Goal: Task Accomplishment & Management: Manage account settings

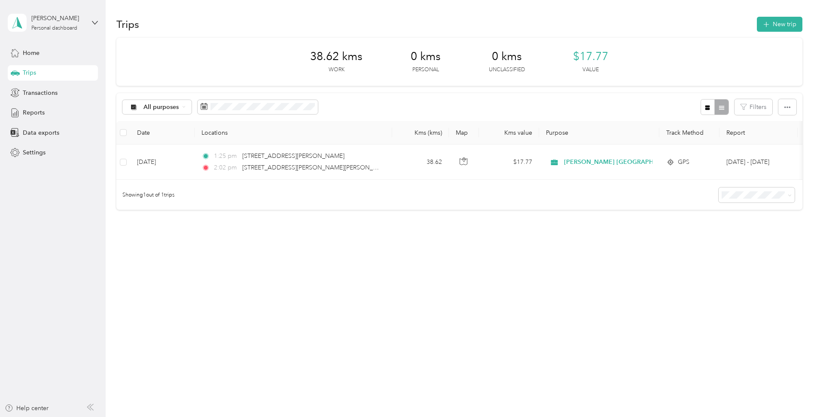
click at [39, 73] on div "Trips" at bounding box center [53, 72] width 90 height 15
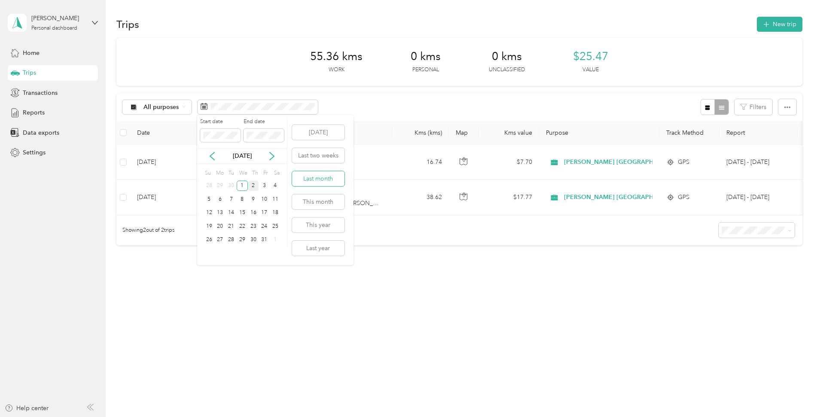
click at [306, 178] on button "Last month" at bounding box center [318, 178] width 52 height 15
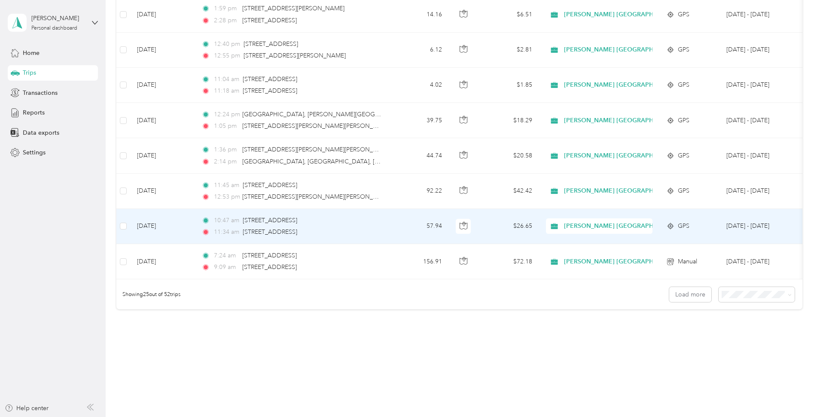
scroll to position [766, 0]
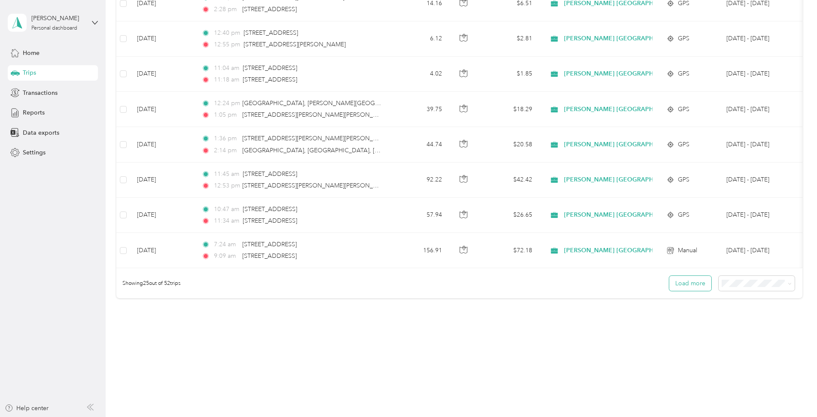
click at [676, 290] on button "Load more" at bounding box center [690, 283] width 42 height 15
click at [694, 281] on button "Load more" at bounding box center [690, 283] width 42 height 15
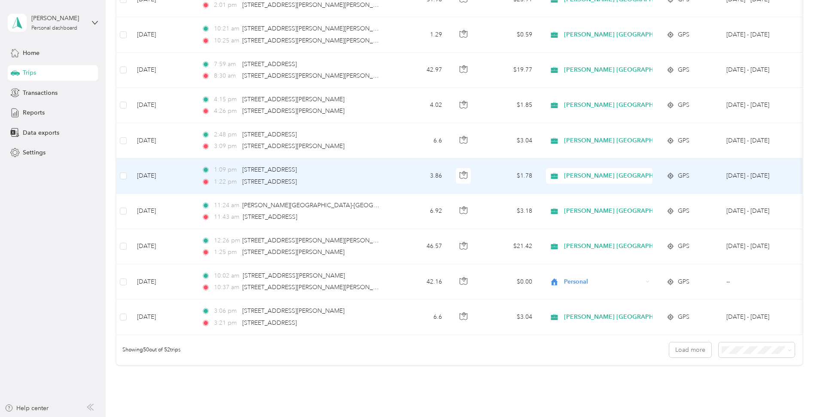
scroll to position [1649, 0]
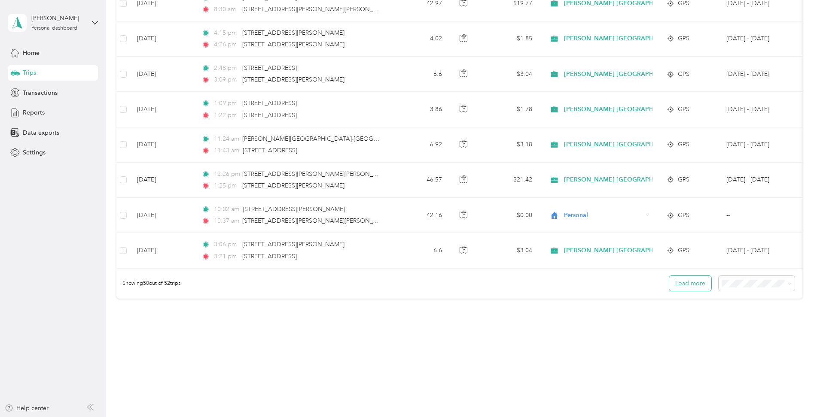
click at [677, 287] on button "Load more" at bounding box center [690, 283] width 42 height 15
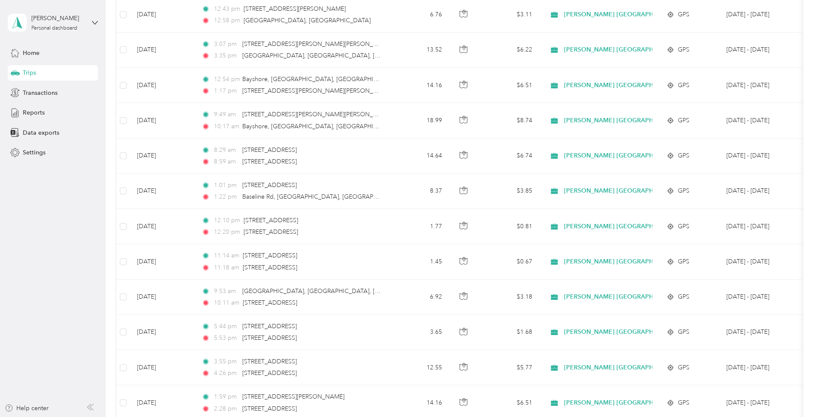
scroll to position [0, 0]
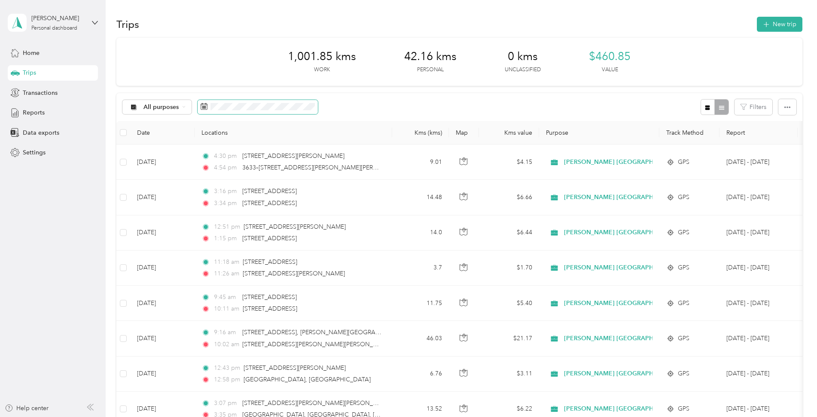
click at [296, 111] on span at bounding box center [258, 107] width 120 height 15
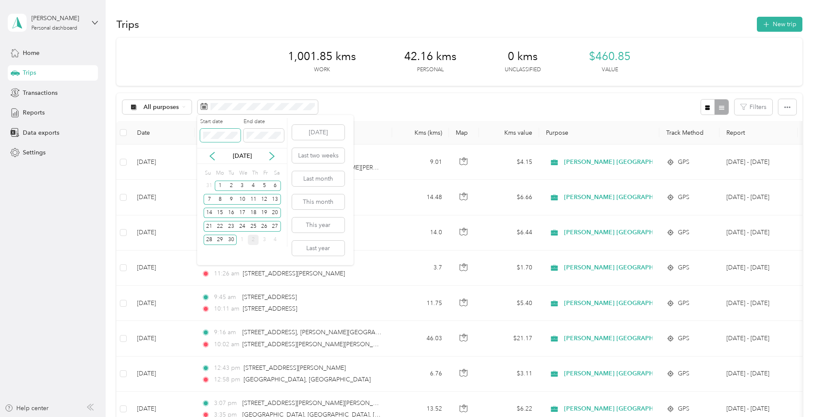
click at [222, 141] on span at bounding box center [220, 136] width 40 height 14
click at [211, 160] on icon at bounding box center [212, 156] width 9 height 9
click at [206, 251] on div "31" at bounding box center [209, 253] width 11 height 11
drag, startPoint x: 305, startPoint y: 129, endPoint x: 336, endPoint y: 97, distance: 44.6
click at [305, 128] on button "[DATE]" at bounding box center [318, 132] width 52 height 15
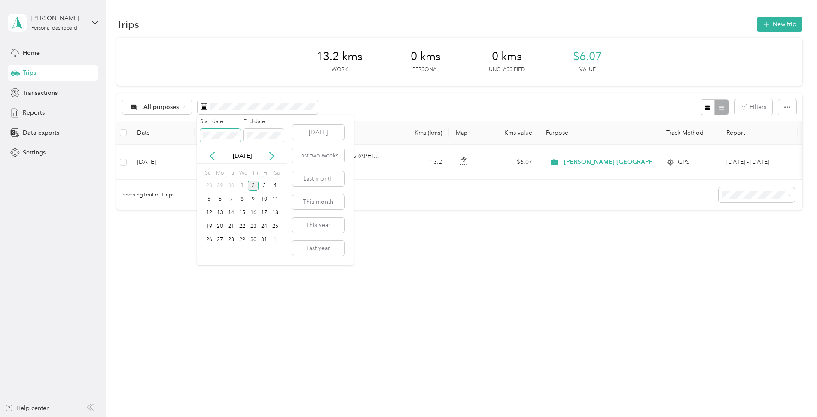
click at [201, 132] on span at bounding box center [220, 136] width 40 height 14
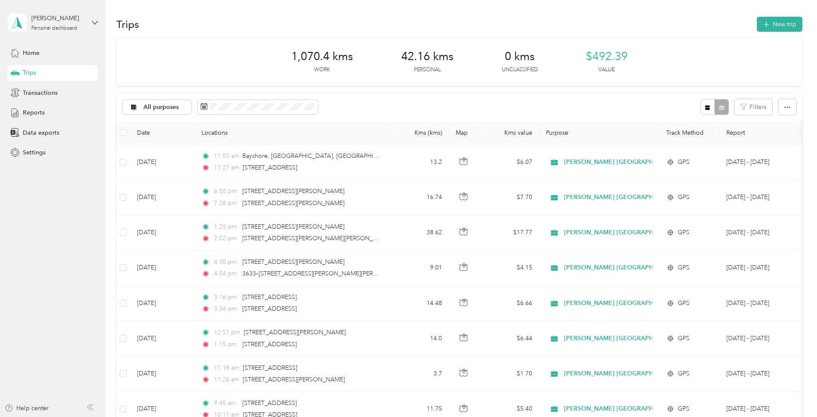
click at [370, 98] on div "All purposes Filters" at bounding box center [459, 107] width 686 height 28
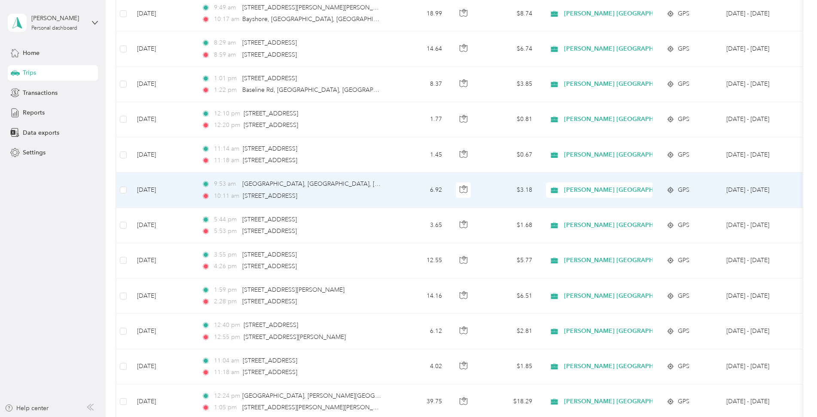
scroll to position [766, 0]
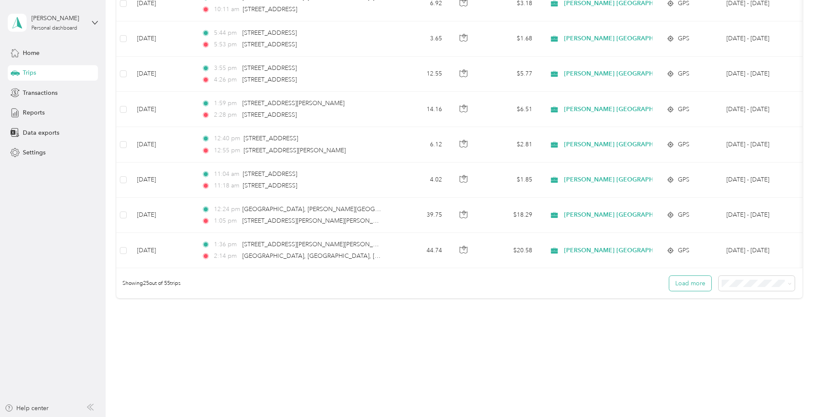
click at [689, 282] on button "Load more" at bounding box center [690, 283] width 42 height 15
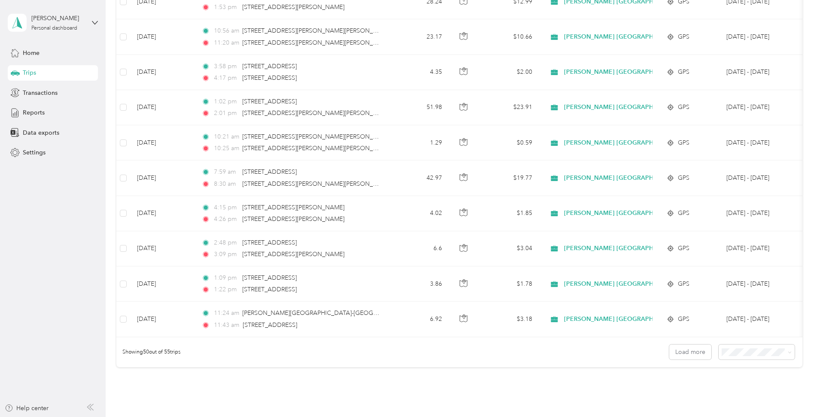
scroll to position [1649, 0]
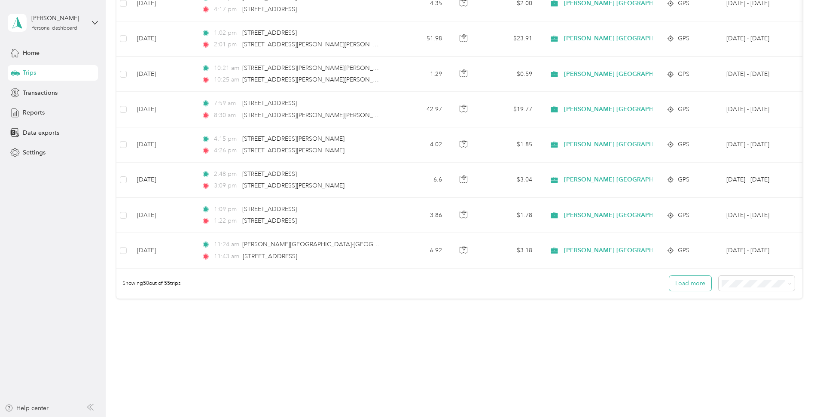
click at [690, 284] on button "Load more" at bounding box center [690, 283] width 42 height 15
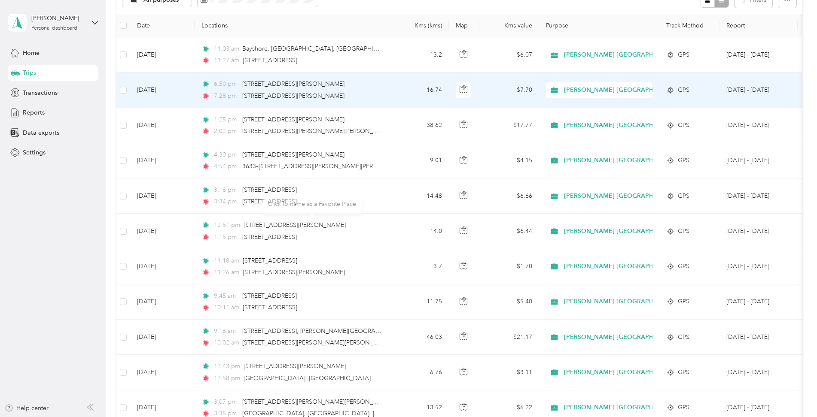
scroll to position [0, 0]
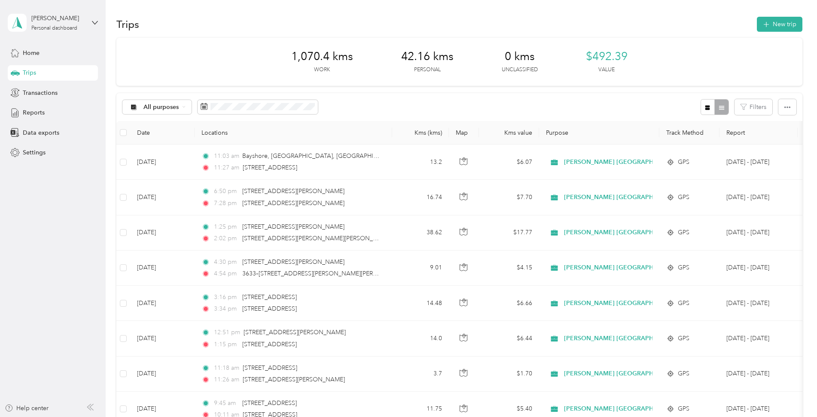
click at [88, 243] on aside "Rose Farsi Personal dashboard Home Trips Transactions Reports Data exports Sett…" at bounding box center [53, 208] width 106 height 417
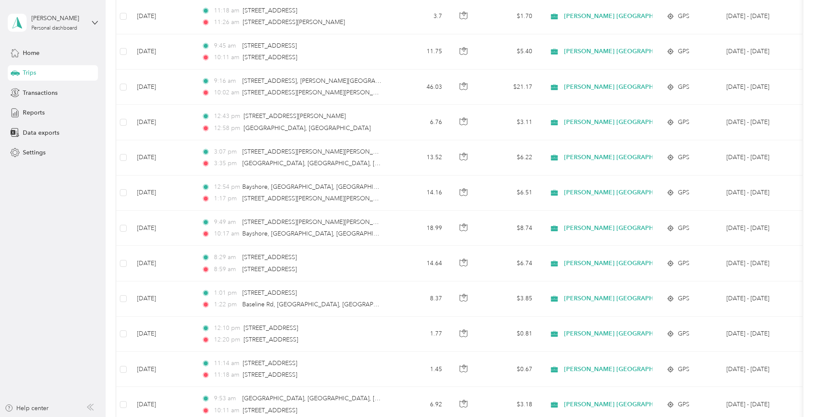
scroll to position [766, 0]
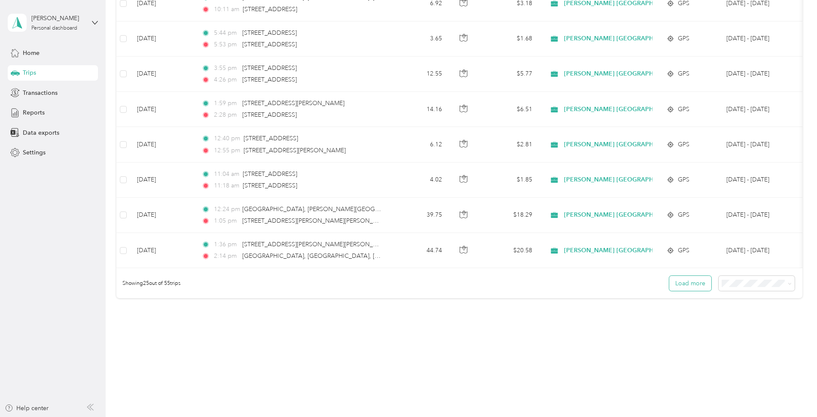
click at [701, 283] on button "Load more" at bounding box center [690, 283] width 42 height 15
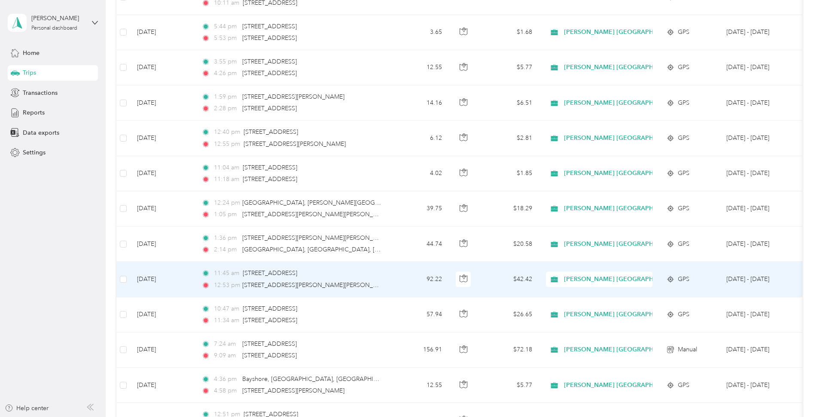
click at [691, 285] on td "GPS" at bounding box center [689, 279] width 60 height 35
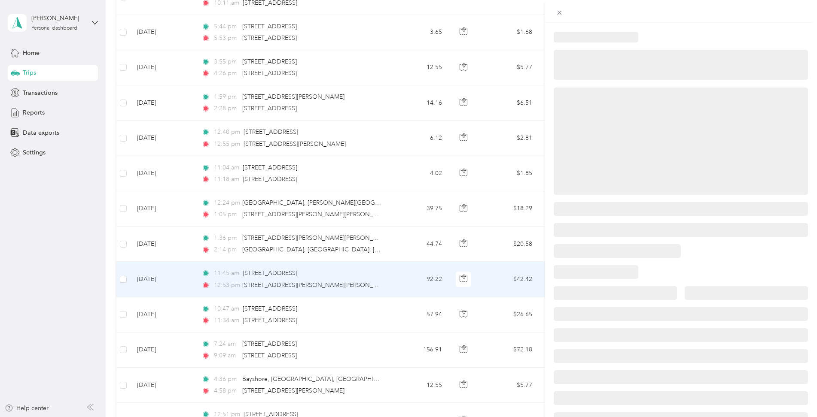
scroll to position [2, 0]
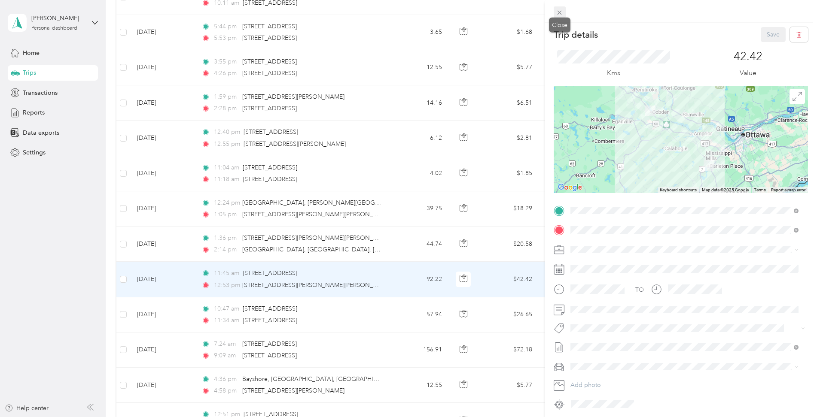
click at [558, 12] on icon at bounding box center [559, 12] width 7 height 7
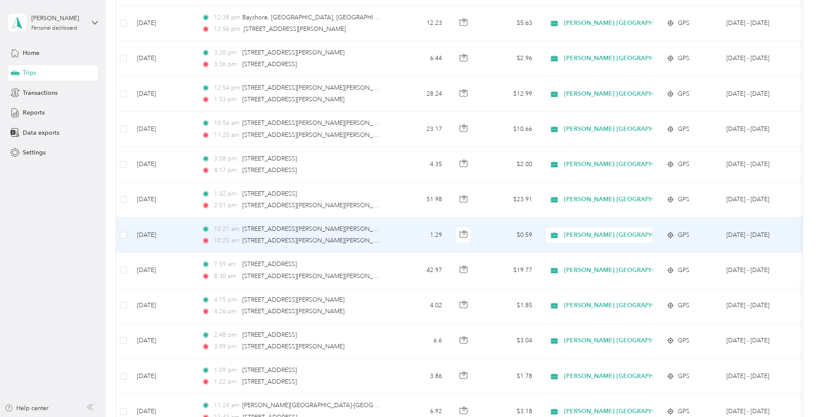
scroll to position [1649, 0]
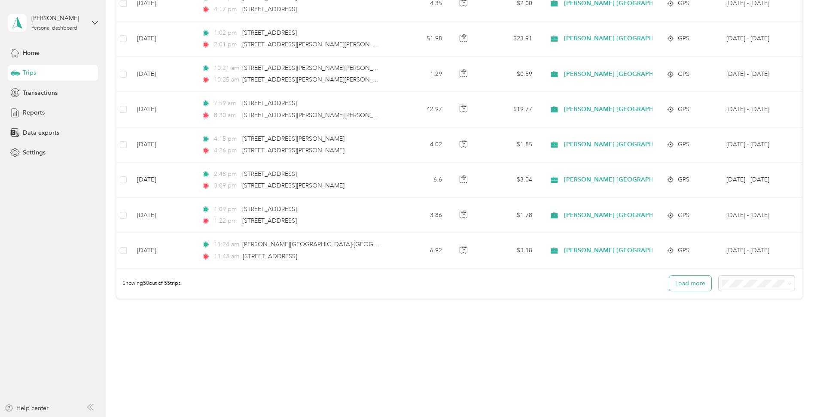
click at [689, 283] on button "Load more" at bounding box center [690, 283] width 42 height 15
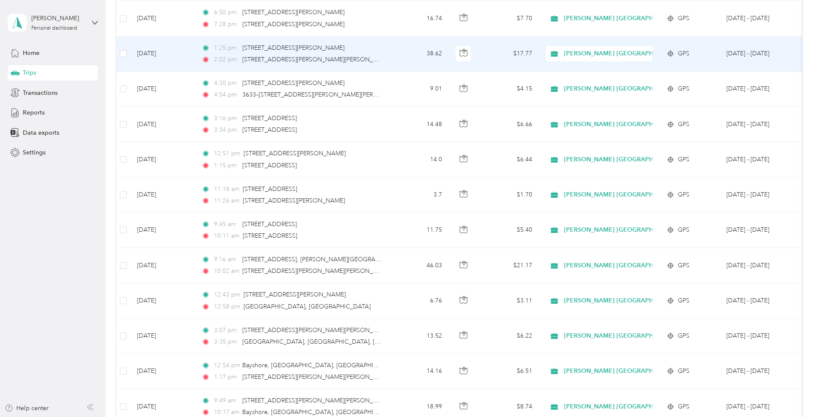
scroll to position [0, 0]
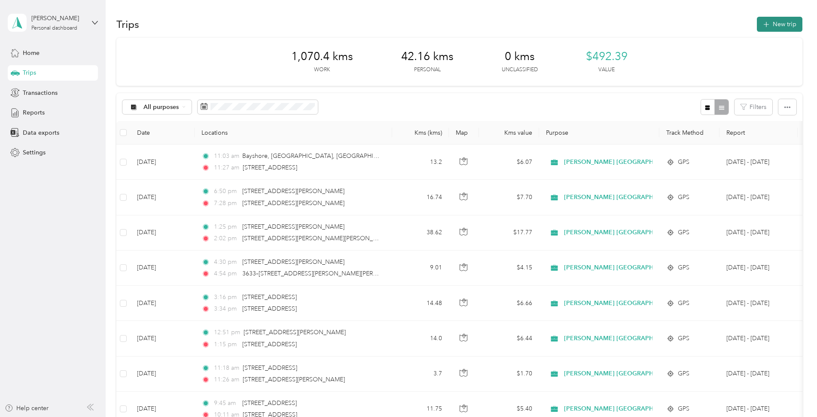
click at [764, 27] on icon "button" at bounding box center [766, 25] width 10 height 10
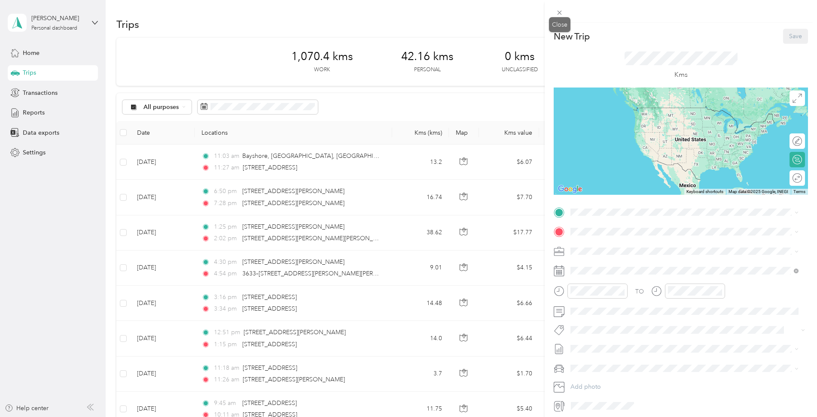
click at [561, 11] on icon at bounding box center [559, 13] width 4 height 4
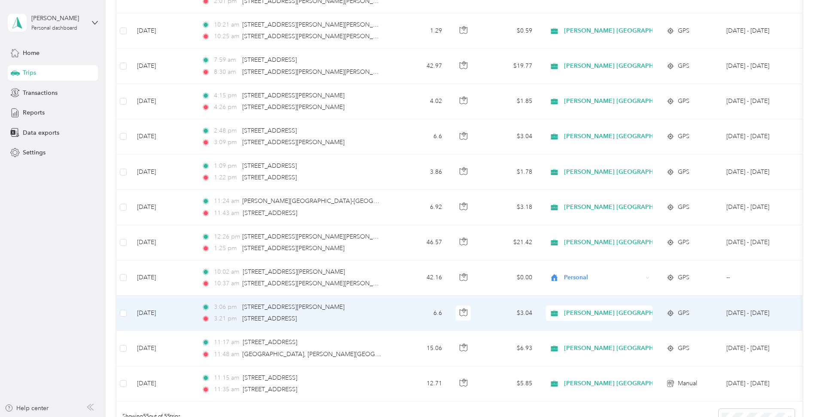
scroll to position [1825, 0]
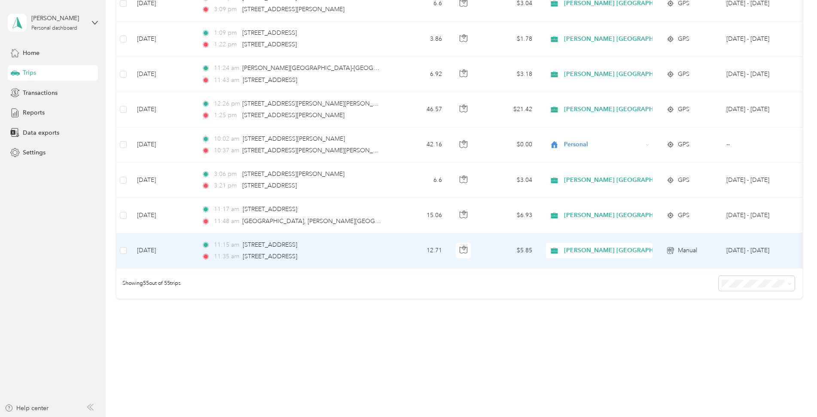
click at [148, 255] on td "[DATE]" at bounding box center [162, 251] width 64 height 35
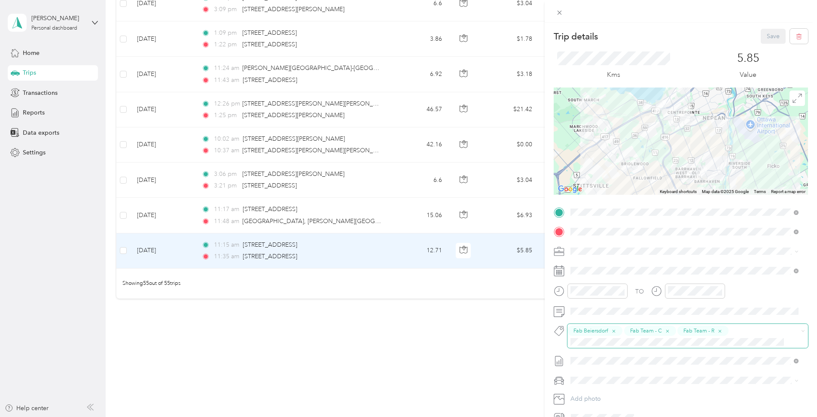
click at [599, 329] on span "Fab Beiersdorf" at bounding box center [590, 331] width 35 height 8
click at [594, 417] on div "Trip details Save This trip cannot be edited because it is either under review,…" at bounding box center [406, 417] width 812 height 0
click at [596, 357] on button "Fab Beiersdorf" at bounding box center [596, 356] width 47 height 11
click at [481, 339] on div "Trip details Save This trip cannot be edited because it is either under review,…" at bounding box center [408, 208] width 817 height 417
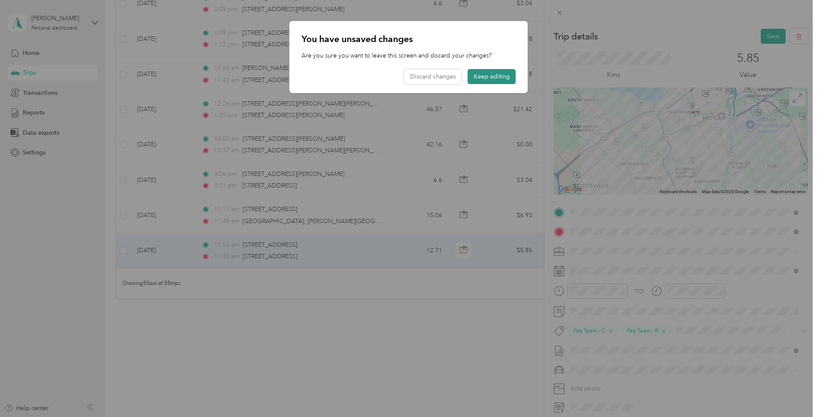
click at [490, 73] on button "Keep editing" at bounding box center [492, 76] width 48 height 15
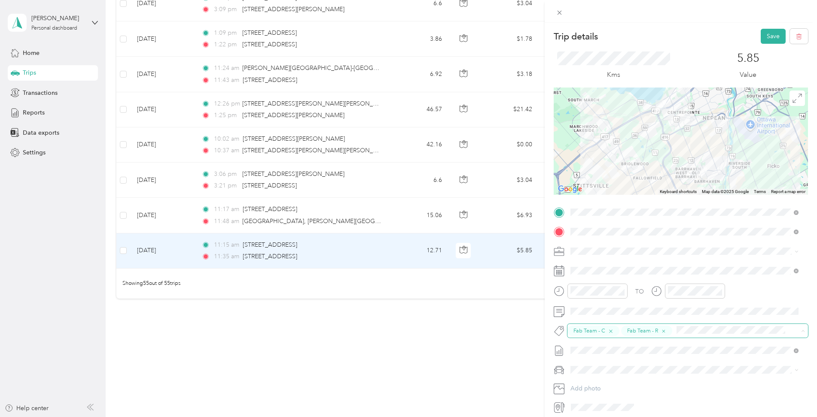
click at [610, 332] on icon "button" at bounding box center [610, 331] width 3 height 3
click at [610, 332] on icon "button" at bounding box center [610, 332] width 6 height 6
click at [601, 345] on button "Fab Beiersdorf" at bounding box center [596, 345] width 47 height 11
click at [626, 329] on span at bounding box center [709, 331] width 170 height 11
click at [608, 417] on div "Trip details Save This trip cannot be edited because it is either under review,…" at bounding box center [406, 417] width 812 height 0
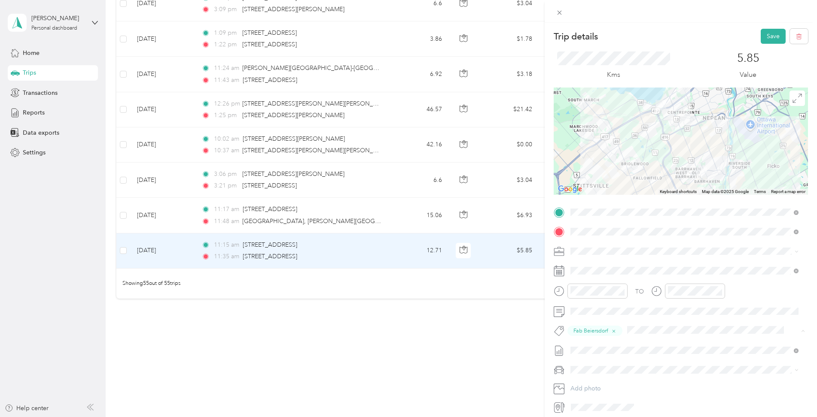
click at [603, 378] on span "Fab Team - R" at bounding box center [594, 380] width 31 height 8
click at [601, 365] on button "Fab Team - C" at bounding box center [595, 363] width 44 height 11
click at [718, 331] on icon "button" at bounding box center [720, 332] width 6 height 6
click at [768, 37] on button "Save" at bounding box center [773, 36] width 25 height 15
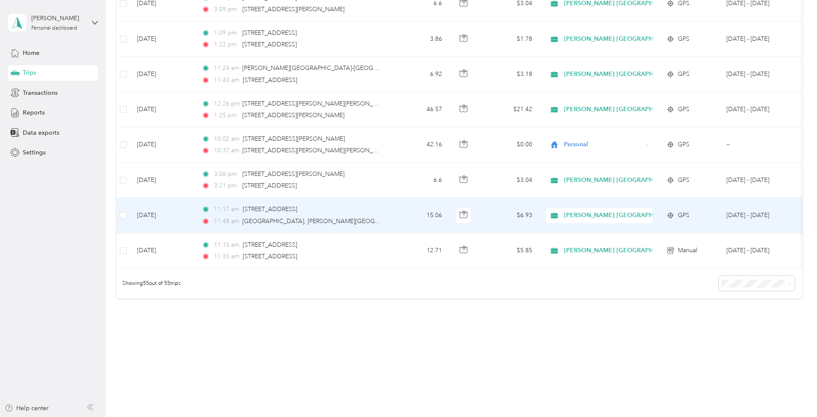
click at [385, 210] on td "11:17 am [STREET_ADDRESS] 11:[GEOGRAPHIC_DATA][PERSON_NAME][PERSON_NAME], [GEOG…" at bounding box center [294, 215] width 198 height 35
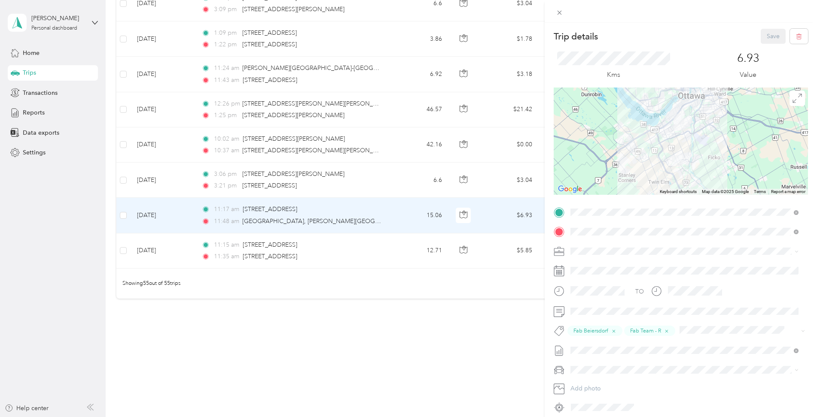
click at [369, 171] on div "Trip details Save This trip cannot be edited because it is either under review,…" at bounding box center [408, 208] width 817 height 417
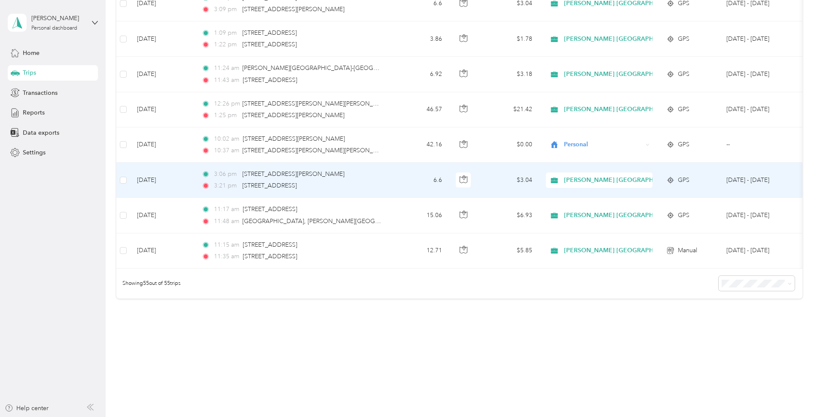
click at [369, 174] on div "3:06 pm [STREET_ADDRESS][PERSON_NAME] 3:21 pm [STREET_ADDRESS]" at bounding box center [291, 180] width 180 height 21
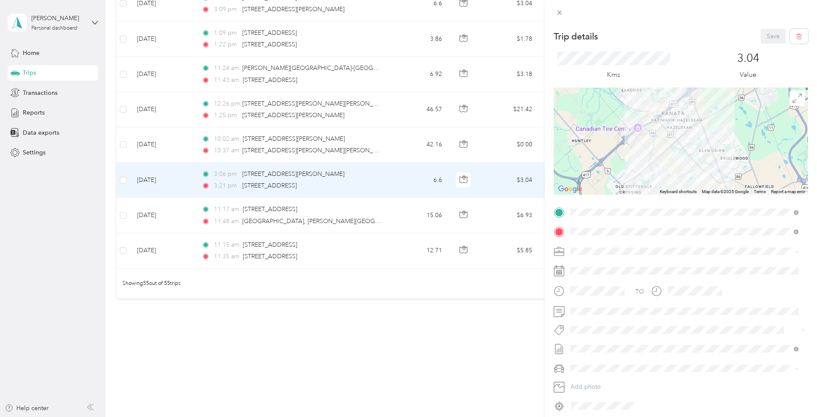
click at [603, 347] on li "Fab Beiersdorf" at bounding box center [684, 345] width 234 height 17
click at [607, 383] on li "Fab Team - R" at bounding box center [684, 380] width 234 height 17
click at [616, 361] on div "Fab Team - C" at bounding box center [684, 363] width 222 height 11
click at [761, 37] on button "Save" at bounding box center [773, 36] width 25 height 15
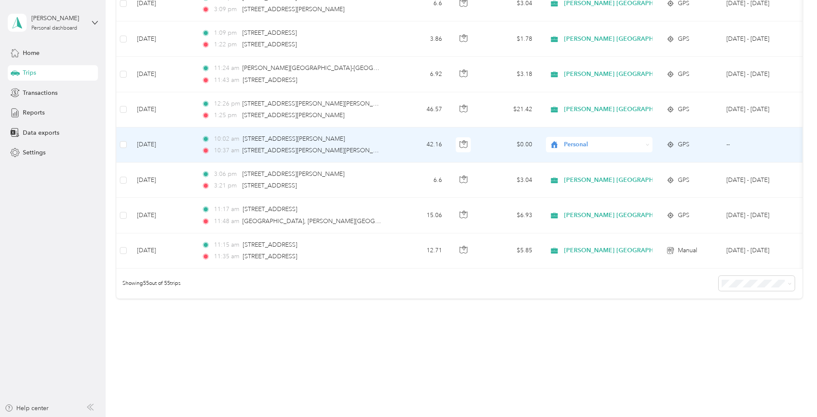
click at [392, 142] on td "42.16" at bounding box center [420, 145] width 57 height 35
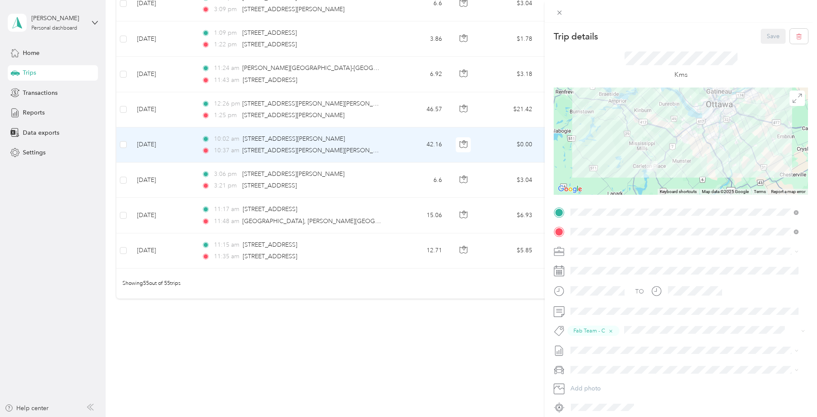
click at [395, 104] on div "Trip details Save This trip cannot be edited because it is either under review,…" at bounding box center [408, 208] width 817 height 417
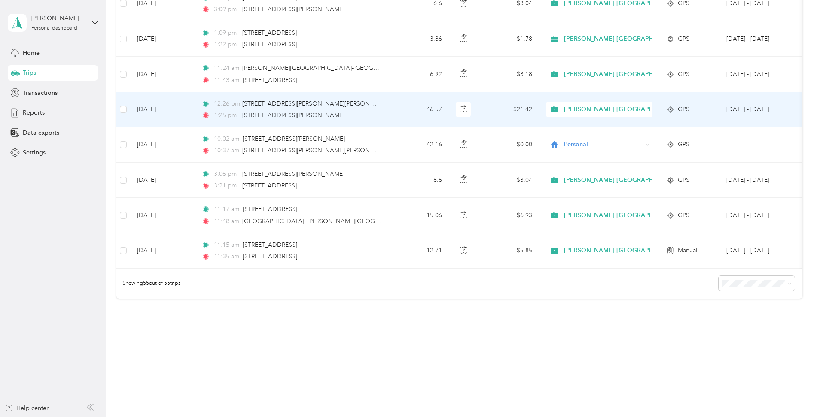
click at [391, 106] on td "12:26 pm [STREET_ADDRESS][PERSON_NAME][PERSON_NAME] 1:25 pm [STREET_ADDRESS][PE…" at bounding box center [294, 109] width 198 height 35
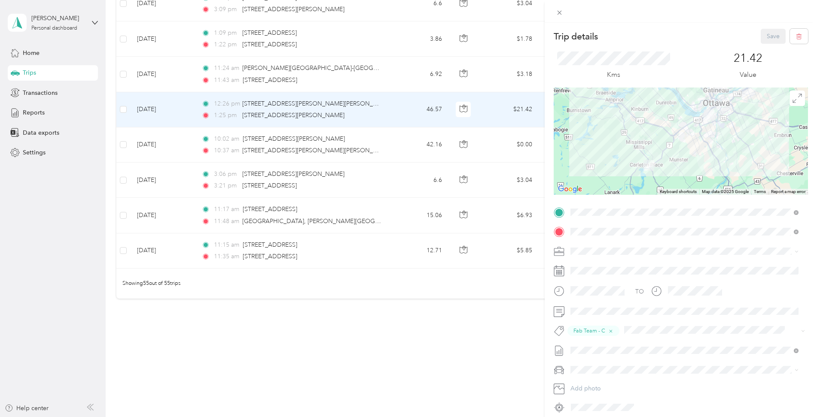
click at [389, 97] on div "Trip details Save This trip cannot be edited because it is either under review,…" at bounding box center [408, 208] width 817 height 417
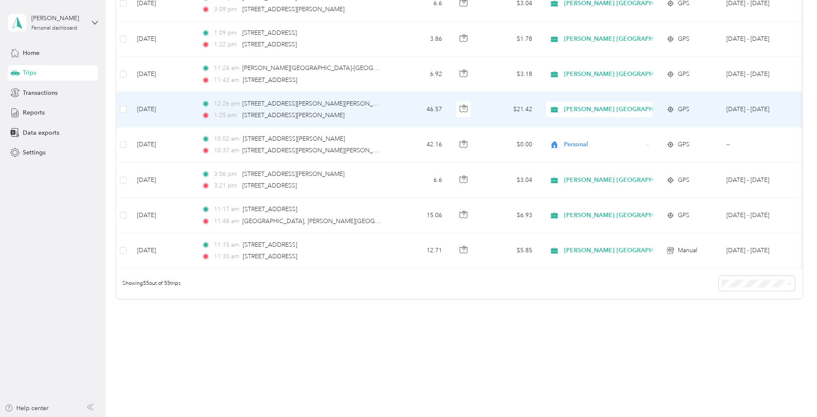
click at [389, 97] on td "12:26 pm [STREET_ADDRESS][PERSON_NAME][PERSON_NAME] 1:25 pm [STREET_ADDRESS][PE…" at bounding box center [294, 109] width 198 height 35
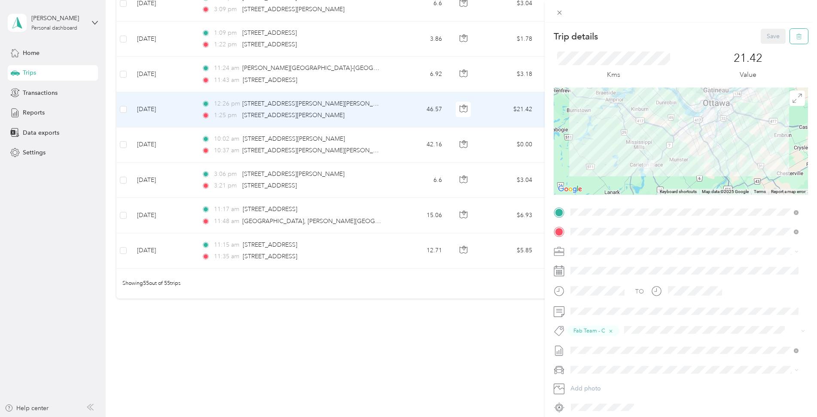
click at [796, 38] on icon "button" at bounding box center [799, 36] width 6 height 6
drag, startPoint x: 768, startPoint y: 49, endPoint x: 801, endPoint y: 91, distance: 54.2
click at [768, 49] on button "Yes" at bounding box center [767, 47] width 17 height 14
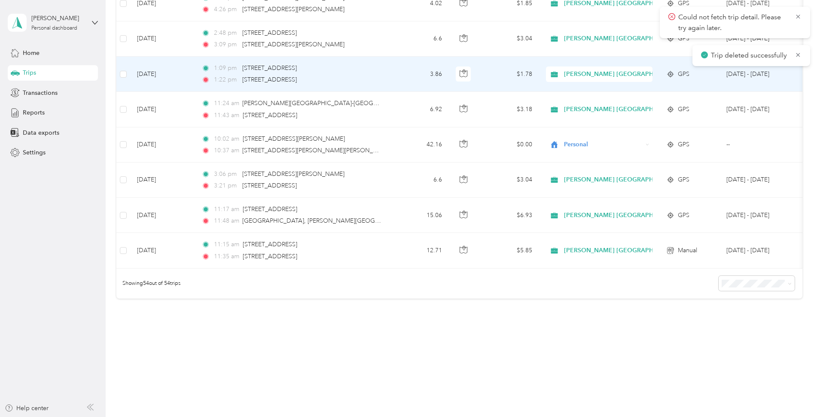
scroll to position [1790, 0]
click at [404, 68] on td "3.86" at bounding box center [420, 74] width 57 height 35
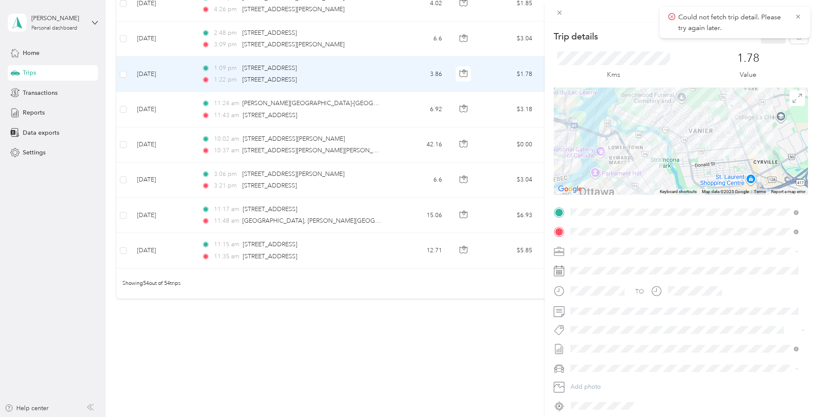
click at [384, 110] on div "Trip details Save This trip cannot be edited because it is either under review,…" at bounding box center [408, 208] width 817 height 417
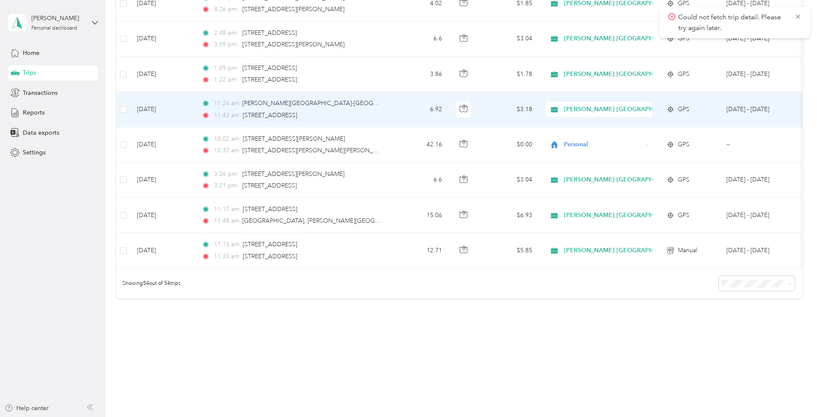
click at [402, 108] on td "6.92" at bounding box center [420, 109] width 57 height 35
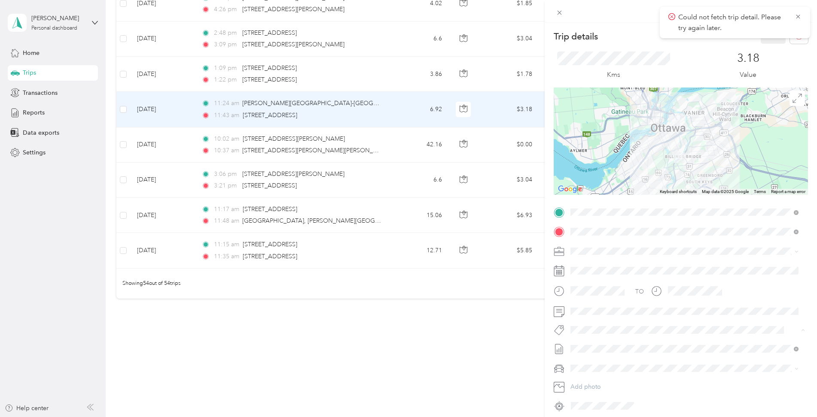
click at [608, 380] on button "Fab Team - R" at bounding box center [594, 378] width 43 height 11
click at [800, 15] on icon at bounding box center [797, 17] width 7 height 8
click at [761, 34] on button "Save" at bounding box center [773, 36] width 25 height 15
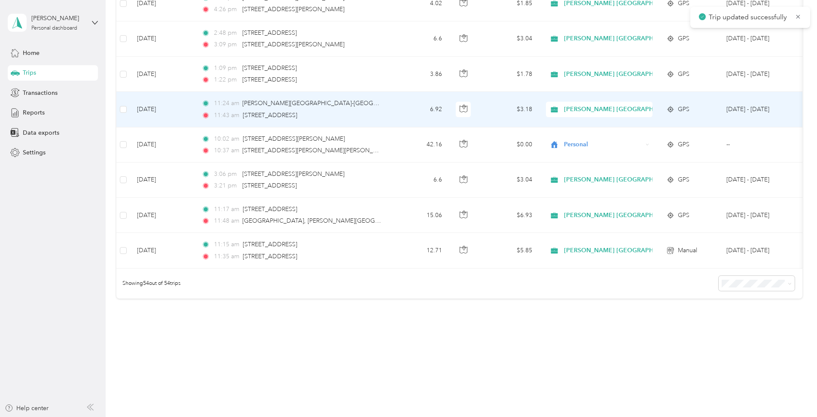
scroll to position [1718, 0]
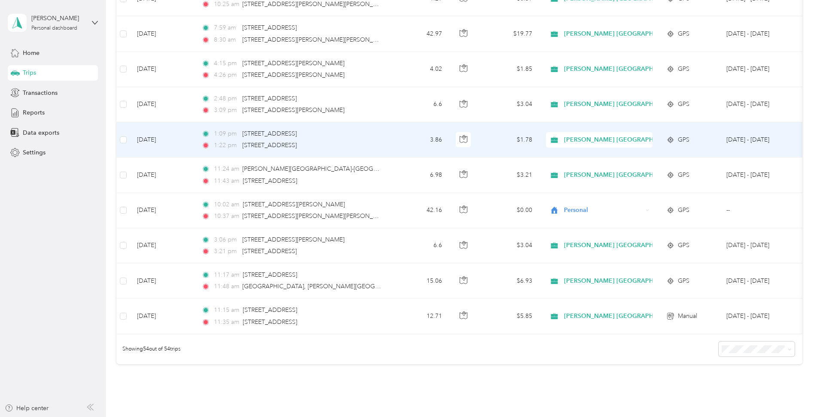
click at [396, 133] on td "3.86" at bounding box center [420, 139] width 57 height 35
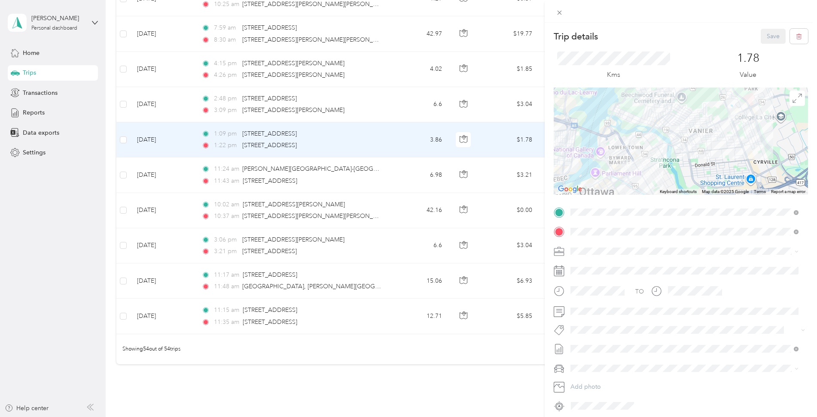
click at [356, 373] on div "Trip details Save This trip cannot be edited because it is either under review,…" at bounding box center [408, 208] width 817 height 417
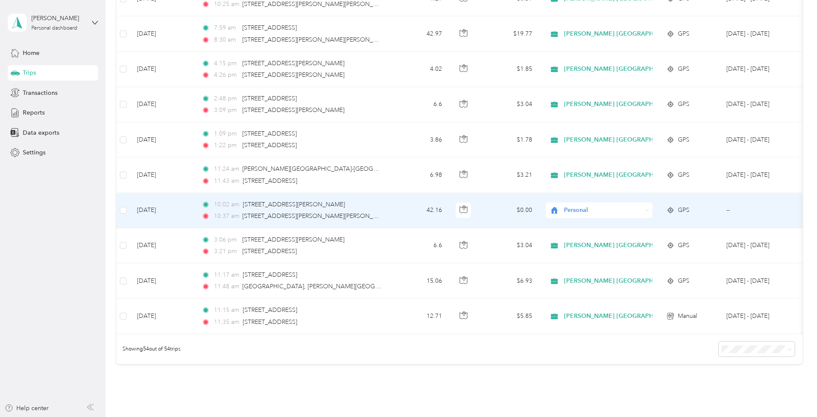
click at [561, 211] on span "Personal" at bounding box center [596, 210] width 94 height 9
click at [570, 222] on span "[PERSON_NAME] [GEOGRAPHIC_DATA]" at bounding box center [625, 226] width 116 height 9
click at [377, 213] on div "10:37 am [STREET_ADDRESS][PERSON_NAME][PERSON_NAME]" at bounding box center [291, 216] width 180 height 9
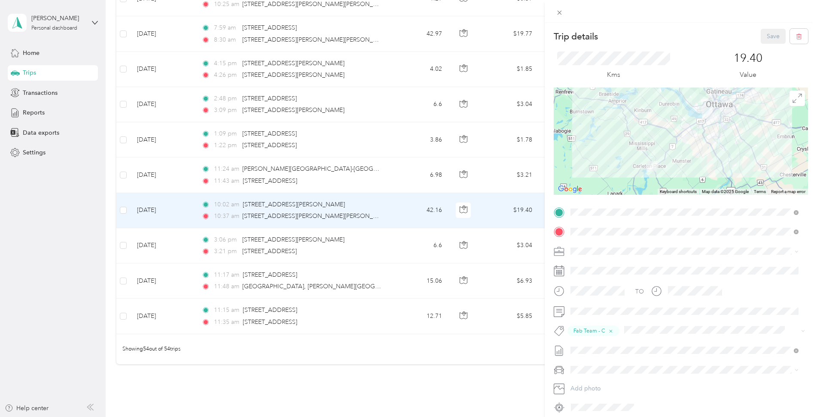
drag, startPoint x: 489, startPoint y: 395, endPoint x: 482, endPoint y: 402, distance: 9.7
click at [489, 396] on div "Trip details Save This trip cannot be edited because it is either under review,…" at bounding box center [408, 208] width 817 height 417
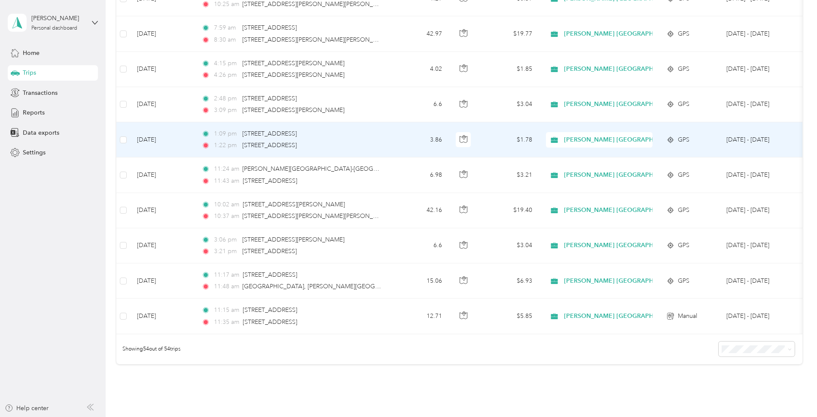
click at [396, 138] on td "3.86" at bounding box center [420, 139] width 57 height 35
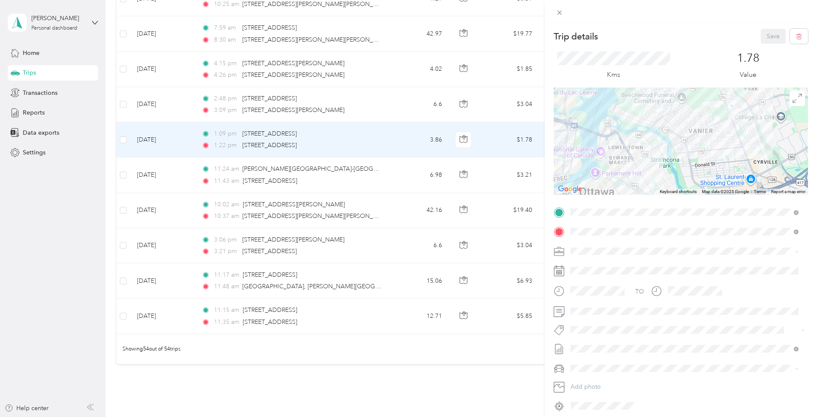
click at [608, 379] on span "Fab Team - R" at bounding box center [594, 376] width 31 height 8
click at [761, 38] on button "Save" at bounding box center [773, 36] width 25 height 15
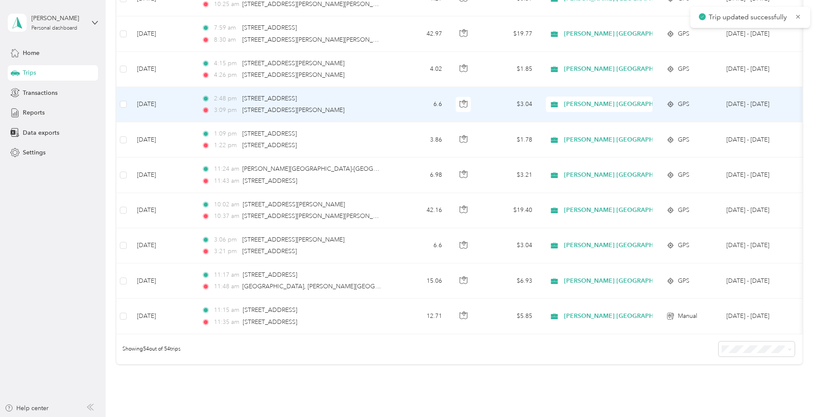
click at [401, 105] on td "6.6" at bounding box center [420, 104] width 57 height 35
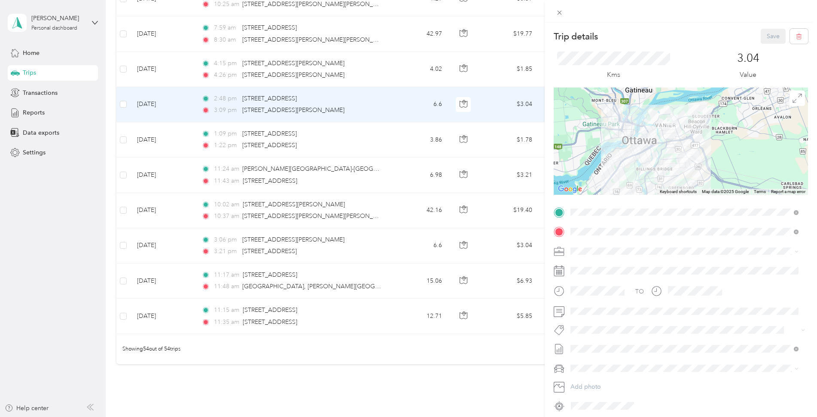
click at [608, 376] on span "Fab Team - R" at bounding box center [594, 378] width 31 height 8
click at [770, 32] on button "Save" at bounding box center [773, 36] width 25 height 15
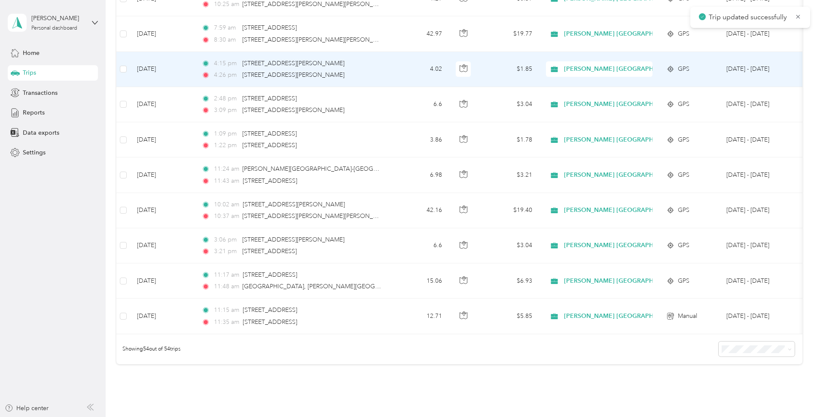
click at [395, 67] on td "4.02" at bounding box center [420, 69] width 57 height 35
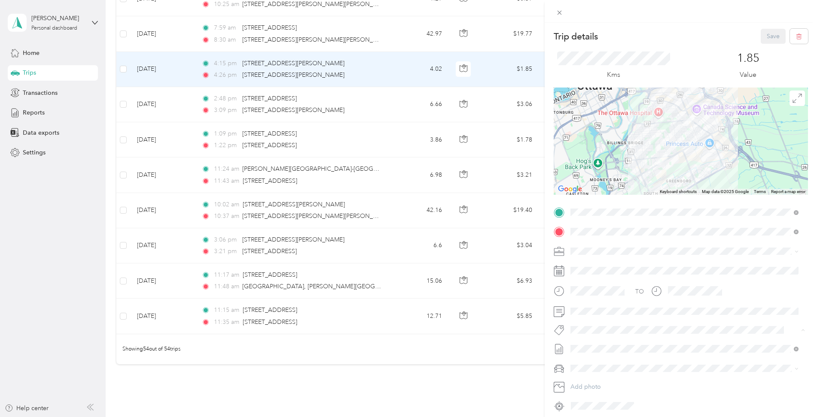
click at [617, 378] on div "Fab Team - R" at bounding box center [684, 378] width 222 height 11
click at [762, 34] on button "Save" at bounding box center [773, 36] width 25 height 15
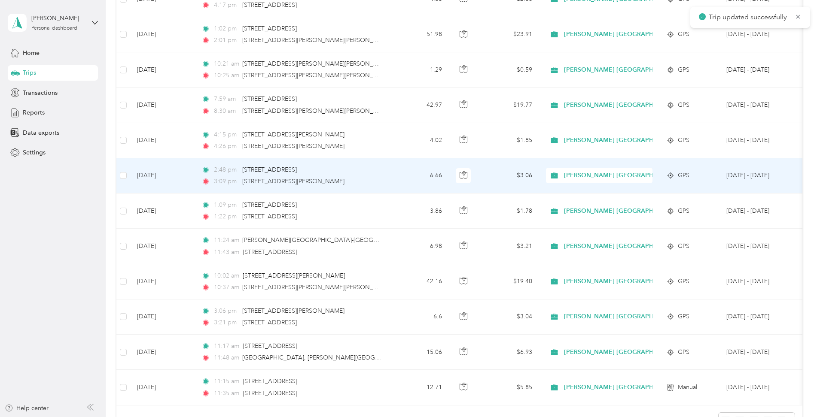
scroll to position [1575, 0]
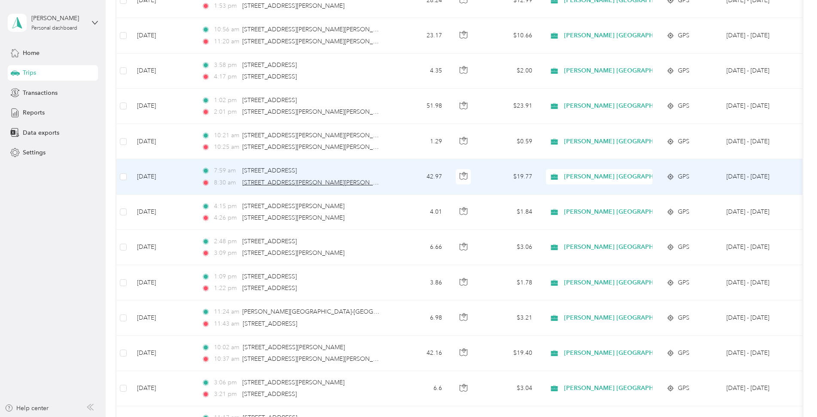
click at [294, 180] on span "[STREET_ADDRESS][PERSON_NAME][PERSON_NAME]" at bounding box center [317, 182] width 150 height 7
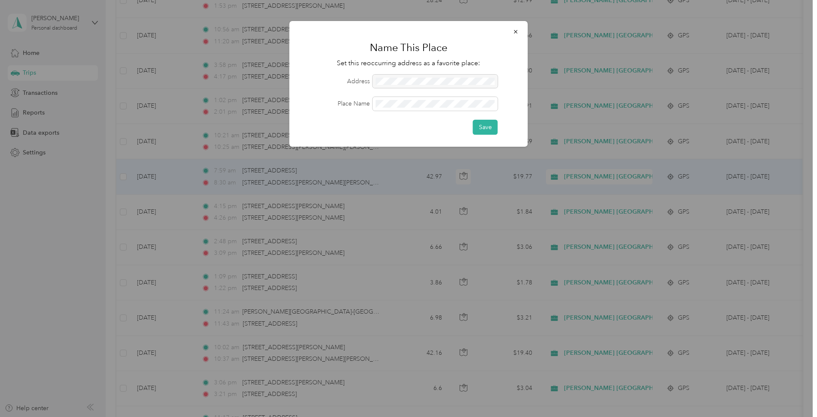
click at [513, 29] on icon "button" at bounding box center [516, 32] width 6 height 6
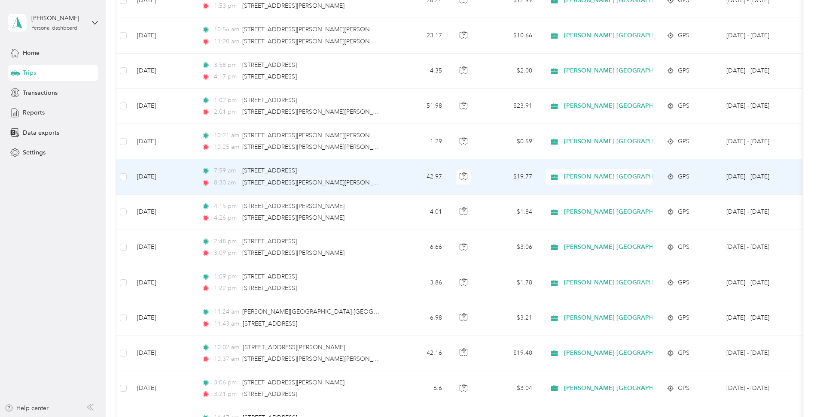
click at [168, 189] on td "[DATE]" at bounding box center [162, 176] width 64 height 35
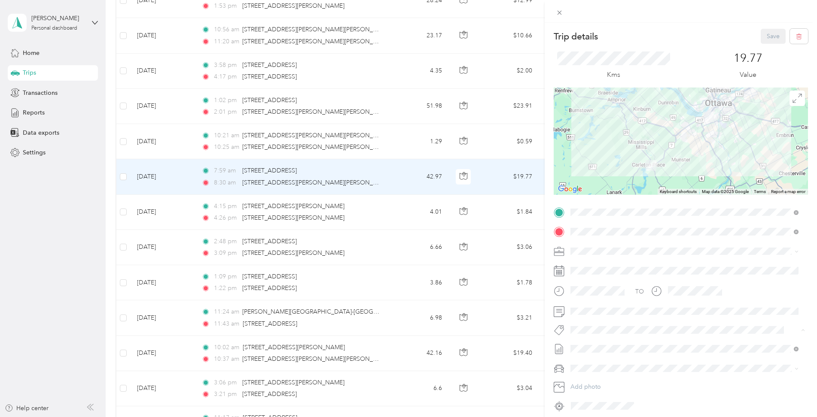
click at [610, 363] on button "Fab Team - C" at bounding box center [595, 362] width 44 height 11
click at [761, 40] on button "Save" at bounding box center [773, 36] width 25 height 15
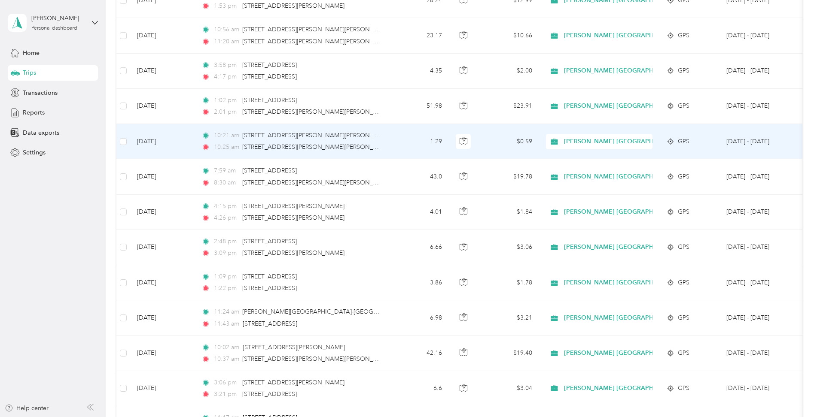
click at [392, 134] on td "1.29" at bounding box center [420, 141] width 57 height 35
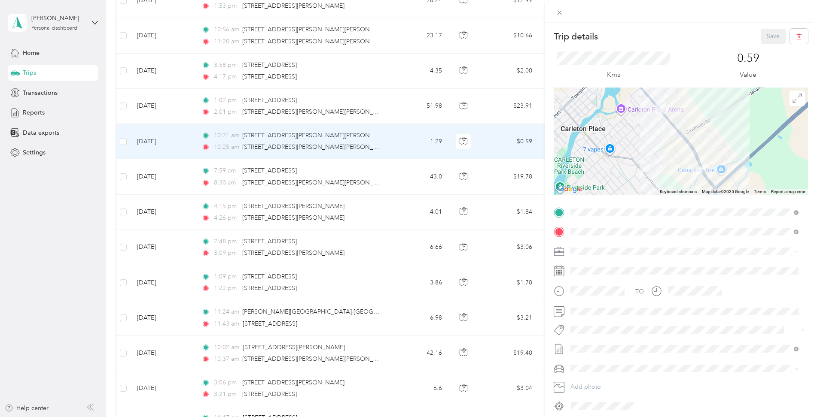
click at [604, 378] on span "Fab Team - R" at bounding box center [594, 379] width 31 height 8
click at [768, 38] on button "Save" at bounding box center [773, 36] width 25 height 15
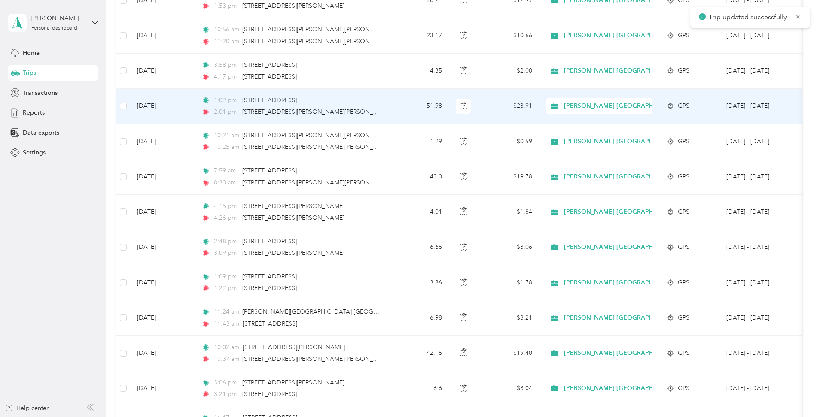
click at [374, 106] on div "1:02 pm [STREET_ADDRESS] 2:01 pm [STREET_ADDRESS][PERSON_NAME][PERSON_NAME]" at bounding box center [291, 106] width 180 height 21
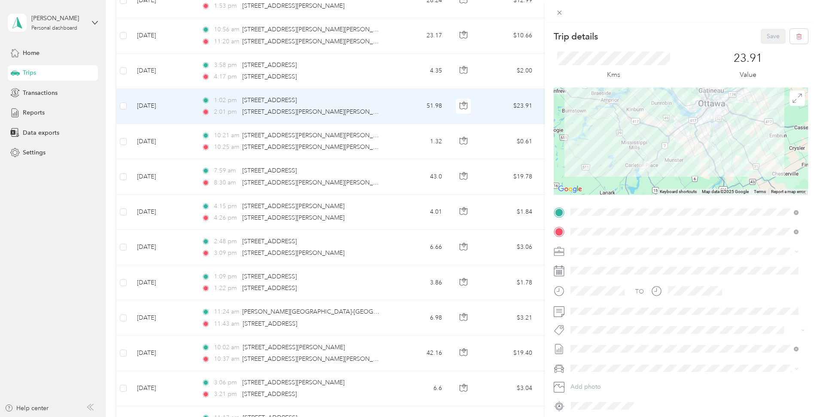
click at [599, 379] on span "Fab Team - R" at bounding box center [594, 377] width 31 height 8
click at [766, 33] on button "Save" at bounding box center [773, 36] width 25 height 15
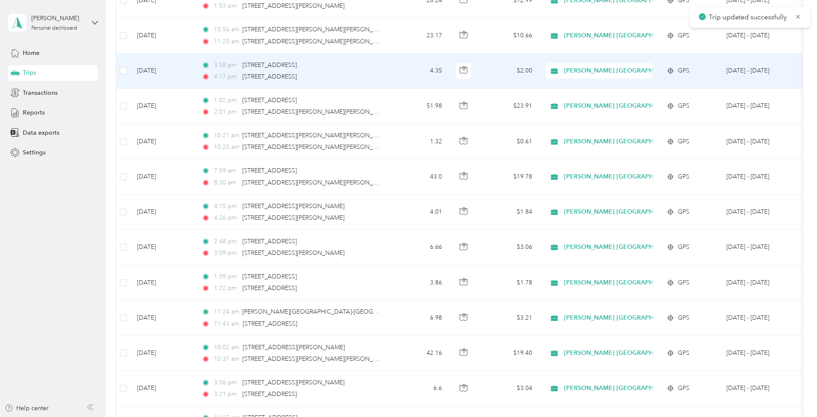
click at [410, 72] on td "4.35" at bounding box center [420, 71] width 57 height 35
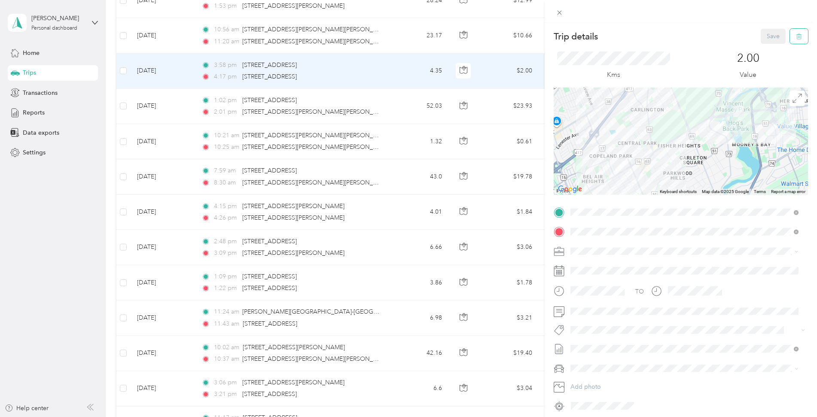
click at [796, 39] on icon "button" at bounding box center [799, 36] width 6 height 6
drag, startPoint x: 769, startPoint y: 48, endPoint x: 821, endPoint y: 159, distance: 122.6
click at [769, 48] on button "Yes" at bounding box center [767, 47] width 17 height 14
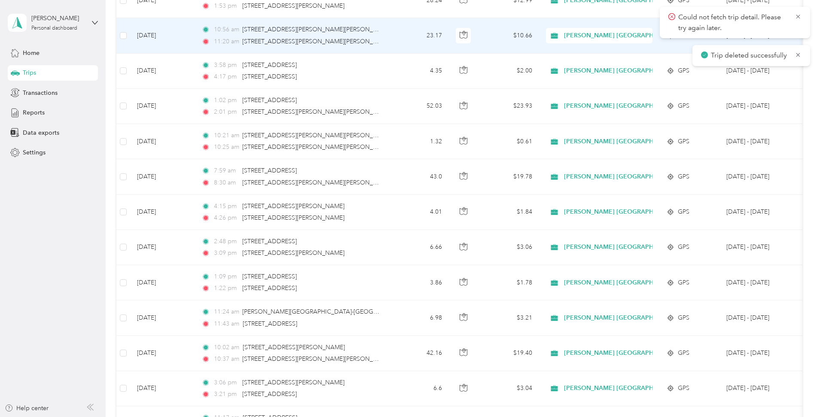
click at [388, 39] on td "10:56 am [STREET_ADDRESS][PERSON_NAME][PERSON_NAME] 11:20 am [STREET_ADDRESS][P…" at bounding box center [294, 35] width 198 height 35
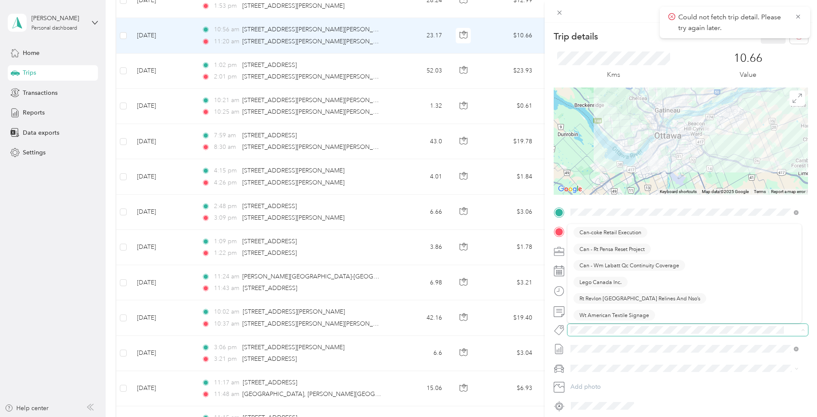
click at [569, 325] on span at bounding box center [687, 330] width 240 height 12
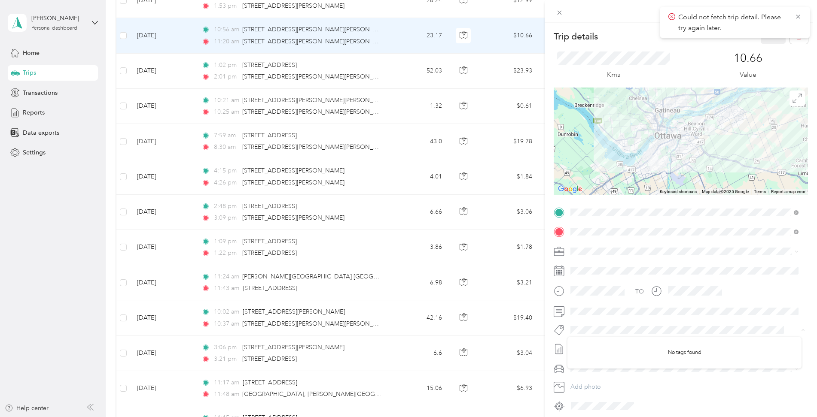
click at [565, 328] on div at bounding box center [681, 330] width 254 height 12
click at [596, 417] on div "Trip details Save This trip cannot be edited because it is either under review,…" at bounding box center [406, 417] width 812 height 0
drag, startPoint x: 797, startPoint y: 13, endPoint x: 802, endPoint y: 18, distance: 7.0
click at [797, 14] on icon at bounding box center [797, 17] width 7 height 8
click at [654, 347] on button "Rt Revlon [GEOGRAPHIC_DATA] Relines And Nso’s" at bounding box center [639, 345] width 133 height 11
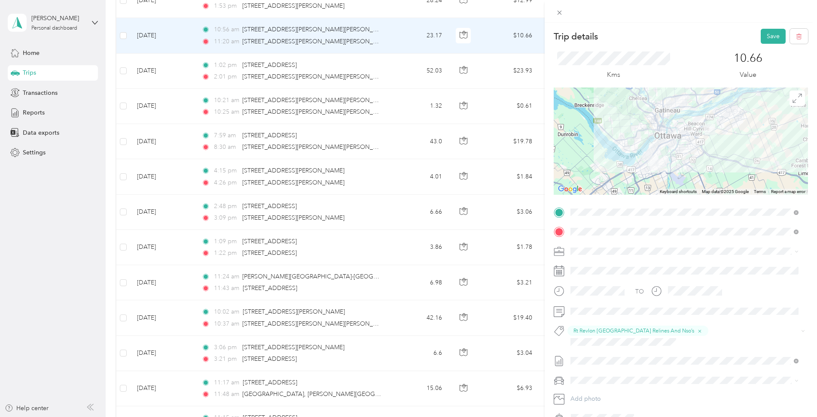
drag, startPoint x: 766, startPoint y: 36, endPoint x: 649, endPoint y: 107, distance: 136.6
click at [766, 37] on button "Save" at bounding box center [773, 36] width 25 height 15
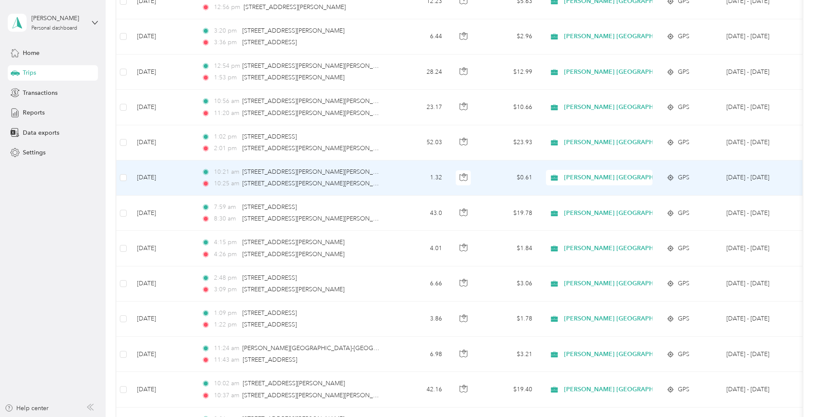
scroll to position [1432, 0]
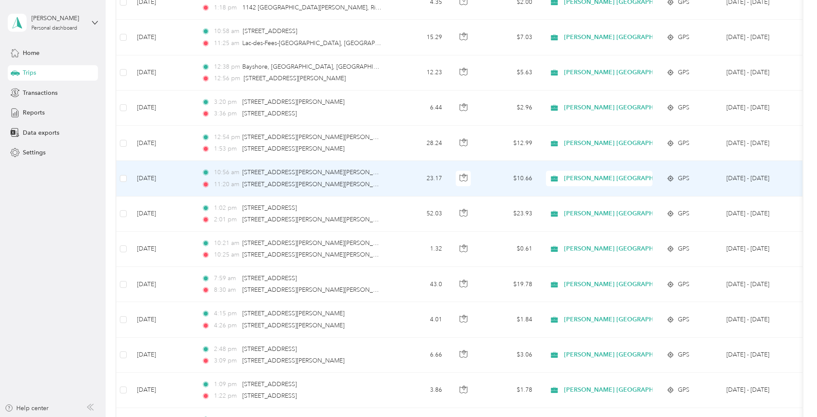
click at [388, 186] on td "10:56 am [STREET_ADDRESS][PERSON_NAME][PERSON_NAME] 11:20 am [STREET_ADDRESS][P…" at bounding box center [294, 178] width 198 height 35
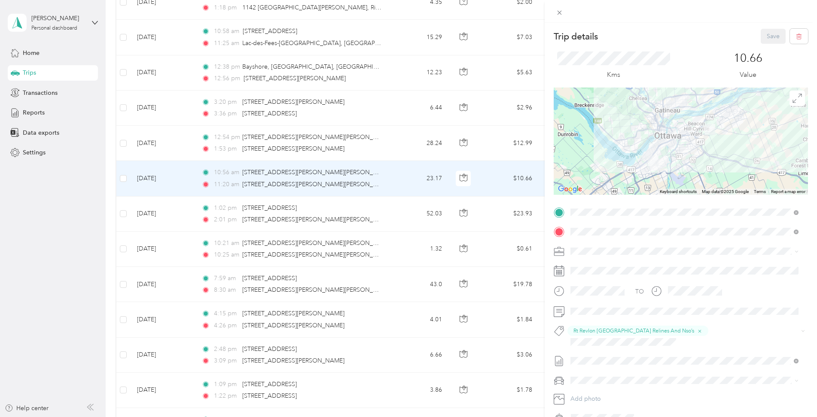
click at [387, 144] on div "Trip details Save This trip cannot be edited because it is either under review,…" at bounding box center [408, 208] width 817 height 417
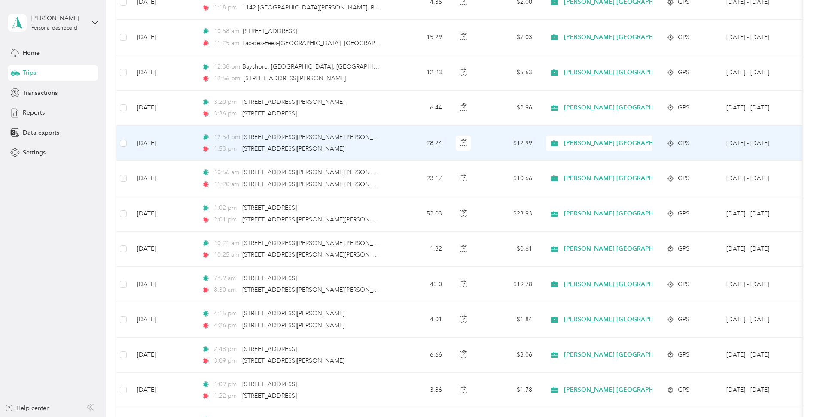
click at [374, 146] on div "1:53 pm [STREET_ADDRESS][PERSON_NAME]" at bounding box center [291, 148] width 180 height 9
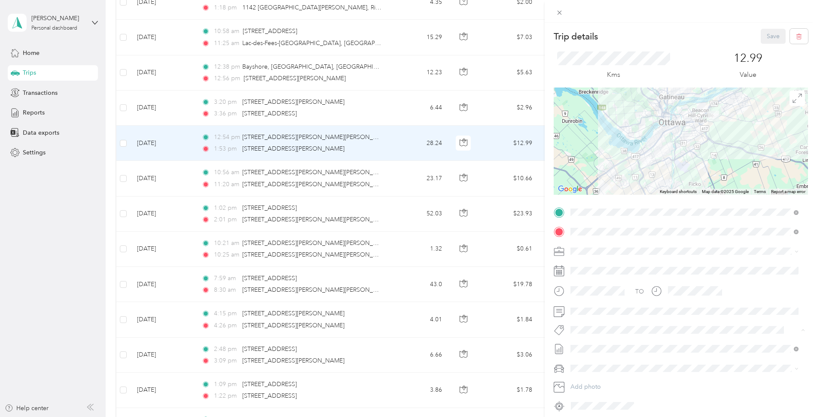
click at [620, 346] on button "Rt Revlon [GEOGRAPHIC_DATA] Relines And Nso’s" at bounding box center [639, 345] width 133 height 11
click at [762, 33] on button "Save" at bounding box center [773, 36] width 25 height 15
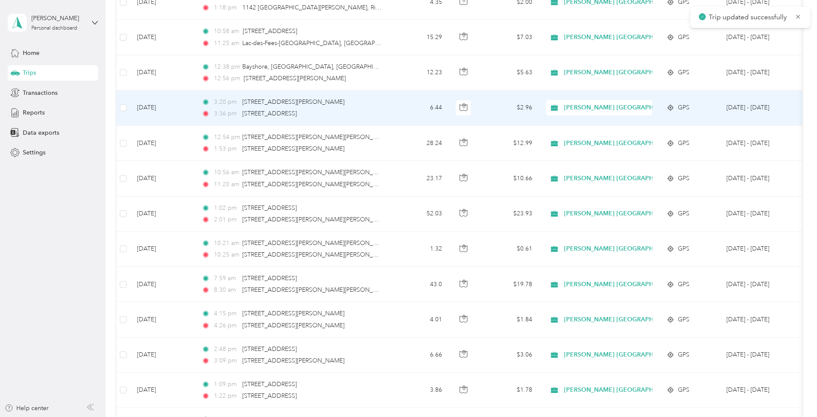
click at [393, 105] on td "6.44" at bounding box center [420, 108] width 57 height 35
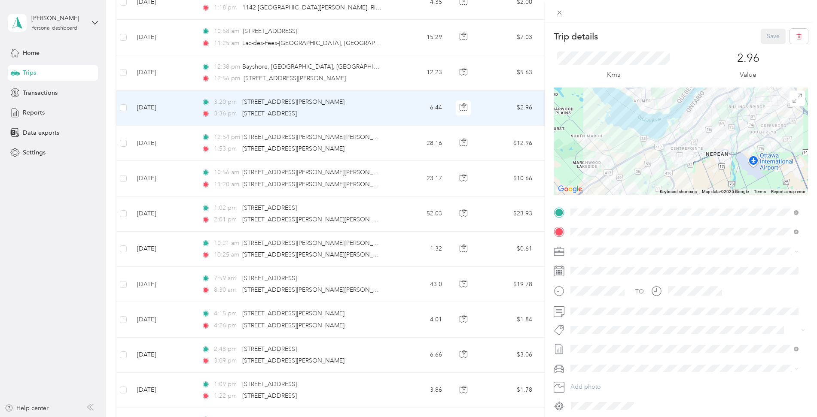
click at [611, 347] on li "Rt Revlon [GEOGRAPHIC_DATA] Relines And Nso’s" at bounding box center [684, 345] width 234 height 17
click at [767, 37] on button "Save" at bounding box center [773, 36] width 25 height 15
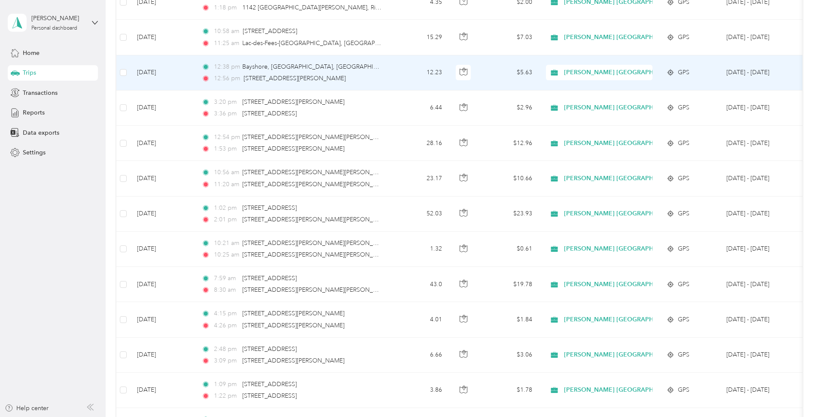
click at [391, 76] on td "12:38 pm [GEOGRAPHIC_DATA], [GEOGRAPHIC_DATA], [GEOGRAPHIC_DATA] 12:56 pm [STRE…" at bounding box center [294, 72] width 198 height 35
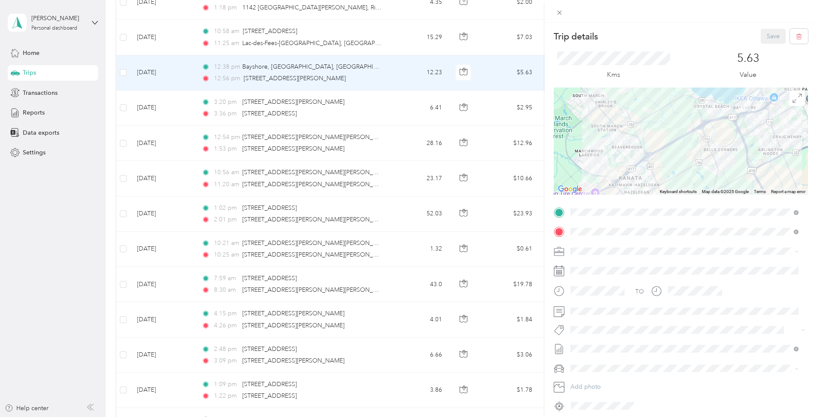
click at [601, 380] on button "Fab Team - R" at bounding box center [594, 377] width 43 height 11
click at [608, 365] on span "Fab Team - C" at bounding box center [595, 364] width 32 height 8
click at [761, 37] on button "Save" at bounding box center [773, 36] width 25 height 15
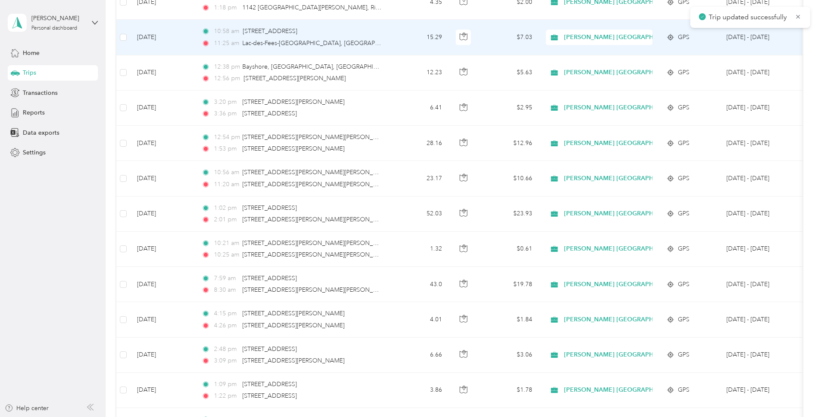
click at [391, 42] on td "10:58 am [STREET_ADDRESS] 11:25 am [GEOGRAPHIC_DATA]-[GEOGRAPHIC_DATA], [GEOGRA…" at bounding box center [294, 37] width 198 height 35
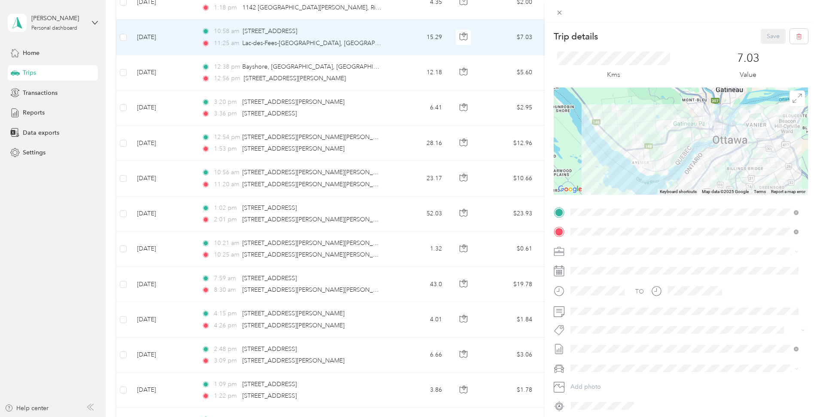
click at [388, 76] on div "Trip details Save This trip cannot be edited because it is either under review,…" at bounding box center [408, 208] width 817 height 417
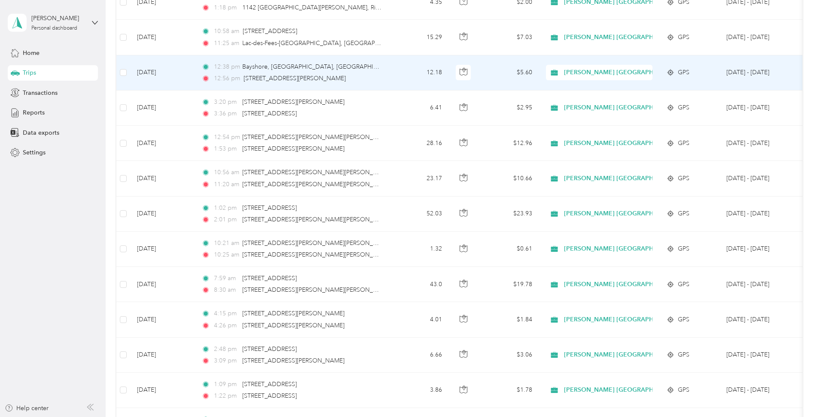
click at [388, 76] on td "12:38 pm [GEOGRAPHIC_DATA], [GEOGRAPHIC_DATA], [GEOGRAPHIC_DATA] 12:56 pm [STRE…" at bounding box center [294, 72] width 198 height 35
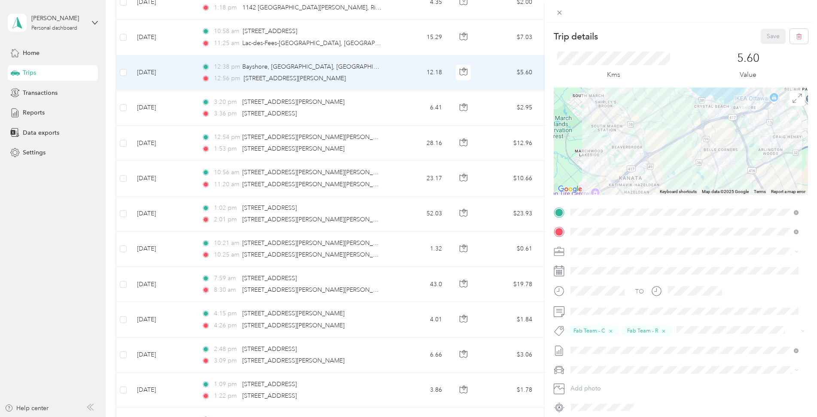
click at [392, 36] on div "Trip details Save This trip cannot be edited because it is either under review,…" at bounding box center [408, 208] width 817 height 417
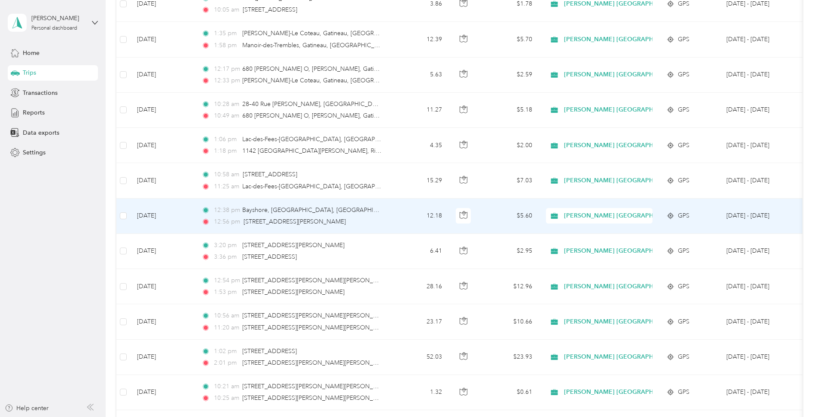
scroll to position [1217, 0]
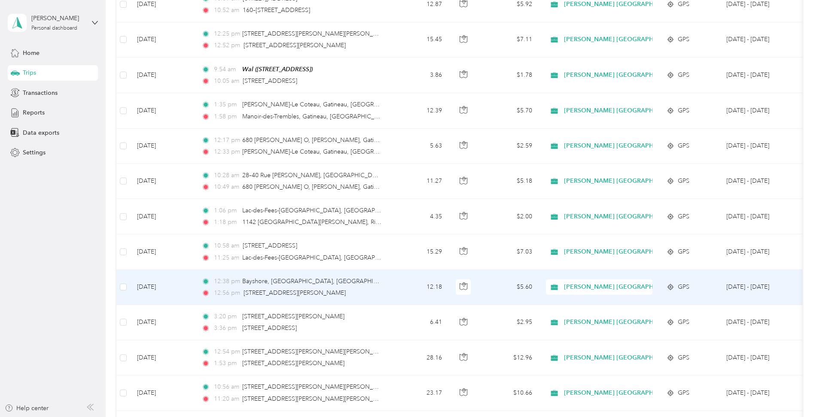
click at [388, 285] on td "12:38 pm [GEOGRAPHIC_DATA], [GEOGRAPHIC_DATA], [GEOGRAPHIC_DATA] 12:56 pm [STRE…" at bounding box center [294, 287] width 198 height 35
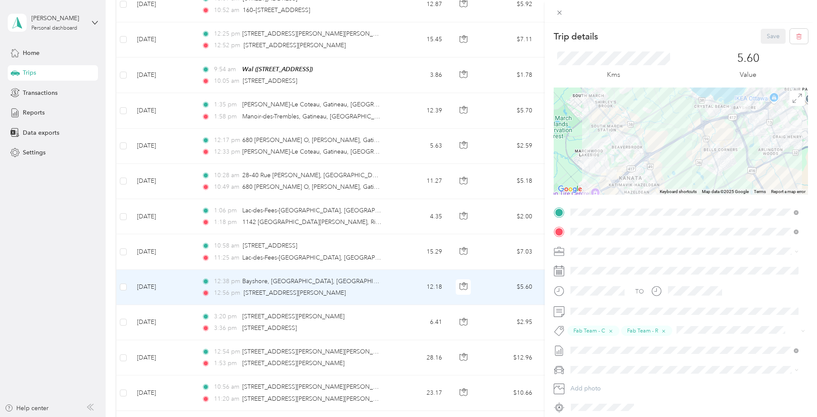
click at [386, 252] on div "Trip details Save This trip cannot be edited because it is either under review,…" at bounding box center [408, 208] width 817 height 417
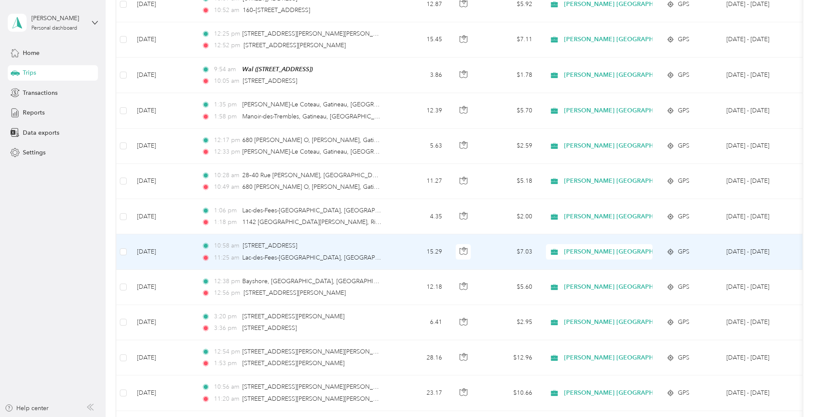
click at [393, 250] on td "15.29" at bounding box center [420, 251] width 57 height 35
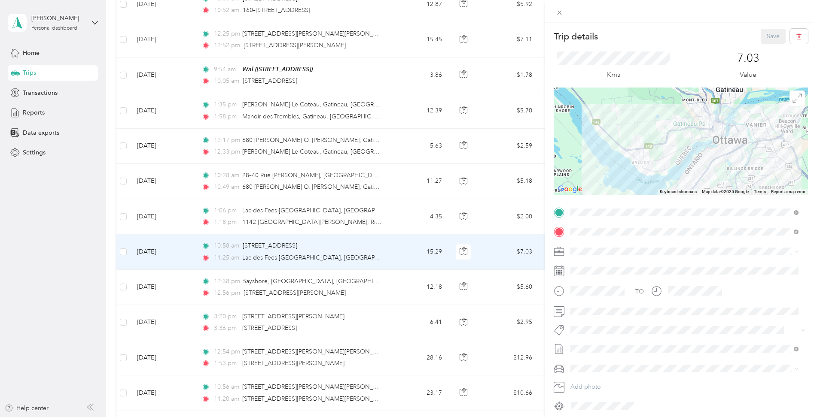
click at [600, 344] on span "Rt Revlon [GEOGRAPHIC_DATA] Relines And Nso’s" at bounding box center [639, 345] width 121 height 8
click at [763, 39] on button "Save" at bounding box center [773, 36] width 25 height 15
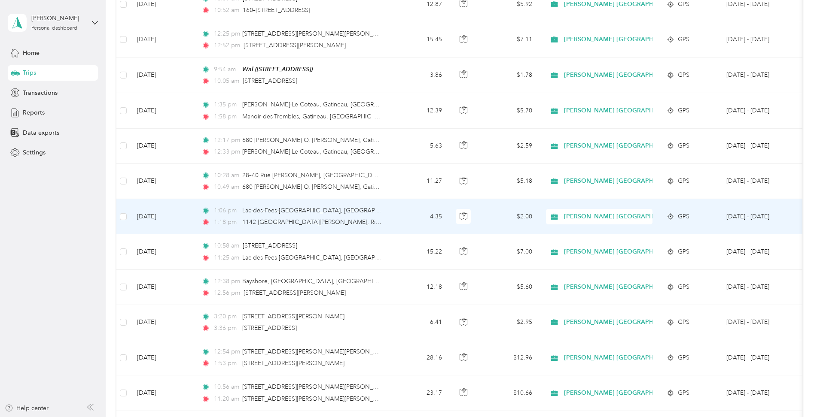
click at [394, 217] on td "4.35" at bounding box center [420, 216] width 57 height 35
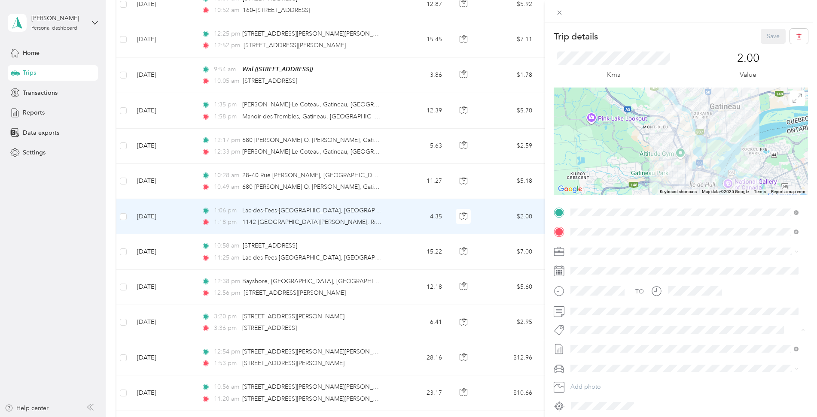
click at [601, 346] on button "Rt Revlon [GEOGRAPHIC_DATA] Relines And Nso’s" at bounding box center [639, 345] width 133 height 11
click at [765, 34] on button "Save" at bounding box center [773, 36] width 25 height 15
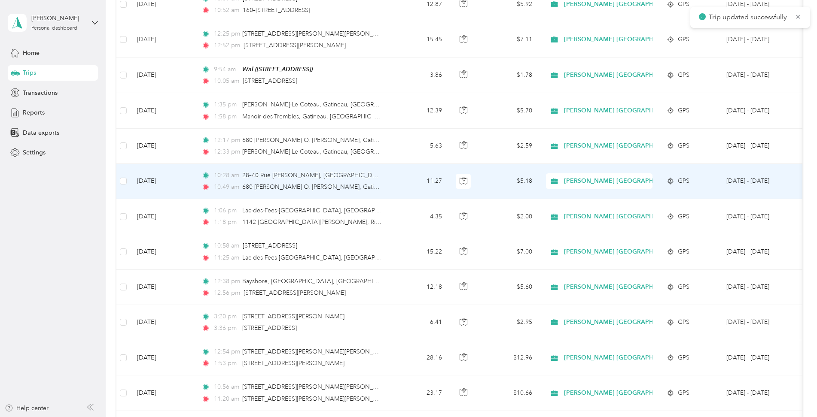
click at [396, 184] on td "11.27" at bounding box center [420, 181] width 57 height 35
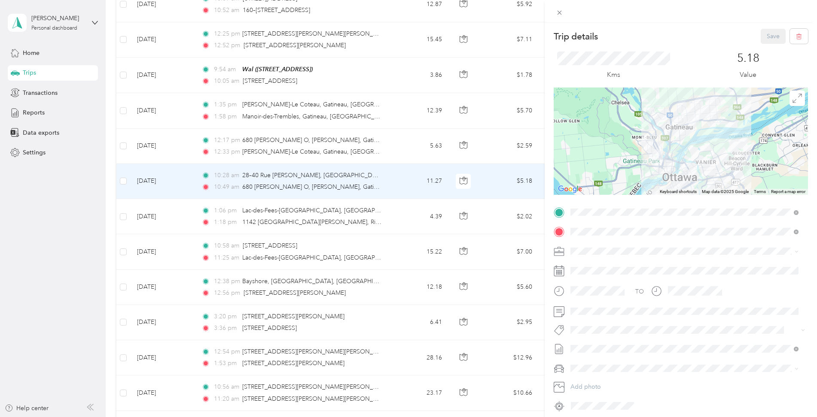
click at [593, 365] on li "Fab Team - C" at bounding box center [684, 358] width 234 height 17
click at [763, 38] on button "Save" at bounding box center [773, 36] width 25 height 15
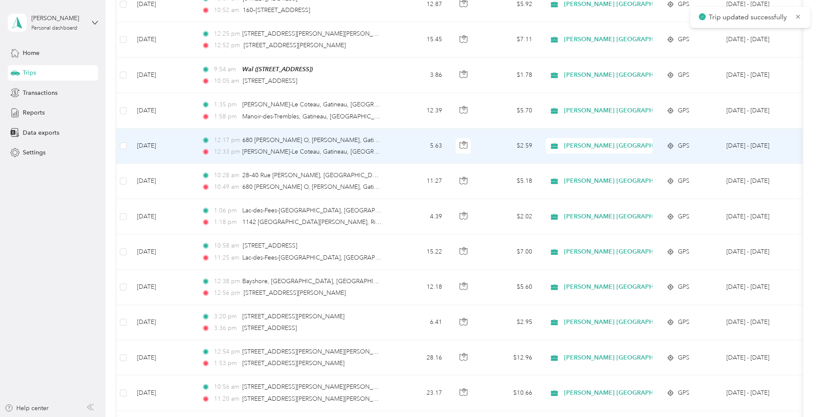
click at [380, 145] on div "12:17 pm [STREET_ADDRESS][PERSON_NAME][PERSON_NAME][PERSON_NAME] 12:33 pm [PERS…" at bounding box center [291, 146] width 180 height 21
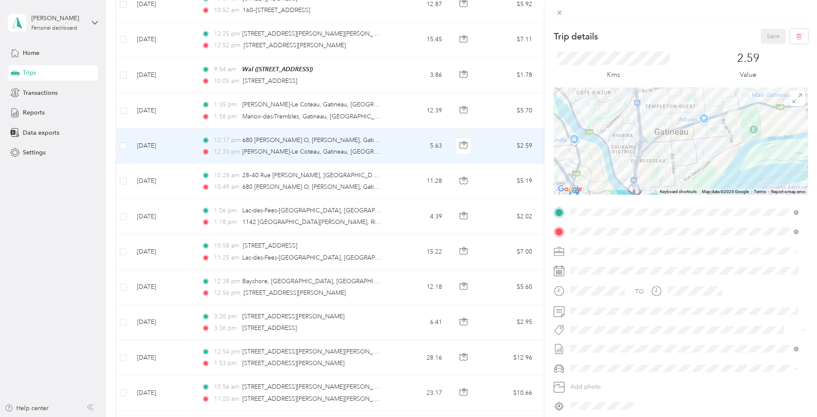
click at [605, 363] on button "Fab Team - C" at bounding box center [595, 362] width 44 height 11
click at [768, 33] on button "Save" at bounding box center [773, 36] width 25 height 15
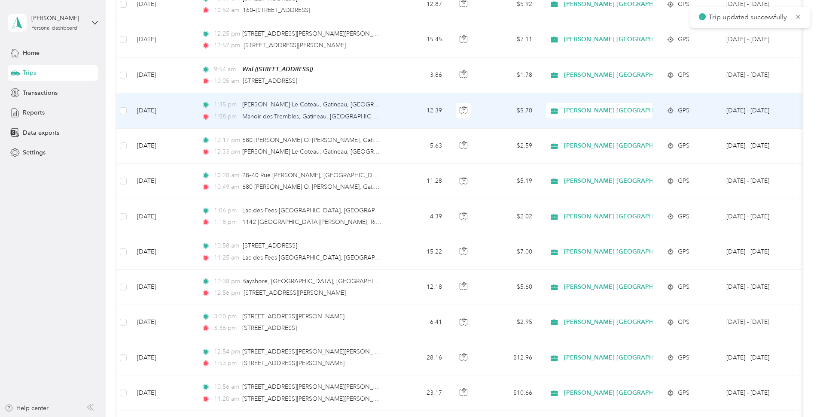
click at [380, 108] on div "1:35 pm [PERSON_NAME]-Le Coteau, [GEOGRAPHIC_DATA], [GEOGRAPHIC_DATA]" at bounding box center [291, 104] width 180 height 9
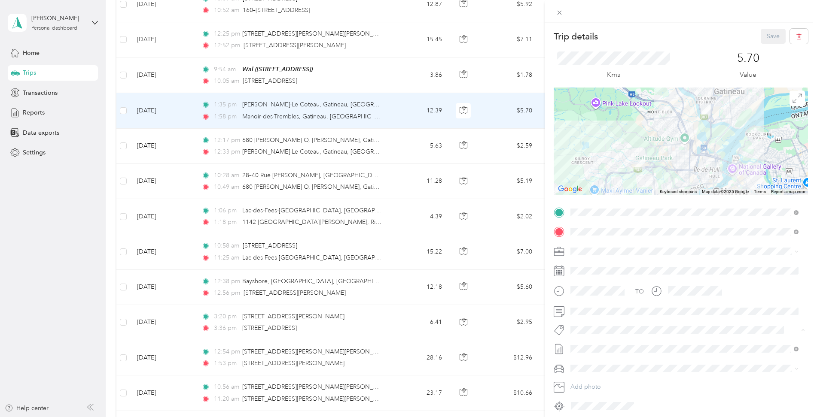
click at [592, 349] on li "Fab Beiersdorf" at bounding box center [684, 345] width 234 height 17
click at [620, 363] on div "Fab Team - C" at bounding box center [684, 363] width 222 height 11
click at [771, 32] on button "Save" at bounding box center [773, 36] width 25 height 15
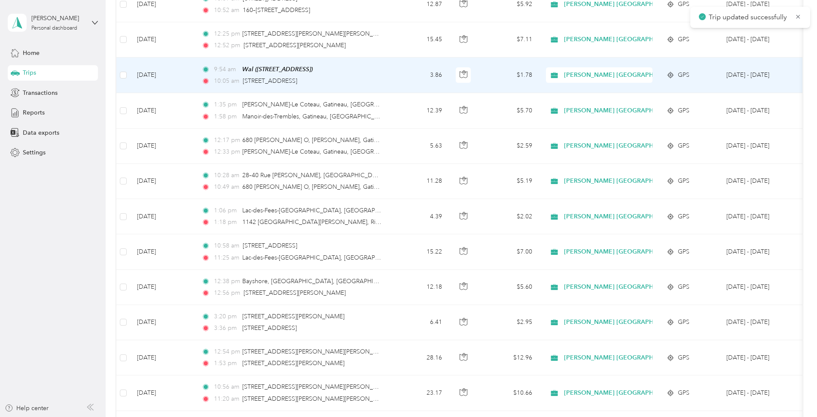
click at [398, 79] on td "3.86" at bounding box center [420, 76] width 57 height 36
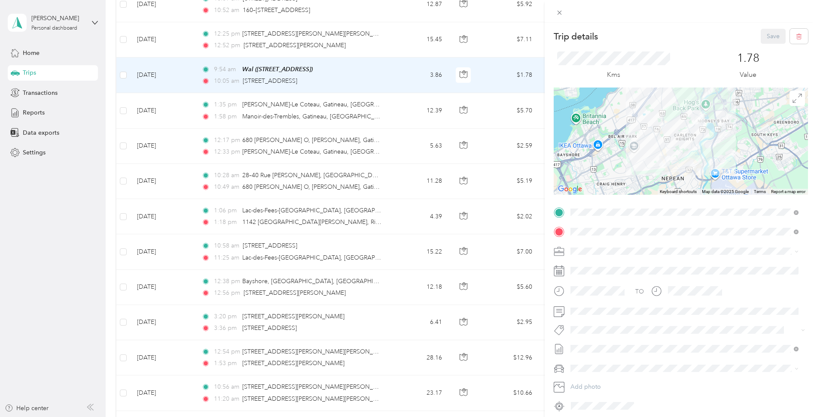
click at [605, 348] on li "Rt Revlon [GEOGRAPHIC_DATA] Relines And Nso’s" at bounding box center [684, 343] width 234 height 17
click at [768, 35] on button "Save" at bounding box center [773, 36] width 25 height 15
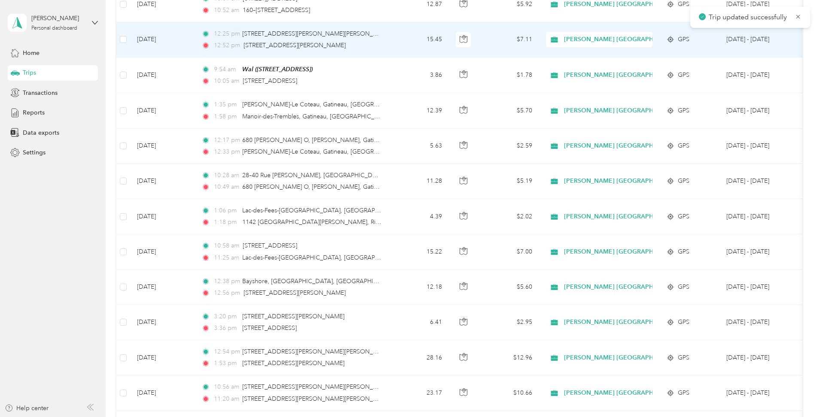
click at [397, 43] on td "15.45" at bounding box center [420, 39] width 57 height 35
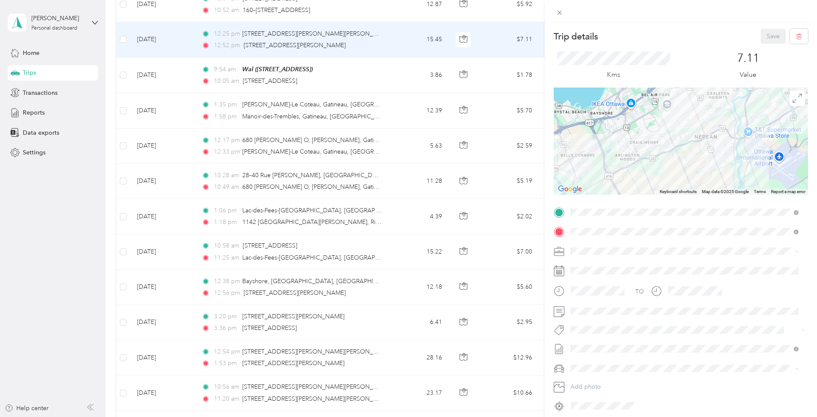
click at [604, 347] on li "Rt Revlon [GEOGRAPHIC_DATA] Relines And Nso’s" at bounding box center [684, 345] width 234 height 17
click at [770, 36] on button "Save" at bounding box center [773, 36] width 25 height 15
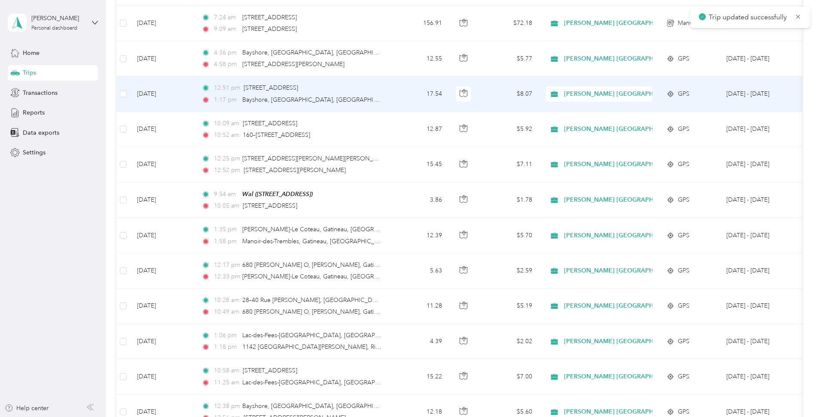
scroll to position [1074, 0]
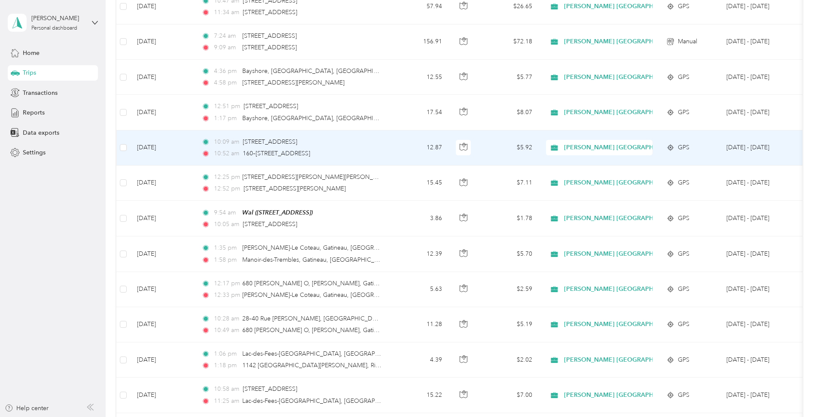
click at [398, 143] on td "12.87" at bounding box center [420, 148] width 57 height 35
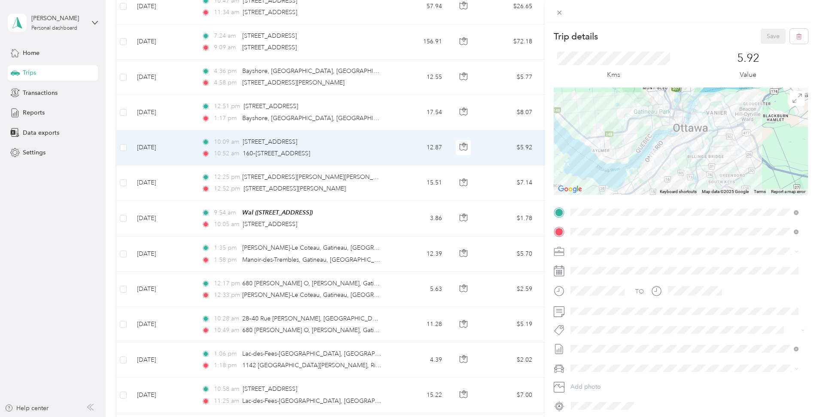
click at [599, 379] on button "Fab Team - R" at bounding box center [594, 378] width 43 height 11
click at [768, 38] on button "Save" at bounding box center [773, 36] width 25 height 15
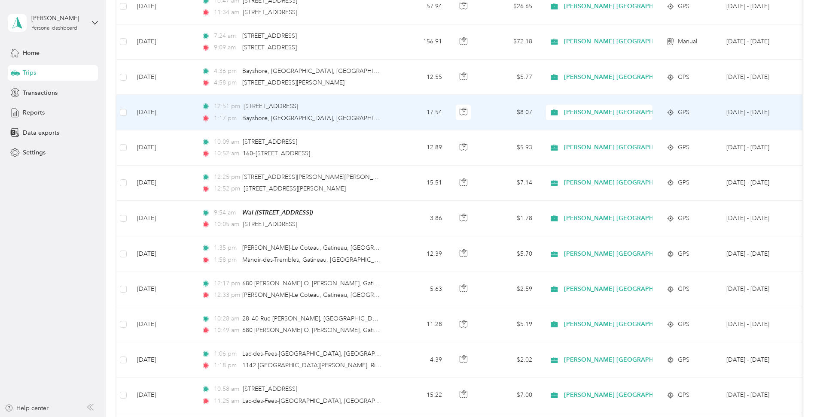
click at [379, 114] on div "1:17 pm [GEOGRAPHIC_DATA], [GEOGRAPHIC_DATA], [GEOGRAPHIC_DATA]" at bounding box center [291, 118] width 180 height 9
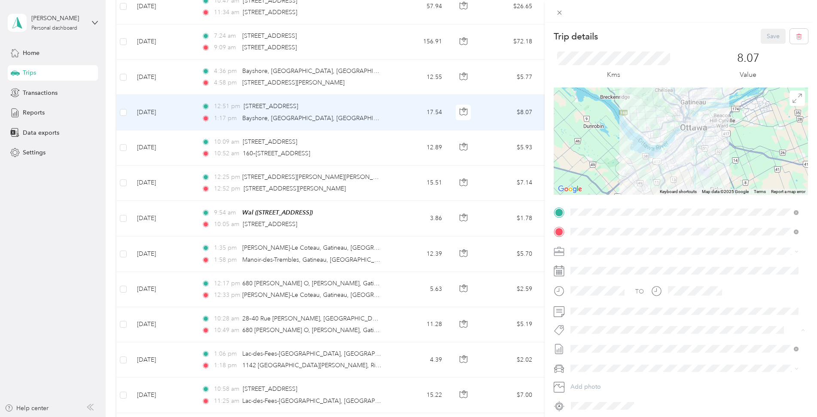
click at [596, 376] on span "Fab Team - R" at bounding box center [594, 379] width 31 height 8
click at [761, 36] on button "Save" at bounding box center [773, 36] width 25 height 15
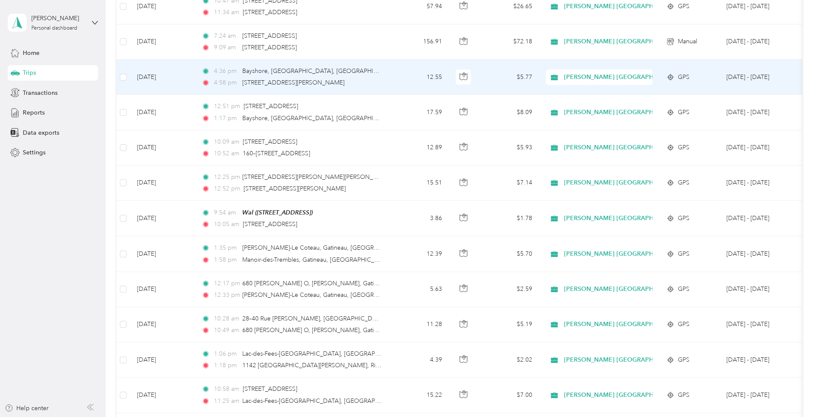
click at [382, 80] on td "4:36 pm Bayshore, [GEOGRAPHIC_DATA], [GEOGRAPHIC_DATA] 4:58 pm [STREET_ADDRESS]…" at bounding box center [294, 77] width 198 height 35
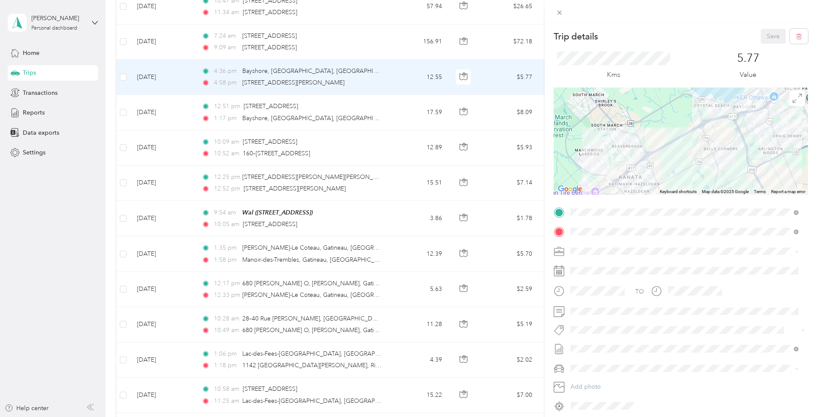
click at [353, 118] on div "Trip details Save This trip cannot be edited because it is either under review,…" at bounding box center [408, 208] width 817 height 417
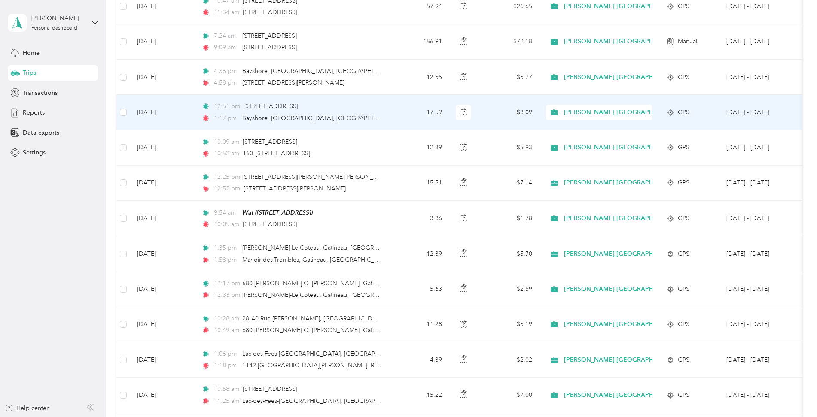
click at [353, 118] on div "1:17 pm [GEOGRAPHIC_DATA], [GEOGRAPHIC_DATA], [GEOGRAPHIC_DATA]" at bounding box center [291, 118] width 180 height 9
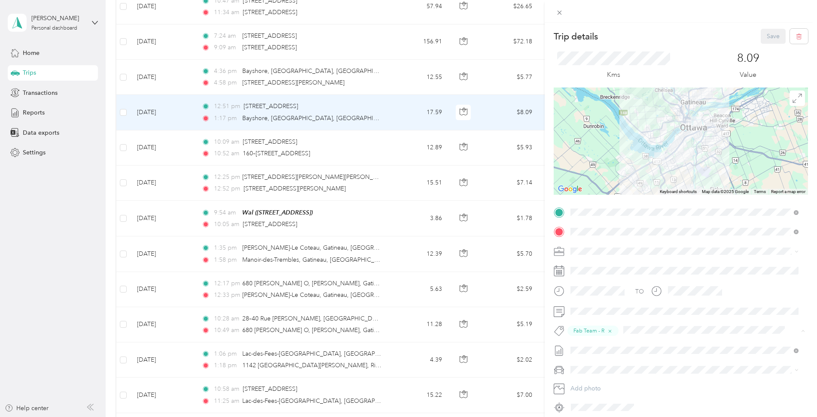
click at [611, 351] on li "Fab Beiersdorf" at bounding box center [684, 347] width 234 height 17
click at [769, 33] on button "Save" at bounding box center [773, 36] width 25 height 15
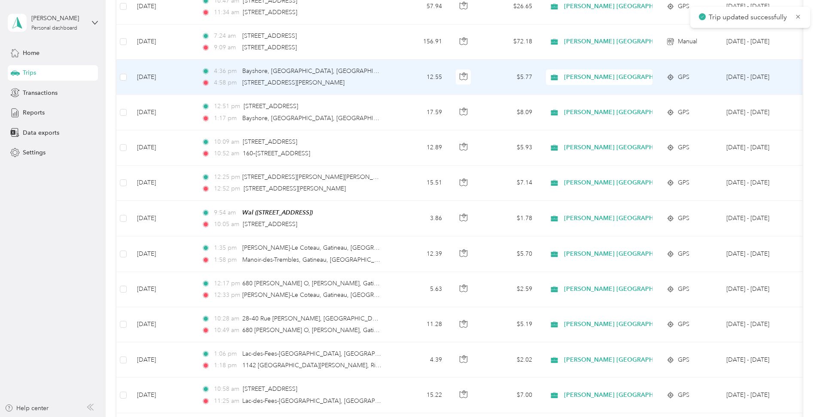
click at [371, 77] on div "4:36 pm Bayshore, [GEOGRAPHIC_DATA], [GEOGRAPHIC_DATA] 4:58 pm [STREET_ADDRESS]…" at bounding box center [291, 77] width 180 height 21
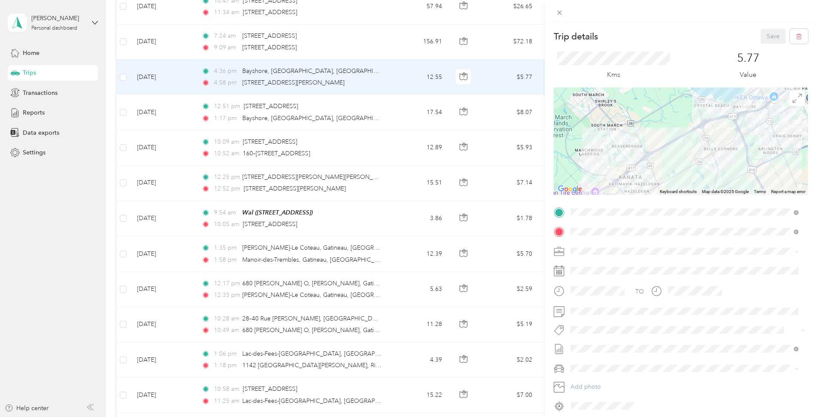
click at [600, 363] on span "Fab Team - C" at bounding box center [595, 362] width 32 height 8
click at [606, 378] on span "Fab Team - R" at bounding box center [594, 379] width 31 height 8
click at [765, 38] on button "Save" at bounding box center [773, 36] width 25 height 15
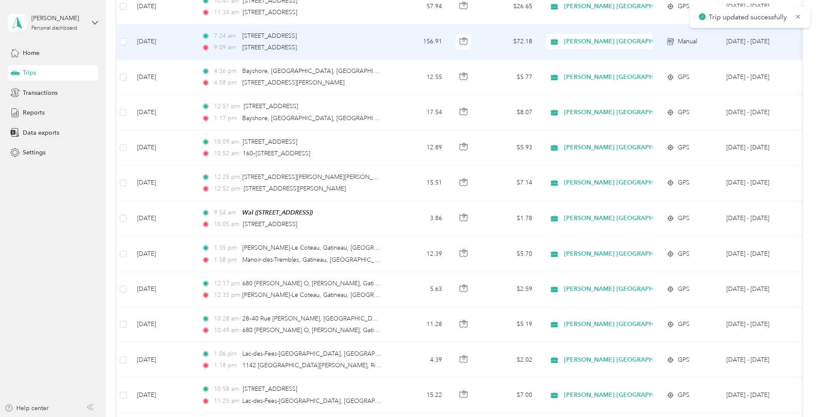
click at [370, 45] on div "9:09 am [STREET_ADDRESS]" at bounding box center [291, 47] width 180 height 9
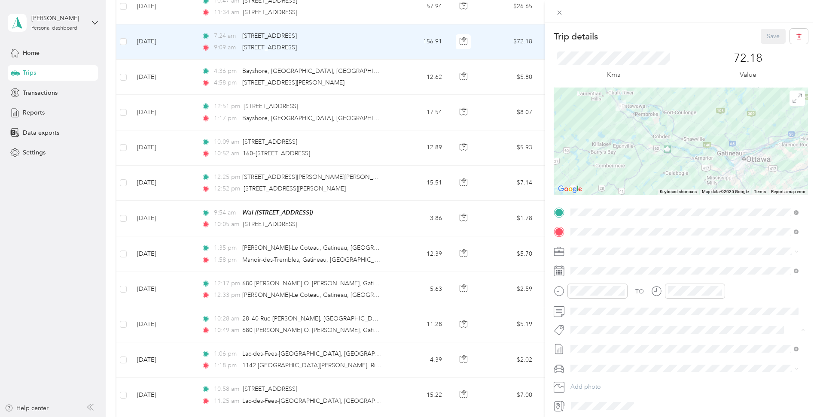
click at [607, 345] on button "Rt Revlon [GEOGRAPHIC_DATA] Relines And Nso’s" at bounding box center [639, 345] width 133 height 11
click at [767, 37] on button "Save" at bounding box center [773, 36] width 25 height 15
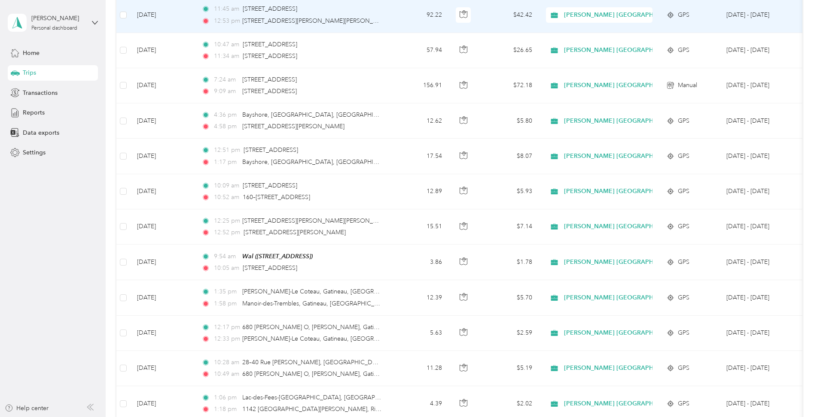
scroll to position [1003, 0]
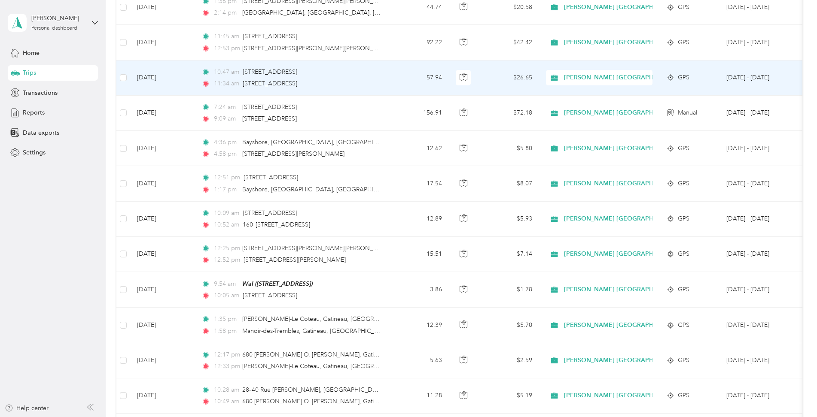
click at [370, 80] on div "11:34 am [STREET_ADDRESS]" at bounding box center [291, 83] width 180 height 9
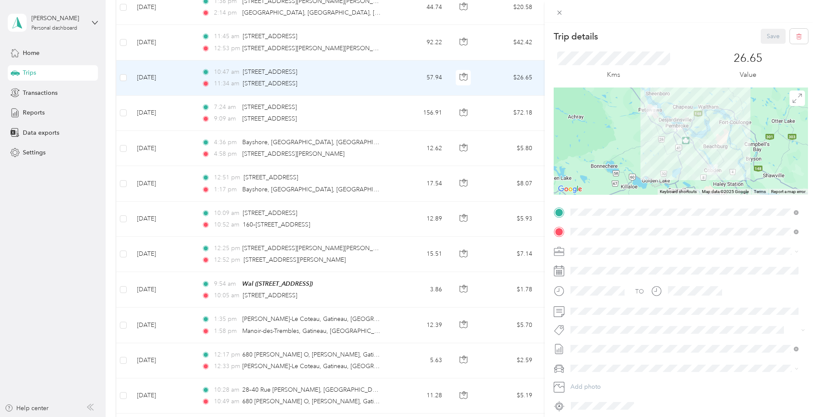
click at [372, 120] on div "Trip details Save This trip cannot be edited because it is either under review,…" at bounding box center [408, 208] width 817 height 417
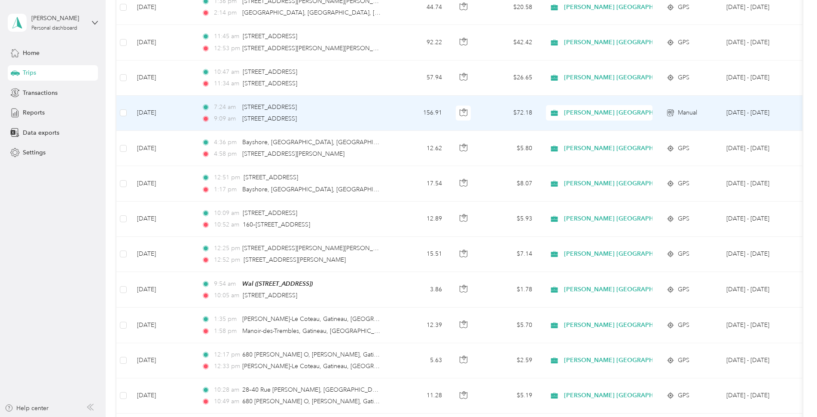
click at [372, 120] on div "9:09 am [STREET_ADDRESS]" at bounding box center [291, 118] width 180 height 9
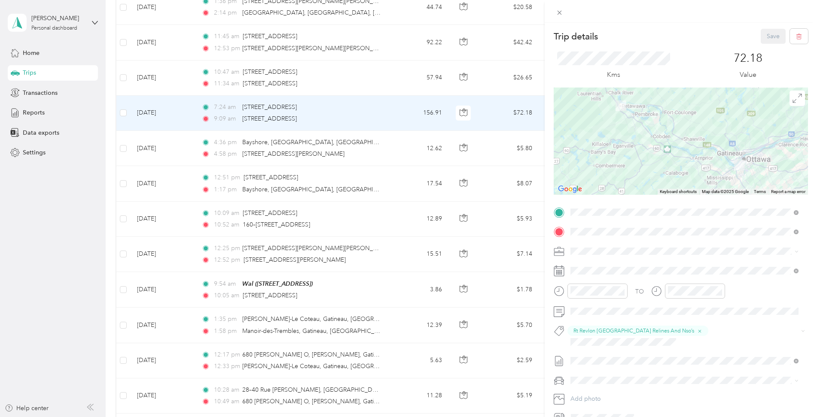
click at [380, 78] on div "Trip details Save This trip cannot be edited because it is either under review,…" at bounding box center [408, 208] width 817 height 417
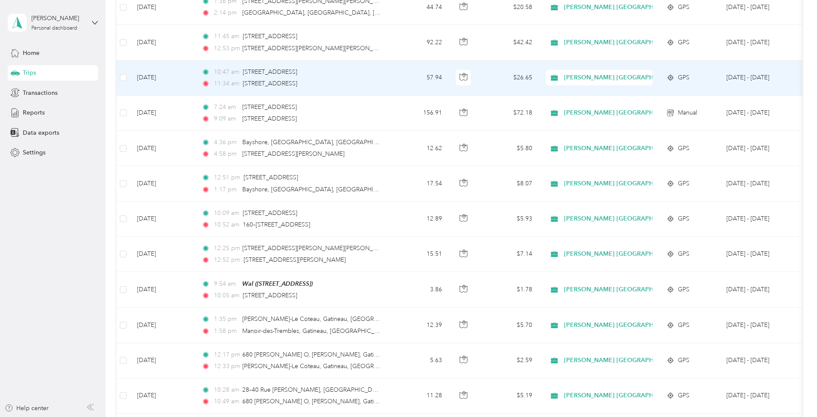
click at [380, 79] on div "11:34 am [STREET_ADDRESS]" at bounding box center [291, 83] width 180 height 9
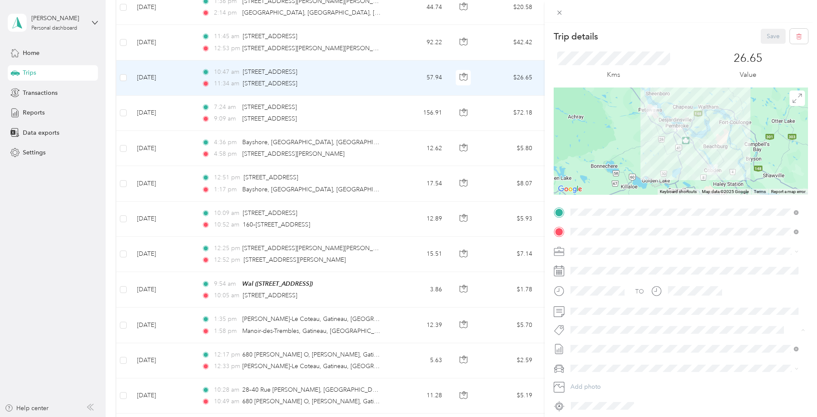
click at [601, 358] on span "Fab Team - C" at bounding box center [595, 362] width 32 height 8
click at [385, 118] on div "Trip details Save This trip cannot be edited because it is either under review,…" at bounding box center [408, 208] width 817 height 417
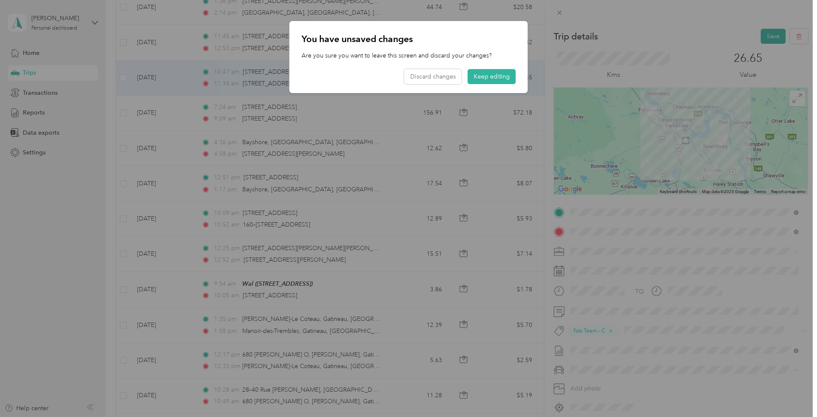
click at [727, 225] on div at bounding box center [408, 208] width 817 height 417
drag, startPoint x: 487, startPoint y: 76, endPoint x: 801, endPoint y: 41, distance: 316.2
click at [492, 74] on button "Keep editing" at bounding box center [492, 76] width 48 height 15
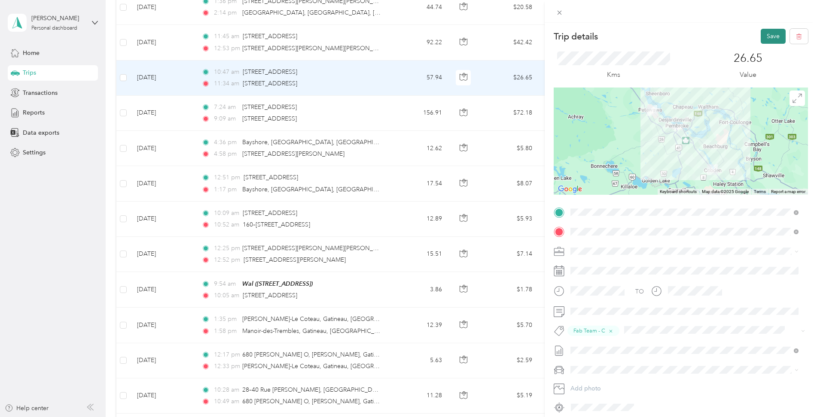
click at [761, 37] on button "Save" at bounding box center [773, 36] width 25 height 15
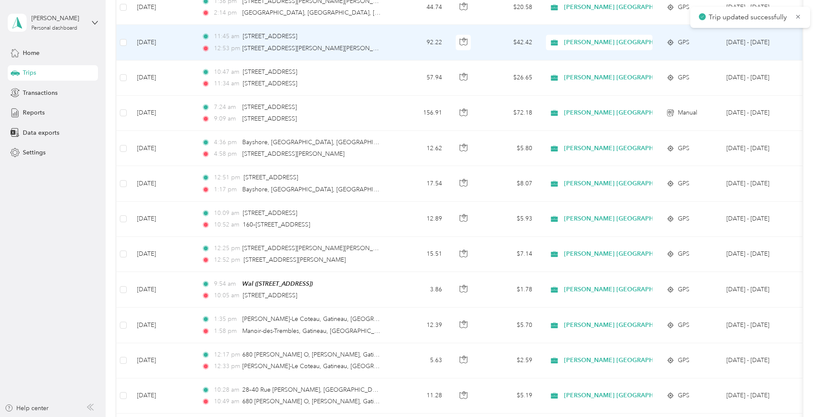
click at [375, 41] on div "11:45 am [STREET_ADDRESS]" at bounding box center [291, 36] width 180 height 9
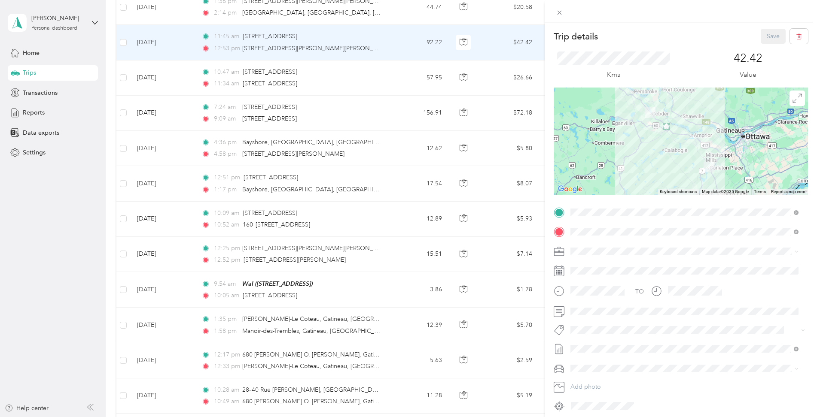
click at [606, 364] on li "Fab Team - C" at bounding box center [684, 358] width 234 height 17
click at [771, 33] on button "Save" at bounding box center [773, 36] width 25 height 15
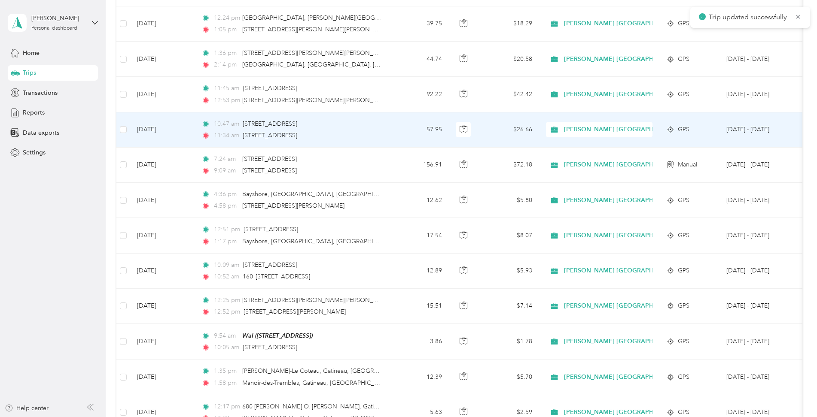
scroll to position [931, 0]
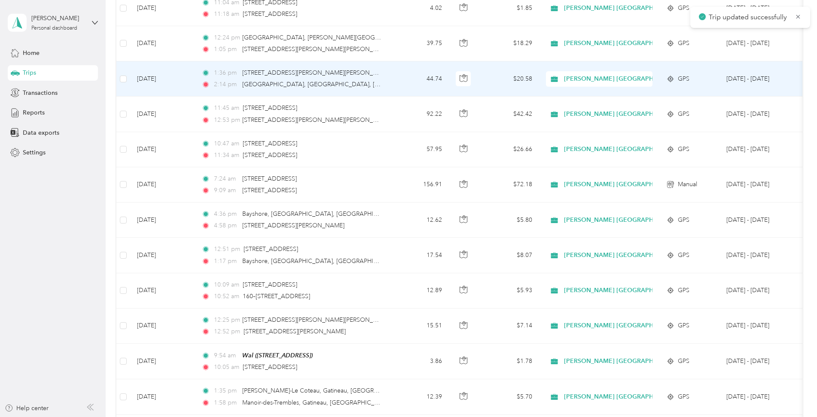
click at [371, 82] on div "2:14 pm [GEOGRAPHIC_DATA], [GEOGRAPHIC_DATA], [GEOGRAPHIC_DATA], [GEOGRAPHIC_DA…" at bounding box center [291, 84] width 180 height 9
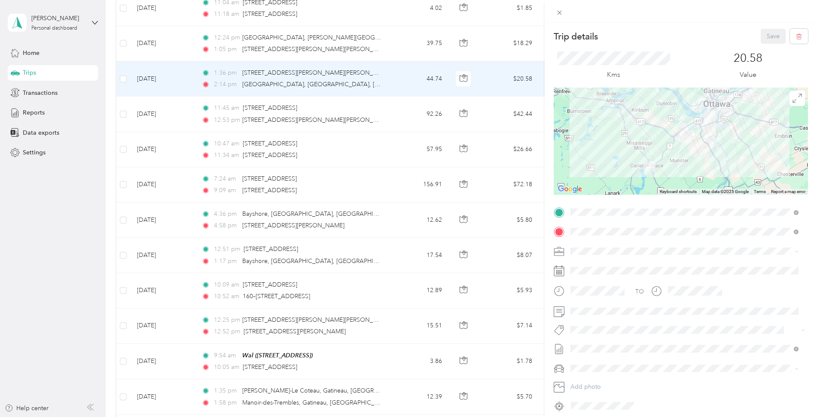
click at [600, 347] on li "Fab Beiersdorf" at bounding box center [684, 345] width 234 height 17
click at [627, 363] on div "Fab Team - C" at bounding box center [684, 363] width 222 height 11
click at [767, 35] on button "Save" at bounding box center [773, 36] width 25 height 15
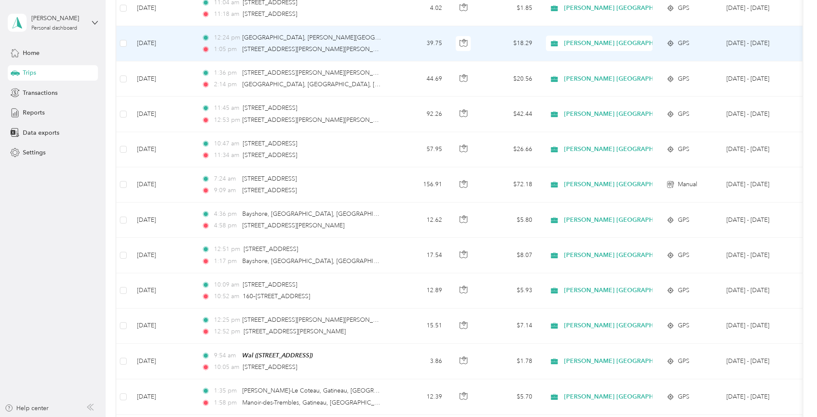
click at [380, 46] on div "1:05 pm [STREET_ADDRESS][PERSON_NAME][PERSON_NAME]" at bounding box center [291, 49] width 180 height 9
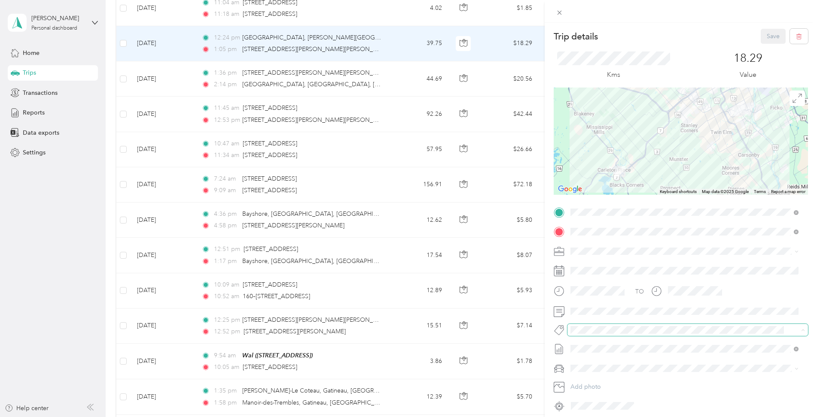
click at [616, 335] on span at bounding box center [680, 330] width 226 height 9
click at [612, 417] on div "Trip details Save This trip cannot be edited because it is either under review,…" at bounding box center [406, 417] width 812 height 0
click at [622, 417] on div "Trip details Save This trip cannot be edited because it is either under review,…" at bounding box center [406, 417] width 812 height 0
click at [596, 362] on span "Fab Team - C" at bounding box center [595, 362] width 32 height 8
click at [763, 37] on button "Save" at bounding box center [773, 36] width 25 height 15
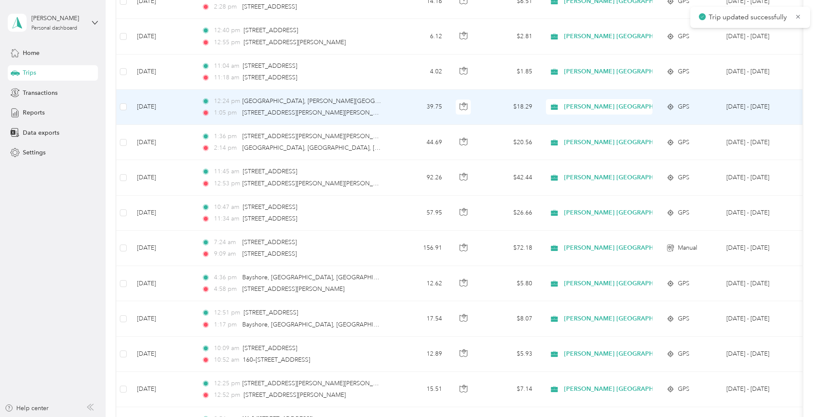
scroll to position [859, 0]
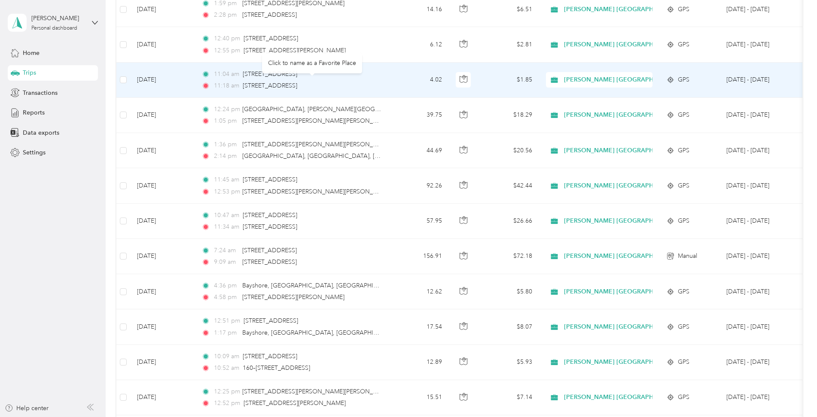
click at [392, 79] on td "4.02" at bounding box center [420, 80] width 57 height 35
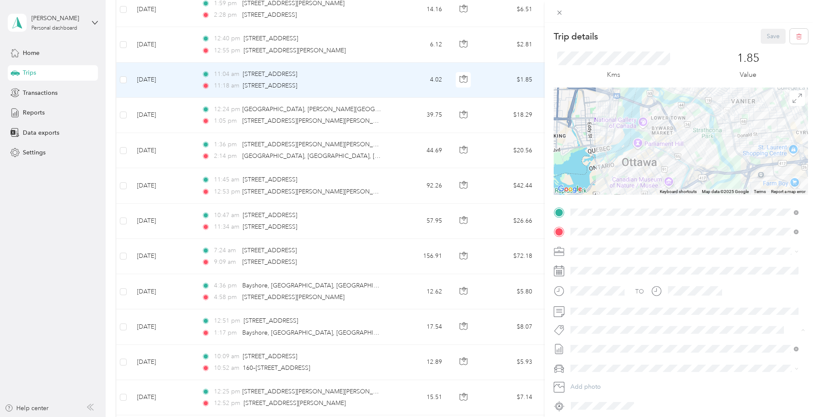
click at [608, 379] on button "Fab Team - R" at bounding box center [594, 378] width 43 height 11
click at [634, 347] on span "Rt Revlon [GEOGRAPHIC_DATA] Relines And Nso’s" at bounding box center [639, 347] width 121 height 8
click at [761, 34] on button "Save" at bounding box center [773, 36] width 25 height 15
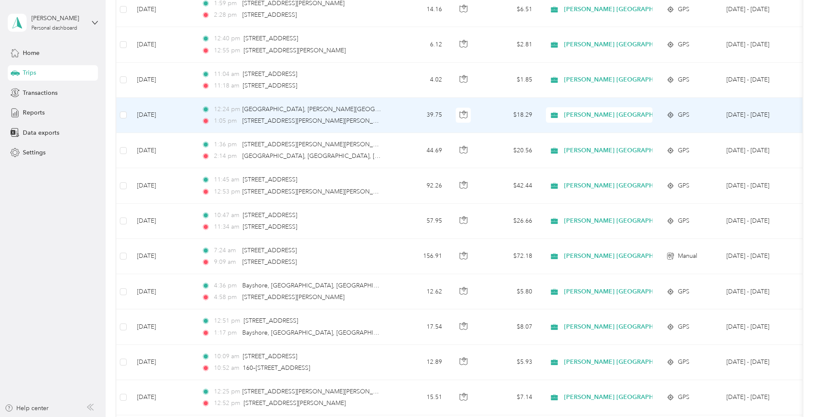
scroll to position [789, 0]
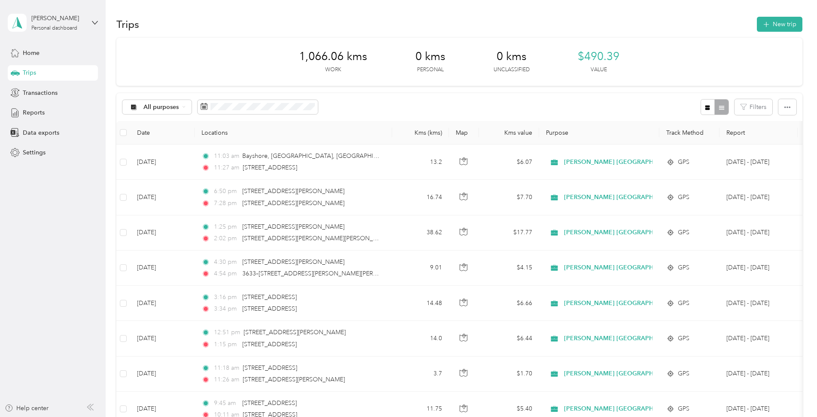
scroll to position [788, 0]
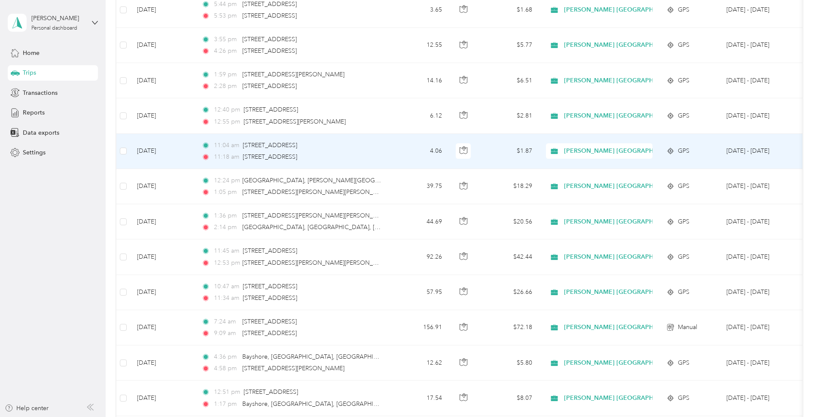
click at [390, 149] on td "11:04 am 427 Laurier Ave W, The Core, Ottawa, ON 11:18 am 150–158 Montreal Rd, …" at bounding box center [294, 151] width 198 height 35
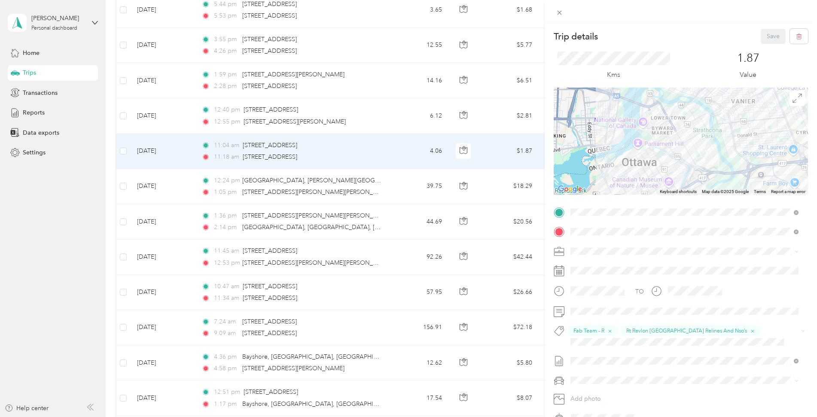
click at [391, 119] on div "Trip details Save This trip cannot be edited because it is either under review,…" at bounding box center [408, 208] width 817 height 417
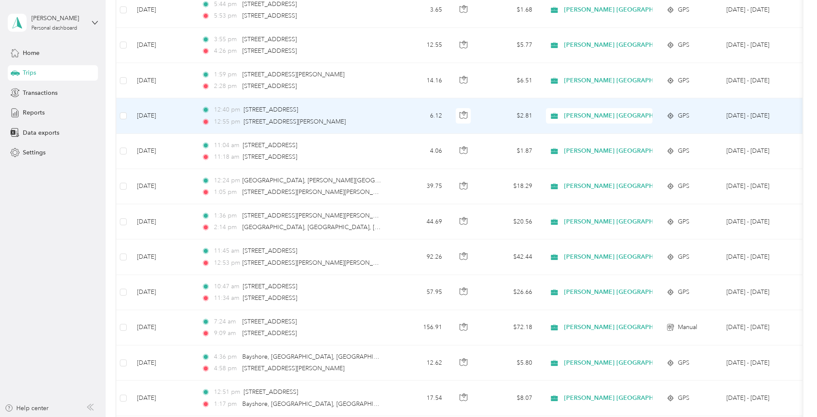
click at [394, 122] on td "6.12" at bounding box center [420, 115] width 57 height 35
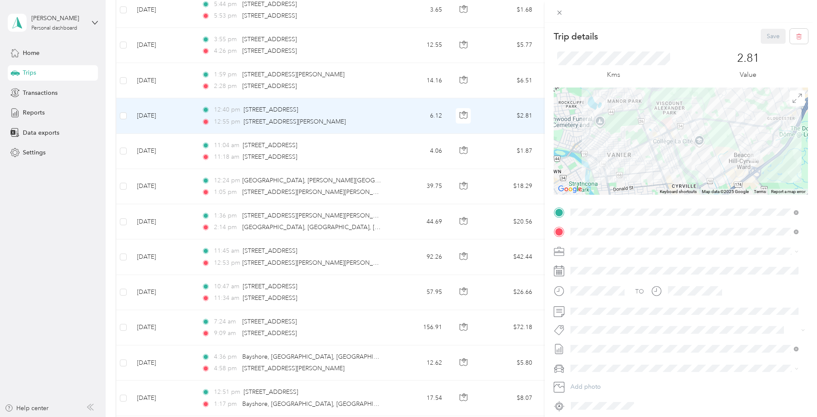
click at [604, 347] on button "Rt Revlon [GEOGRAPHIC_DATA] Relines And Nso’s" at bounding box center [639, 343] width 133 height 11
click at [766, 37] on button "Save" at bounding box center [773, 36] width 25 height 15
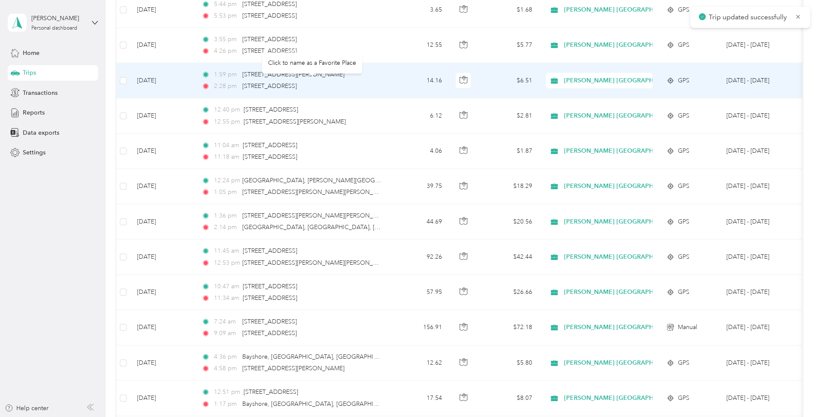
click at [386, 81] on td "1:59 pm 2012 Ogilvie Rd, Ottawa, ON 2:28 pm 3488 Albion Rd S, South Keys-Greenb…" at bounding box center [294, 80] width 198 height 35
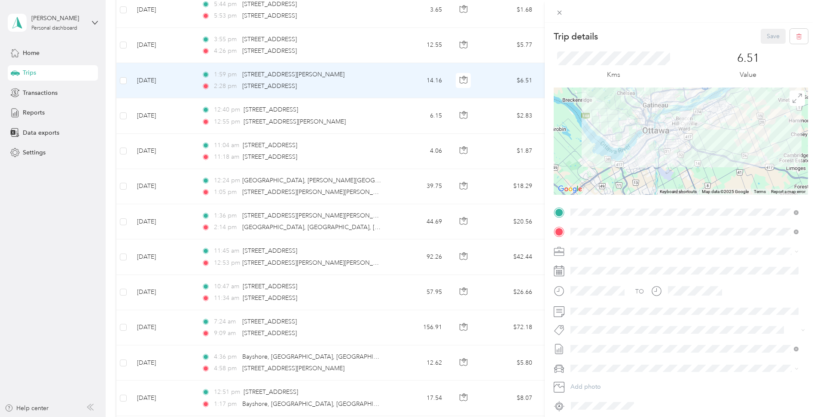
click at [599, 344] on span "Rt Revlon [GEOGRAPHIC_DATA] Relines And Nso’s" at bounding box center [639, 345] width 121 height 8
click at [769, 33] on button "Save" at bounding box center [773, 36] width 25 height 15
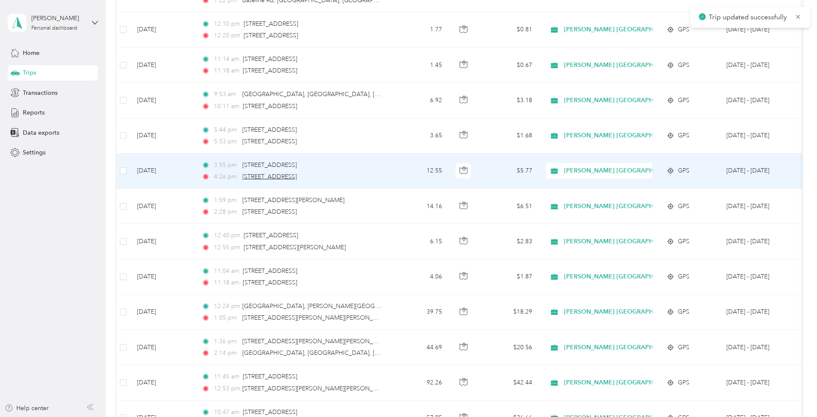
scroll to position [645, 0]
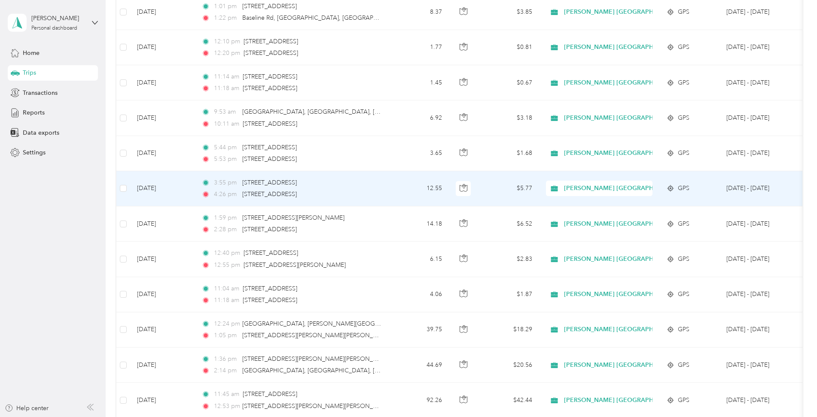
click at [389, 184] on td "3:55 pm 3488 Albion Rd S, South Keys-Greenboro West, Ottawa, ON 4:26 pm 671 Riv…" at bounding box center [294, 188] width 198 height 35
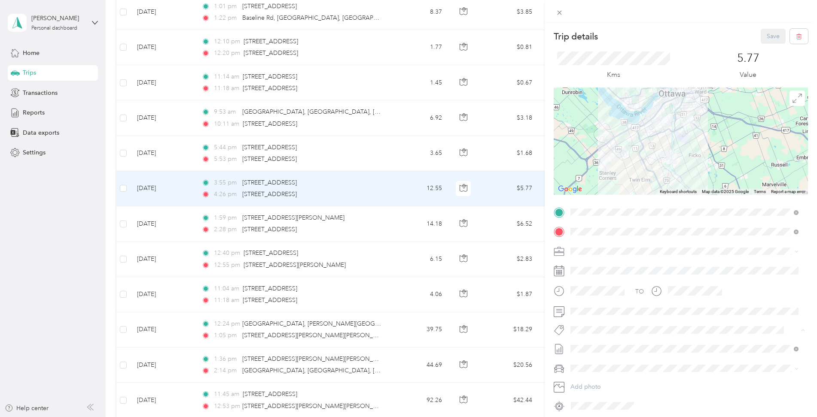
click at [594, 347] on button "Rt Revlon [GEOGRAPHIC_DATA] Relines And Nso’s" at bounding box center [639, 345] width 133 height 11
click at [764, 33] on button "Save" at bounding box center [773, 36] width 25 height 15
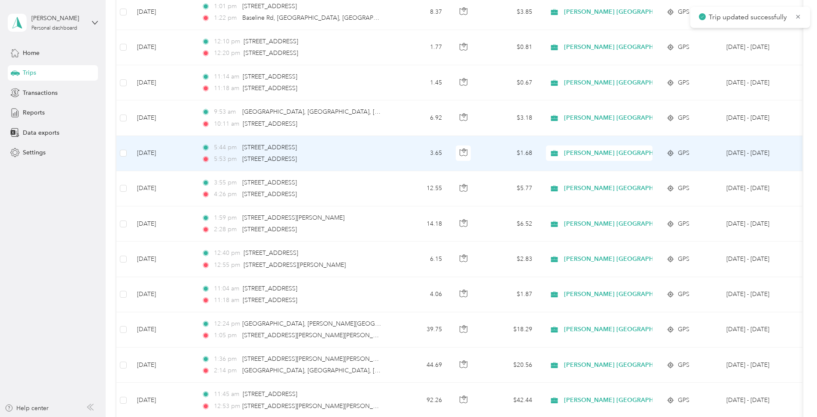
click at [391, 153] on td "5:44 pm 671 River Rd, Riverside South-Leitrim, Ottawa, ON 5:53 pm 3300 Woodroff…" at bounding box center [294, 153] width 198 height 35
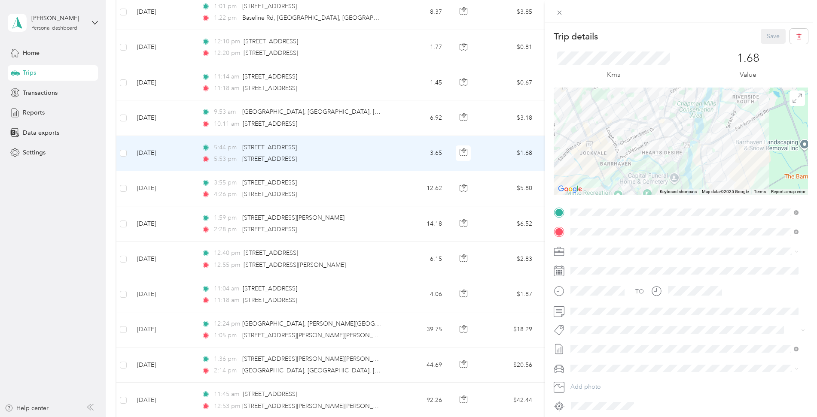
click at [598, 347] on li "Rt Revlon [GEOGRAPHIC_DATA] Relines And Nso’s" at bounding box center [684, 342] width 234 height 17
click at [768, 36] on button "Save" at bounding box center [773, 36] width 25 height 15
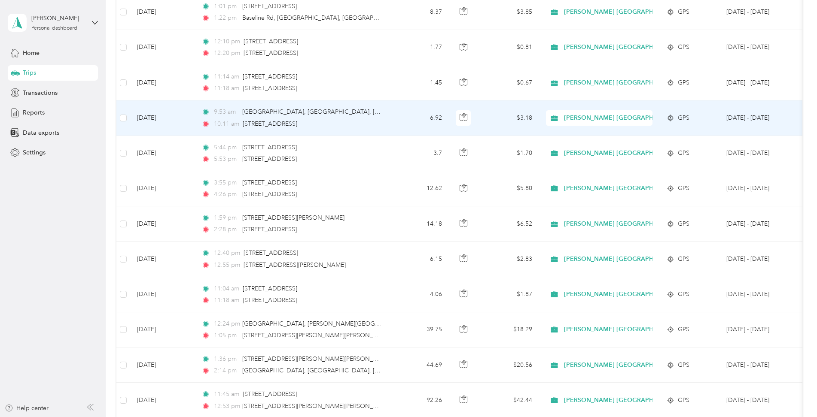
click at [397, 119] on td "6.92" at bounding box center [420, 117] width 57 height 35
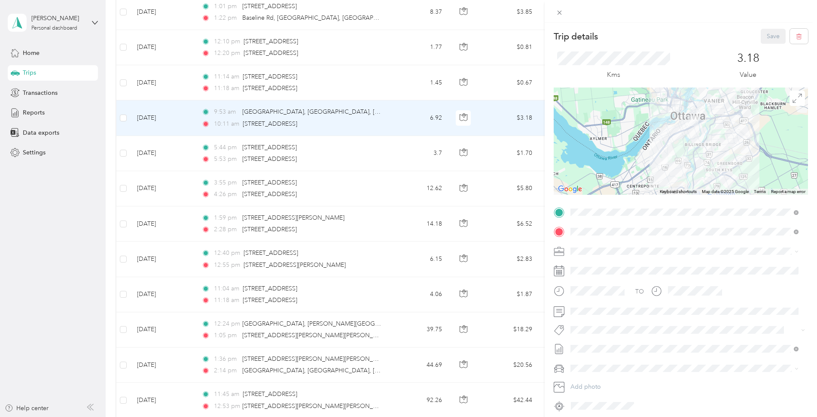
click at [595, 374] on button "Fab Team - R" at bounding box center [594, 377] width 43 height 11
click at [763, 33] on button "Save" at bounding box center [773, 36] width 25 height 15
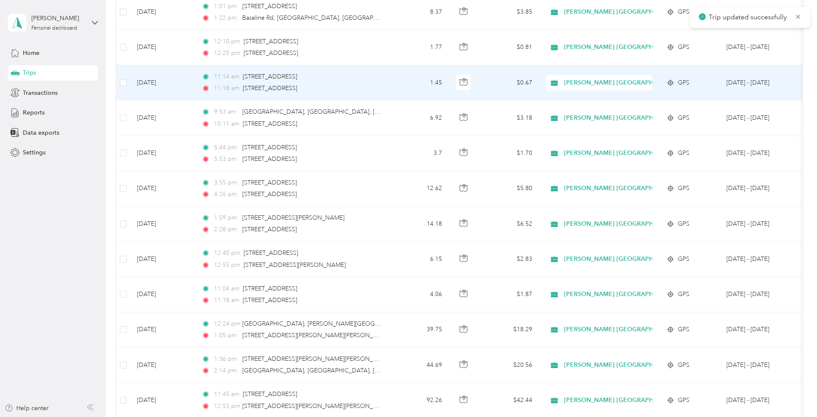
click at [376, 82] on div "11:14 am 313–351 Gladstone Ave, Centretown, Ottawa, ON 11:18 am 722 Bank St, Th…" at bounding box center [291, 82] width 180 height 21
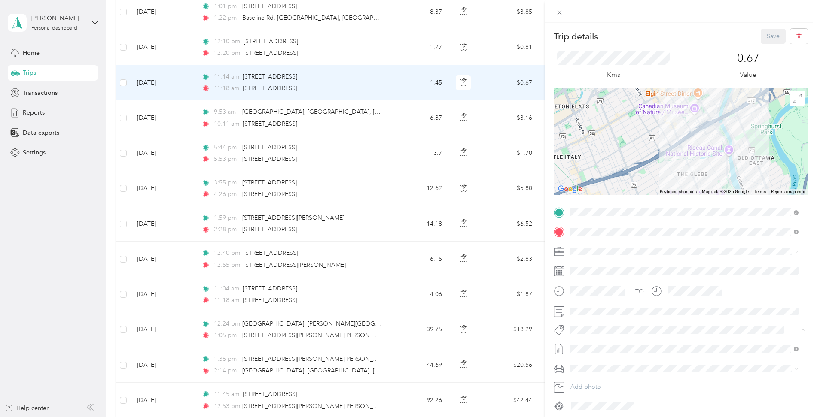
click at [612, 379] on button "Fab Team - R" at bounding box center [594, 378] width 43 height 11
click at [769, 37] on button "Save" at bounding box center [773, 36] width 25 height 15
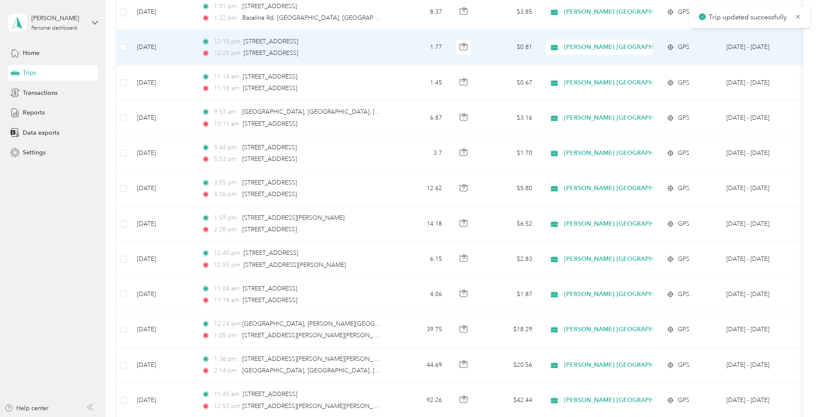
click at [391, 47] on td "12:10 pm 702 Bank St, The Glebe, Ottawa, ON 12:20 pm 346 Sunnyside Ave, Old Ott…" at bounding box center [294, 47] width 198 height 35
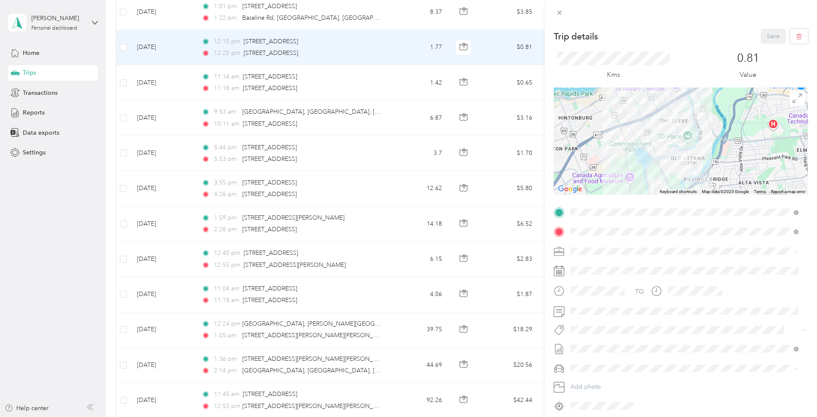
click at [599, 377] on span "Fab Team - R" at bounding box center [594, 379] width 31 height 8
drag, startPoint x: 758, startPoint y: 36, endPoint x: 630, endPoint y: 102, distance: 143.3
click at [761, 36] on button "Save" at bounding box center [773, 36] width 25 height 15
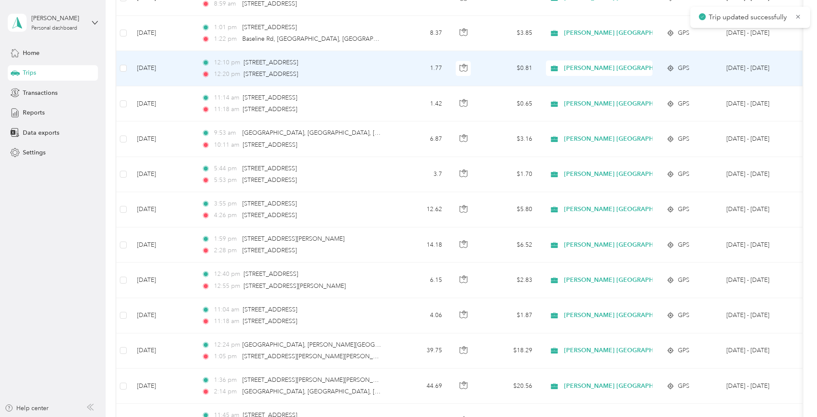
scroll to position [573, 0]
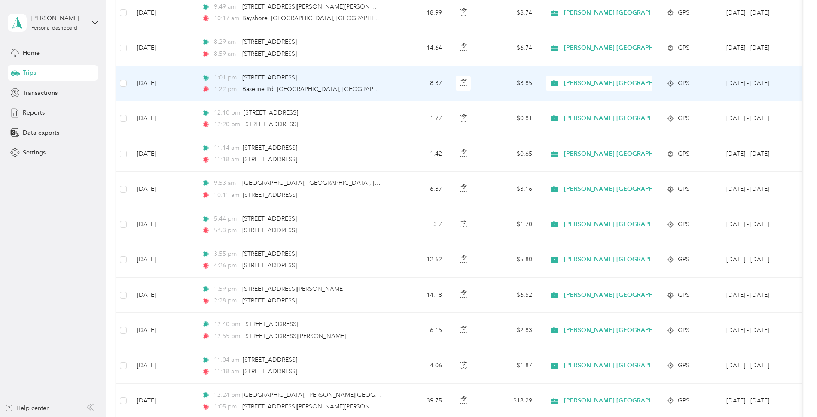
click at [384, 89] on td "1:01 pm 334 Sunnyside Ave, Old Ottawa South, Ottawa, ON 1:22 pm Baseline Rd, Ce…" at bounding box center [294, 83] width 198 height 35
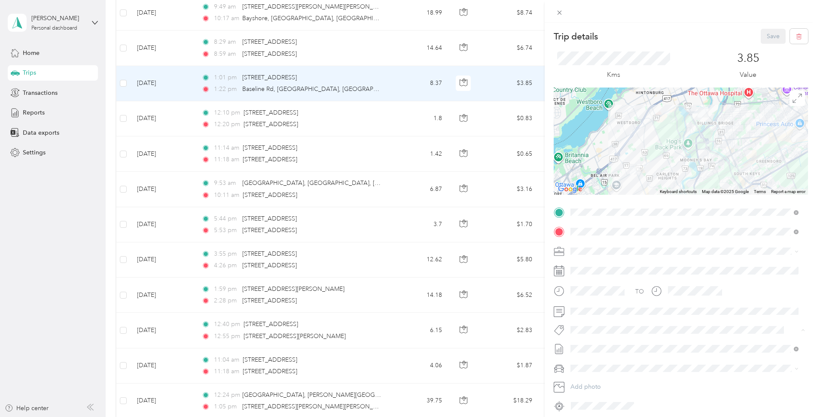
click at [592, 376] on span "Fab Team - R" at bounding box center [594, 379] width 31 height 8
click at [769, 35] on button "Save" at bounding box center [773, 36] width 25 height 15
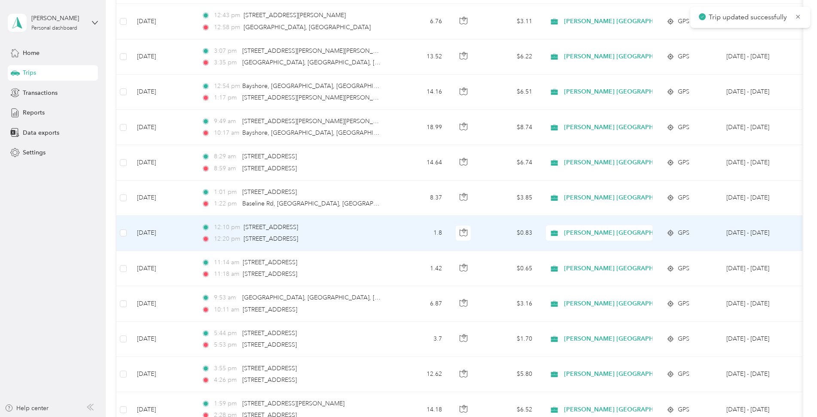
scroll to position [430, 0]
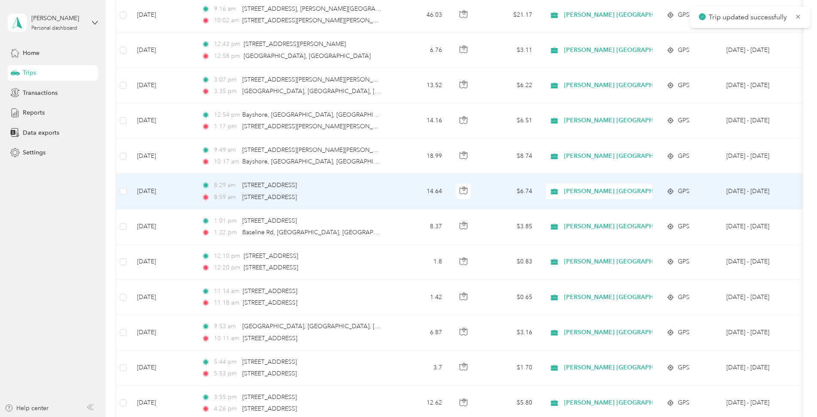
click at [394, 191] on td "14.64" at bounding box center [420, 191] width 57 height 35
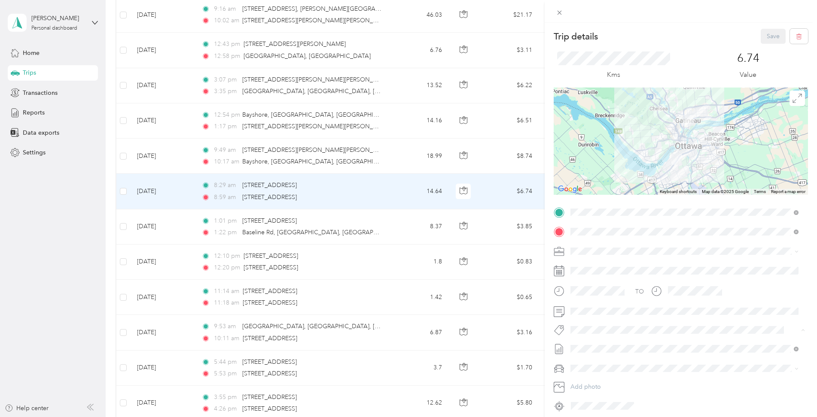
click at [603, 417] on div "Trip details Save This trip cannot be edited because it is either under review,…" at bounding box center [406, 417] width 812 height 0
click at [603, 346] on span "Rt Acosta Costco" at bounding box center [599, 345] width 40 height 8
click at [766, 35] on button "Save" at bounding box center [773, 36] width 25 height 15
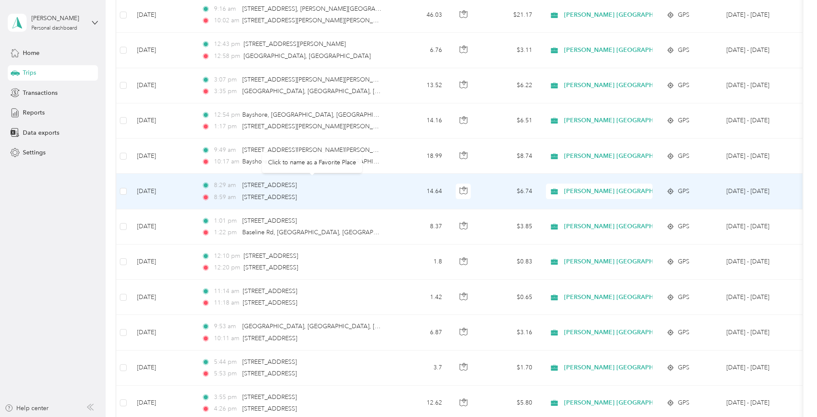
click at [393, 192] on td "14.64" at bounding box center [420, 191] width 57 height 35
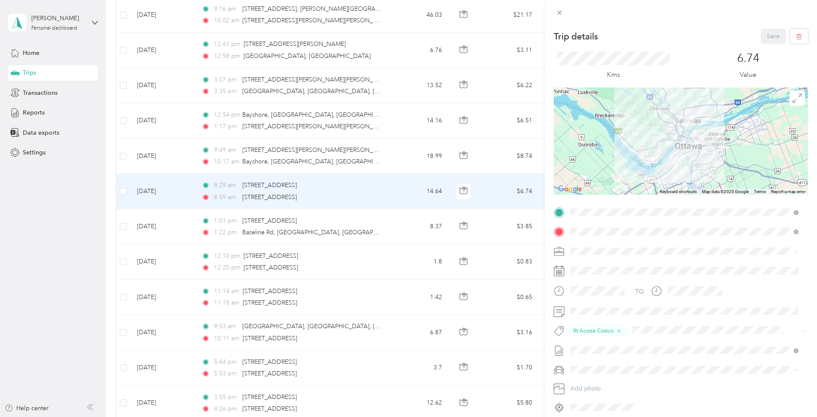
click at [380, 161] on div "Trip details Save This trip cannot be edited because it is either under review,…" at bounding box center [408, 208] width 817 height 417
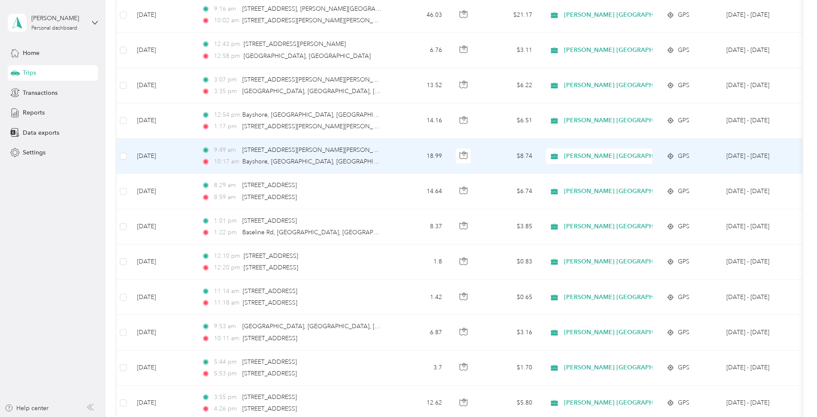
click at [393, 163] on td "18.99" at bounding box center [420, 156] width 57 height 35
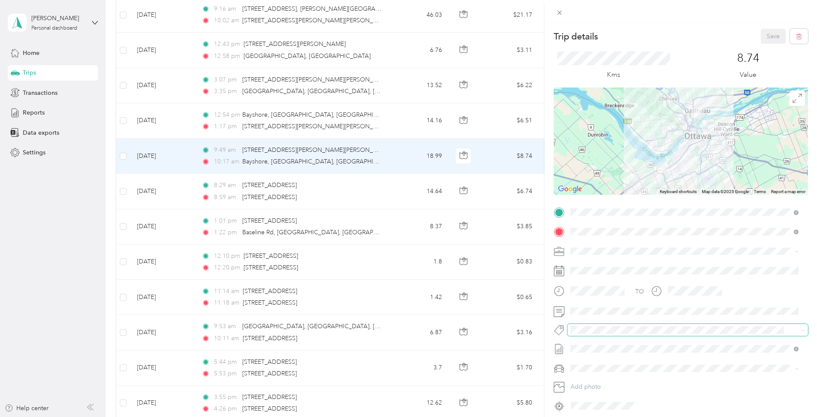
click at [597, 324] on div "TO Add photo" at bounding box center [681, 309] width 254 height 207
click at [601, 348] on button "Fab Beiersdorf" at bounding box center [596, 345] width 47 height 11
click at [615, 379] on button "Fab Team - R" at bounding box center [594, 380] width 43 height 11
click at [766, 40] on button "Save" at bounding box center [773, 36] width 25 height 15
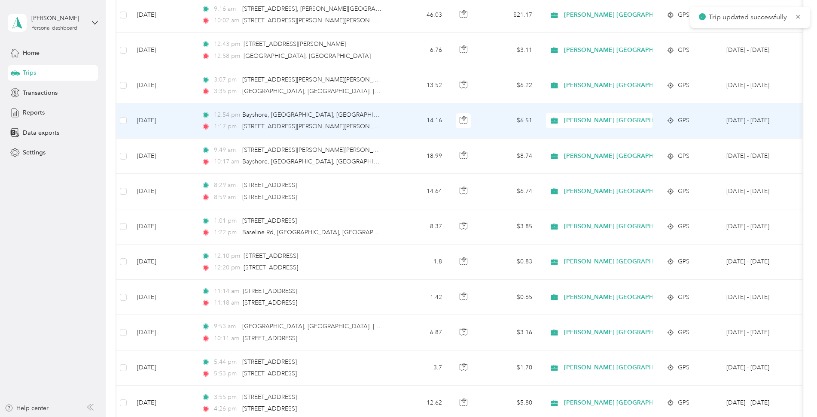
click at [404, 119] on td "14.16" at bounding box center [420, 120] width 57 height 35
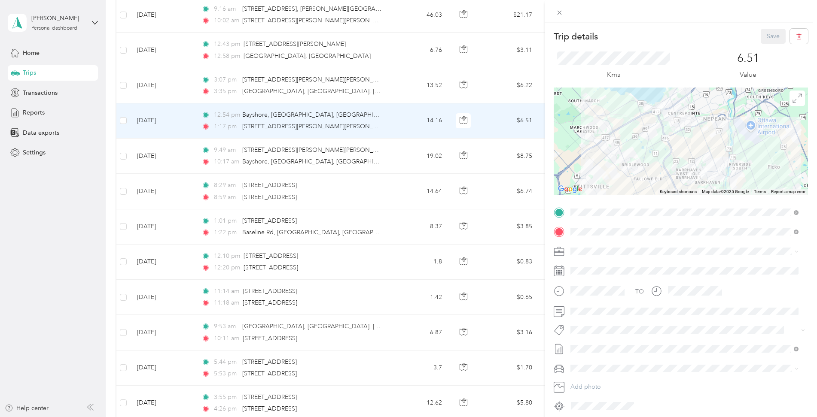
click at [591, 381] on button "Fab Team - R" at bounding box center [594, 377] width 43 height 11
click at [619, 347] on button "Fab Beiersdorf" at bounding box center [596, 347] width 47 height 11
click at [770, 34] on button "Save" at bounding box center [773, 36] width 25 height 15
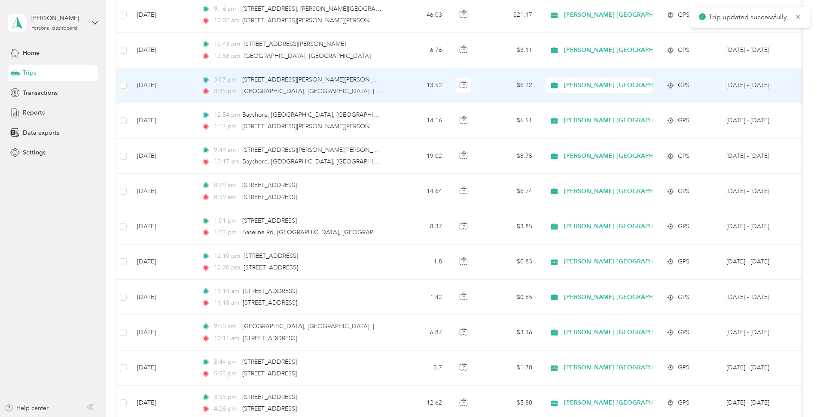
click at [384, 94] on td "3:07 pm 3641–3669 Strandherd Dr, Chapman Mills, Ottawa, ON 3:35 pm 1357 Baselin…" at bounding box center [294, 85] width 198 height 35
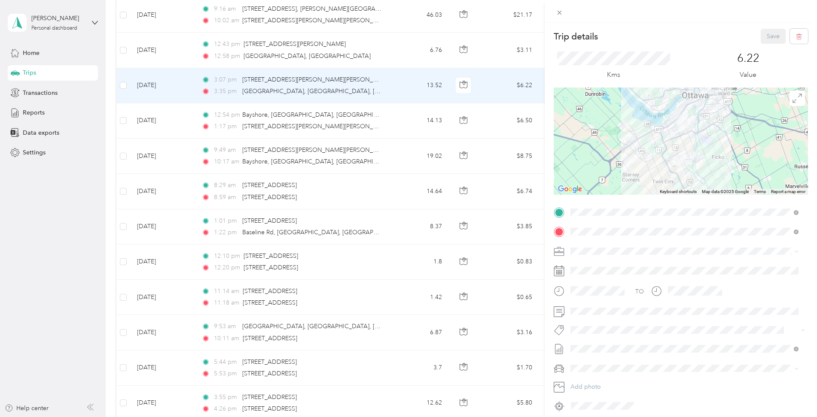
click at [603, 378] on span "Fab Team - R" at bounding box center [594, 379] width 31 height 8
click at [606, 350] on button "Fab Beiersdorf" at bounding box center [596, 346] width 47 height 11
click at [767, 33] on button "Save" at bounding box center [773, 36] width 25 height 15
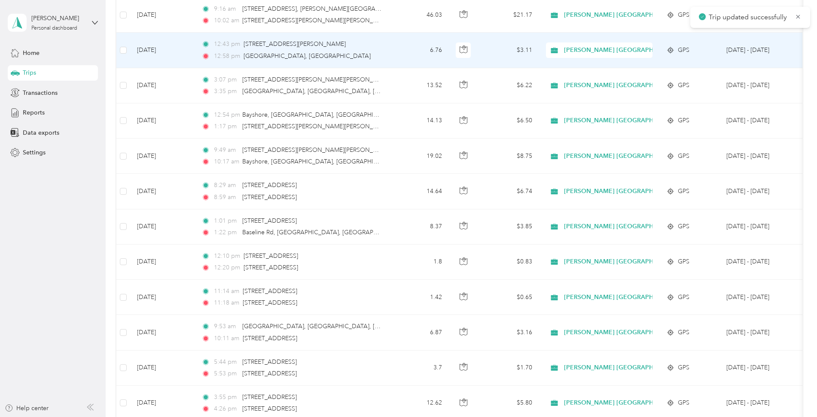
click at [371, 55] on div "12:58 pm Ottawa, ON" at bounding box center [291, 56] width 180 height 9
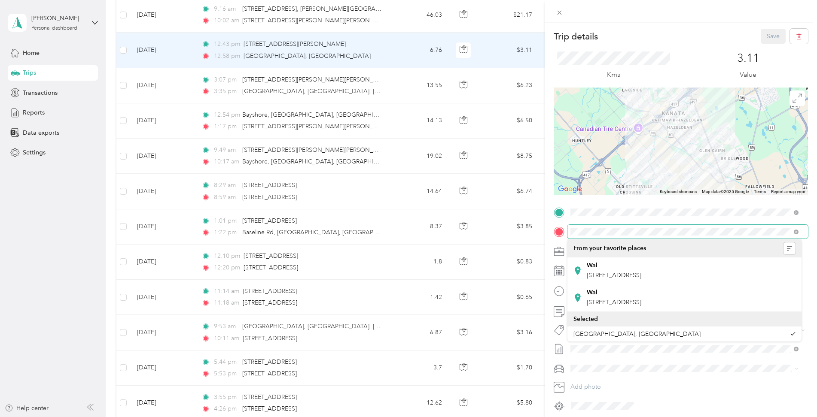
click at [563, 235] on div at bounding box center [681, 232] width 254 height 14
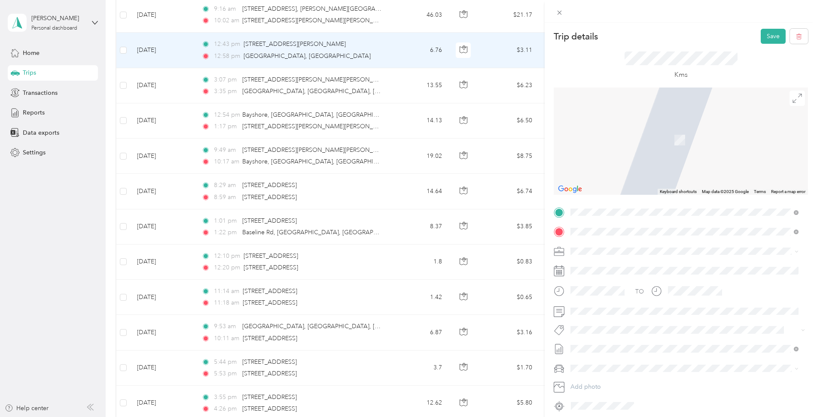
click at [625, 269] on div "5357 Fernbank Road Stittsville, Ontario K2S 0T7, Canada" at bounding box center [684, 264] width 222 height 12
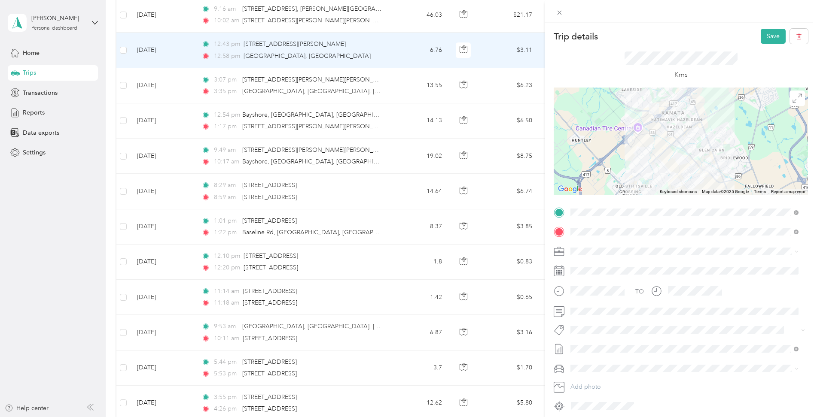
click at [596, 365] on li "Fab Team - C" at bounding box center [684, 361] width 234 height 17
click at [617, 347] on button "Fab Beiersdorf" at bounding box center [596, 347] width 47 height 11
click at [614, 380] on button "Fab Team - R" at bounding box center [594, 378] width 43 height 11
click at [764, 34] on button "Save" at bounding box center [773, 36] width 25 height 15
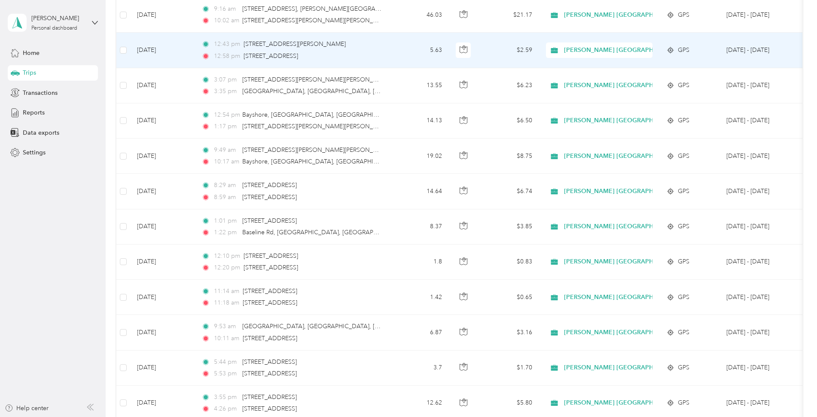
click at [385, 57] on td "12:43 pm 510 Earl Grey Dr, Kanata Lakes, Ottawa, ON 12:58 pm 5357 Fernbank Road…" at bounding box center [294, 50] width 198 height 35
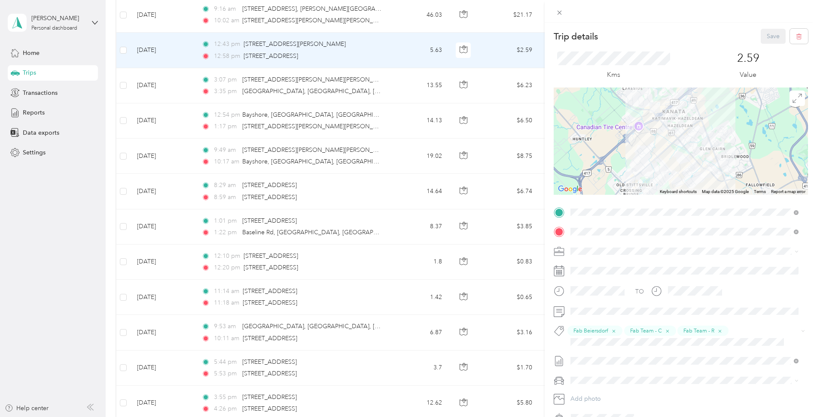
drag, startPoint x: 560, startPoint y: 15, endPoint x: 164, endPoint y: 99, distance: 405.3
click at [560, 14] on icon at bounding box center [559, 12] width 7 height 7
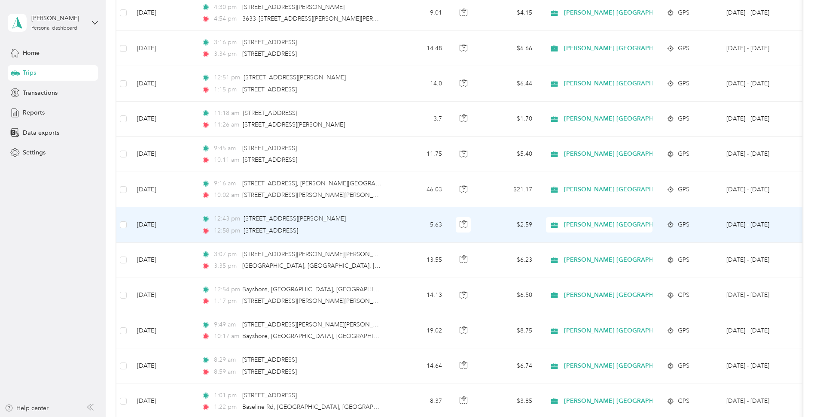
scroll to position [215, 0]
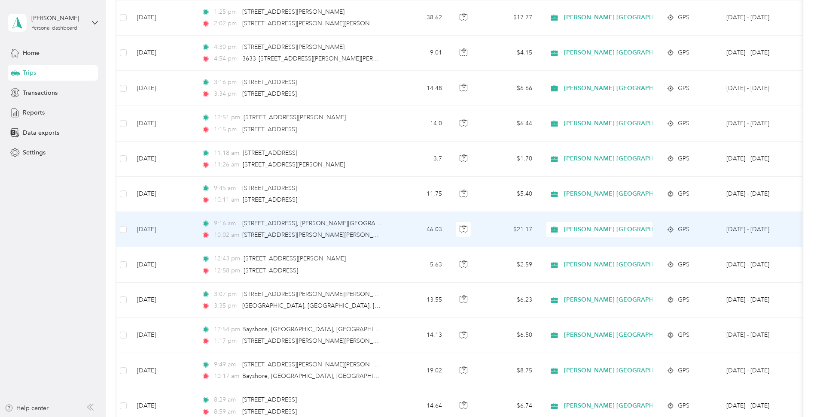
click at [392, 236] on td "46.03" at bounding box center [420, 229] width 57 height 35
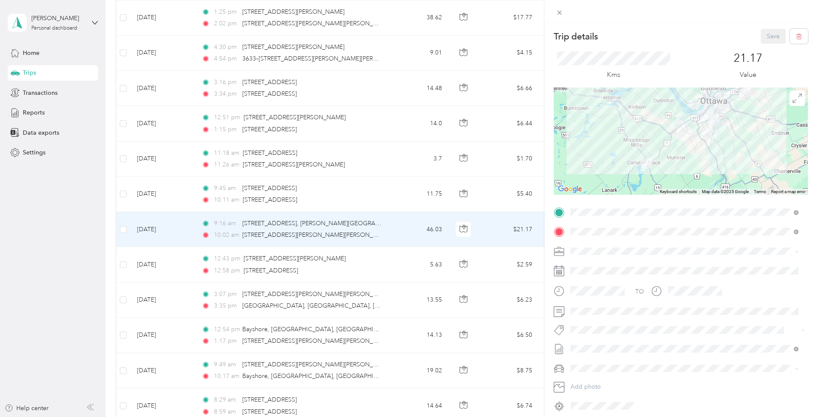
click at [598, 363] on span "Fab Team - C" at bounding box center [595, 362] width 32 height 8
click at [768, 39] on button "Save" at bounding box center [773, 36] width 25 height 15
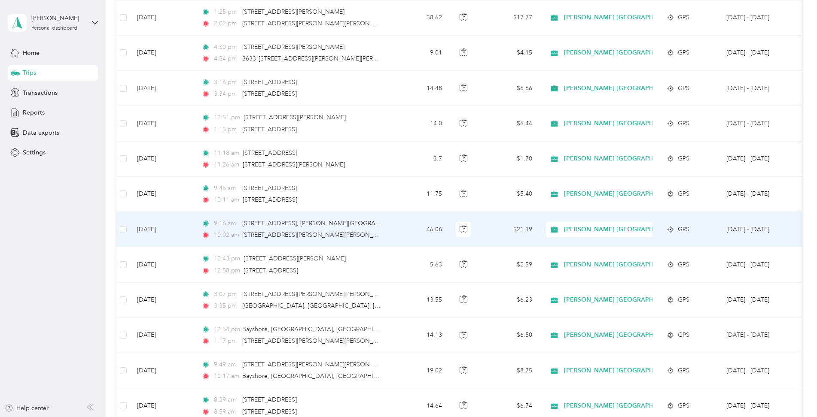
click at [393, 237] on td "46.06" at bounding box center [420, 229] width 57 height 35
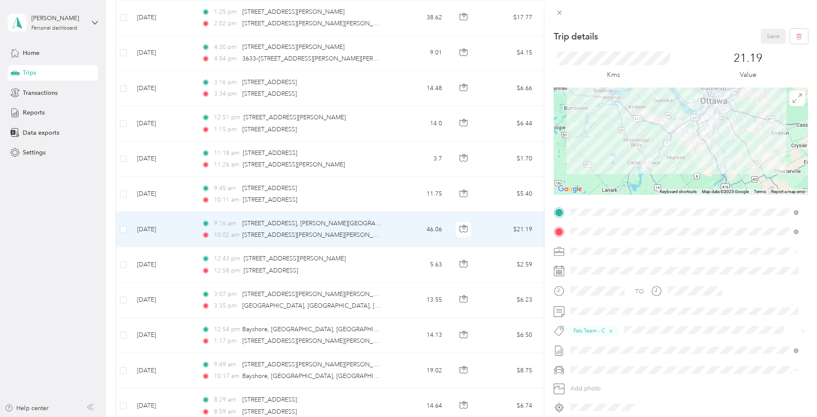
click at [396, 196] on div "Trip details Save This trip cannot be edited because it is either under review,…" at bounding box center [408, 208] width 817 height 417
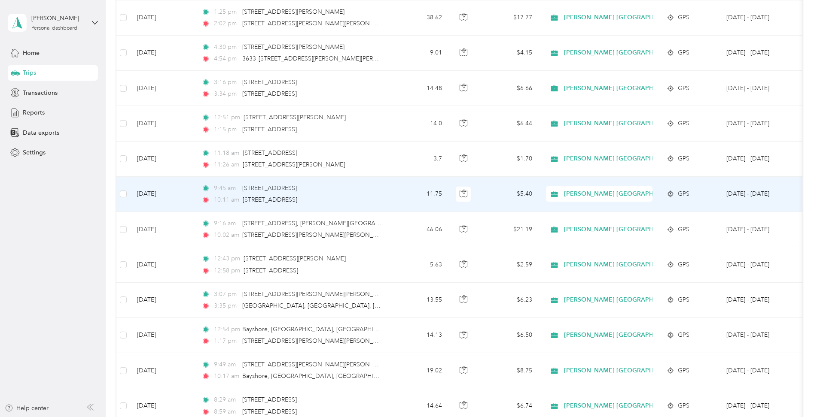
click at [401, 198] on td "11.75" at bounding box center [420, 194] width 57 height 35
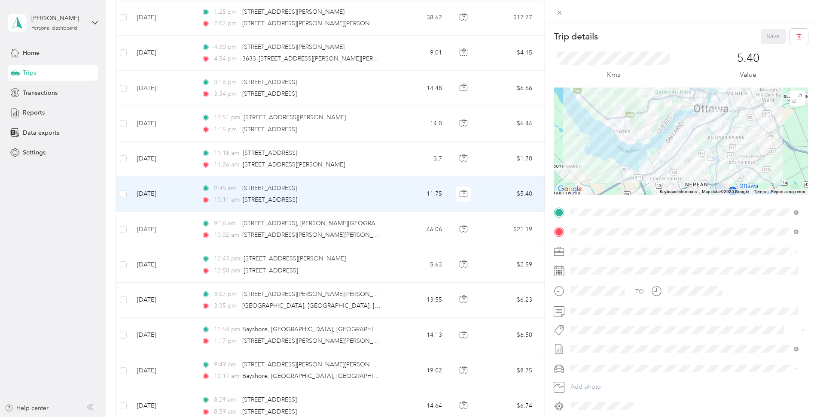
click at [405, 167] on div "Trip details Save This trip cannot be edited because it is either under review,…" at bounding box center [408, 208] width 817 height 417
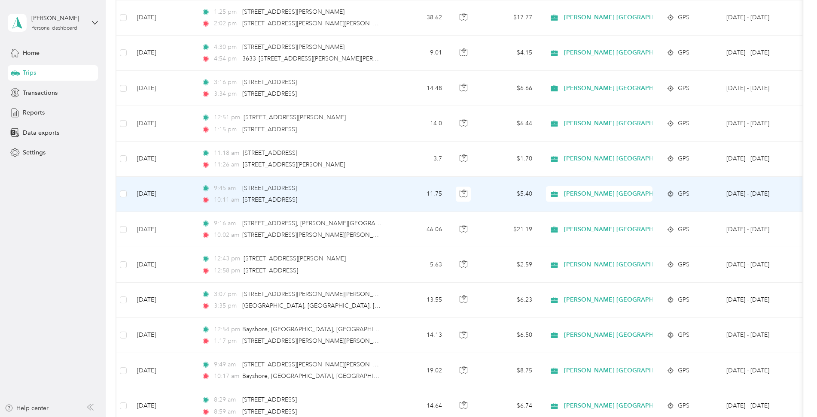
click at [404, 195] on td "11.75" at bounding box center [420, 194] width 57 height 35
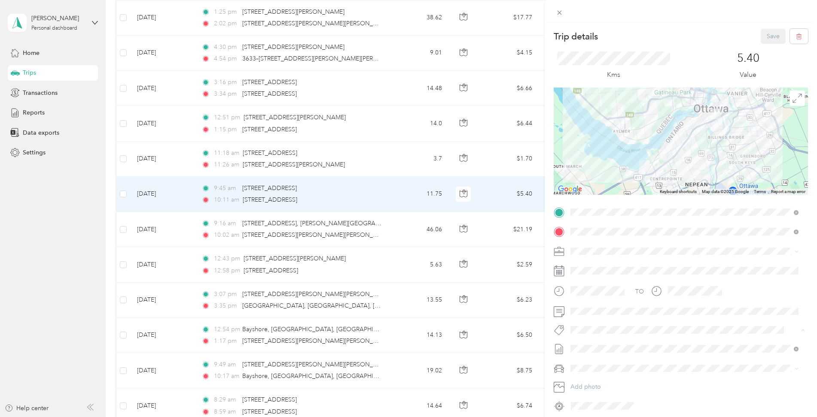
click at [608, 344] on span "Rt Revlon [GEOGRAPHIC_DATA] Relines And Nso’s" at bounding box center [639, 346] width 121 height 8
click at [766, 37] on button "Save" at bounding box center [773, 36] width 25 height 15
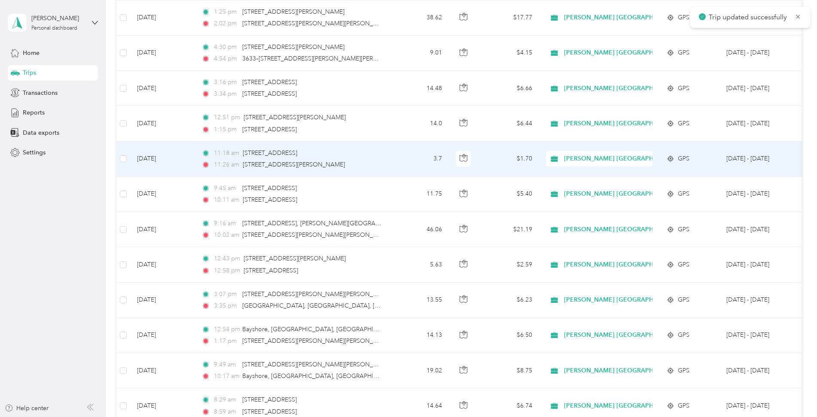
click at [396, 161] on td "3.7" at bounding box center [420, 159] width 57 height 35
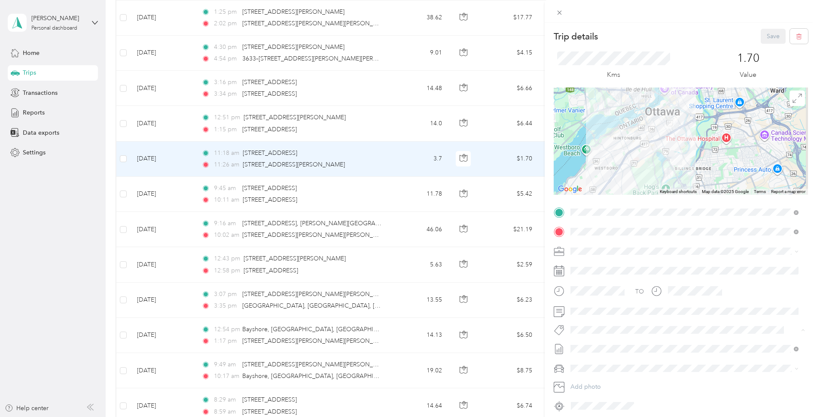
click at [598, 349] on li "Rt Revlon [GEOGRAPHIC_DATA] Relines And Nso’s" at bounding box center [684, 345] width 234 height 17
click at [766, 35] on button "Save" at bounding box center [773, 36] width 25 height 15
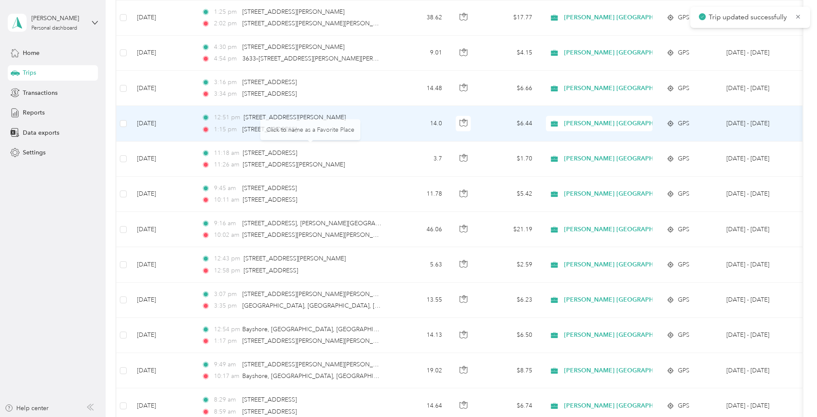
click at [389, 131] on td "12:51 pm 58 Leonard Ave, Old Ottawa South, Ottawa, ON 1:15 pm 4744 Bank St, Fin…" at bounding box center [294, 123] width 198 height 35
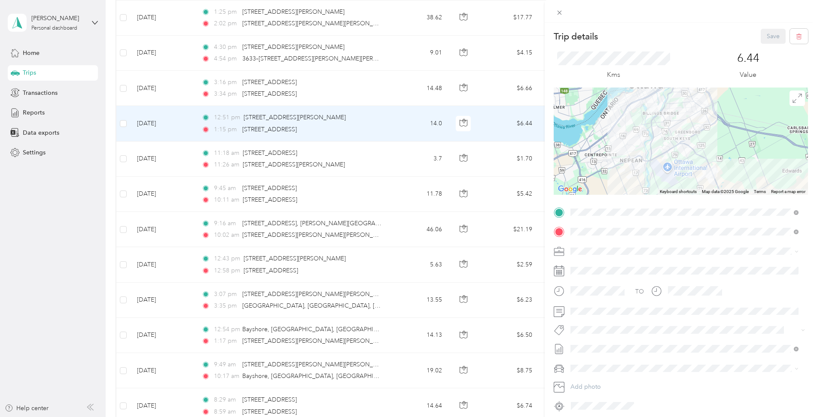
click at [589, 345] on span "Rt Revlon [GEOGRAPHIC_DATA] Relines And Nso’s" at bounding box center [639, 345] width 121 height 8
click at [604, 380] on span "Fab Team - R" at bounding box center [594, 380] width 31 height 8
click at [765, 35] on button "Save" at bounding box center [773, 36] width 25 height 15
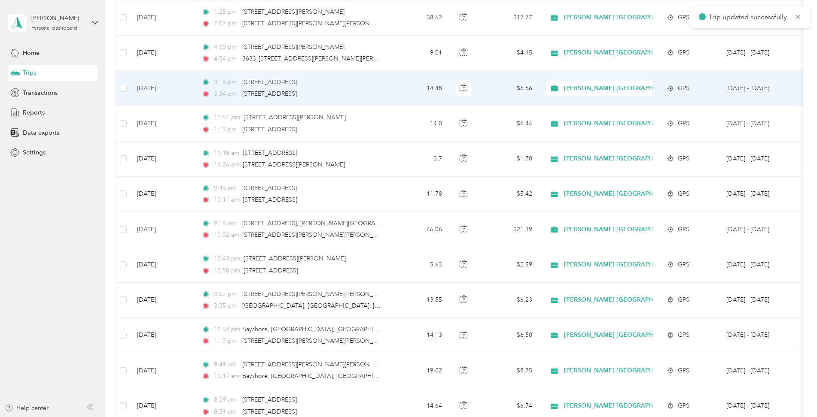
click at [384, 88] on td "3:16 pm 4744 Bank St, Findlay Creek, Ottawa, ON 3:34 pm 1019 River Rd, Manotick…" at bounding box center [294, 88] width 198 height 35
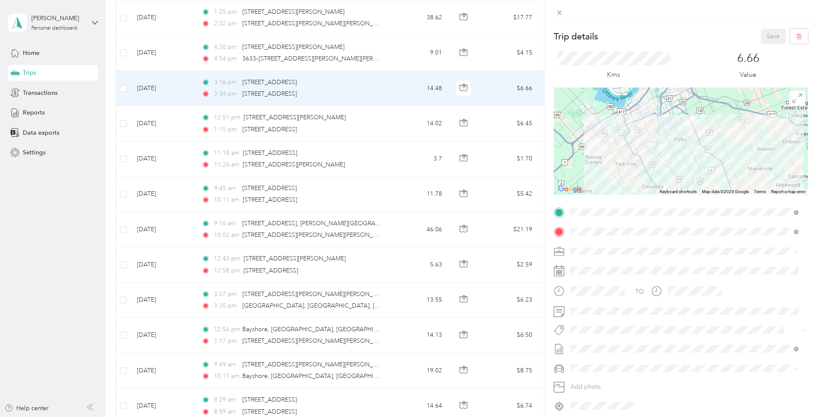
click at [598, 342] on span "Rt Revlon [GEOGRAPHIC_DATA] Relines And Nso’s" at bounding box center [639, 345] width 121 height 8
drag, startPoint x: 766, startPoint y: 37, endPoint x: 758, endPoint y: 42, distance: 9.4
click at [766, 37] on button "Save" at bounding box center [773, 36] width 25 height 15
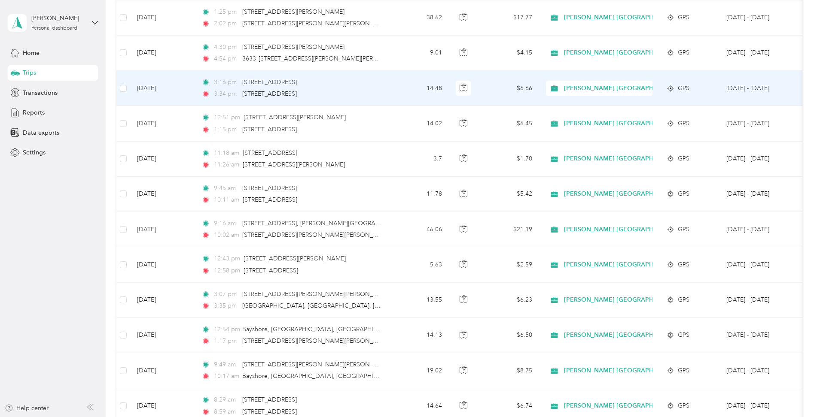
click at [369, 91] on div "3:34 pm 1019 River Rd, Manotick, Ottawa, ON" at bounding box center [291, 93] width 180 height 9
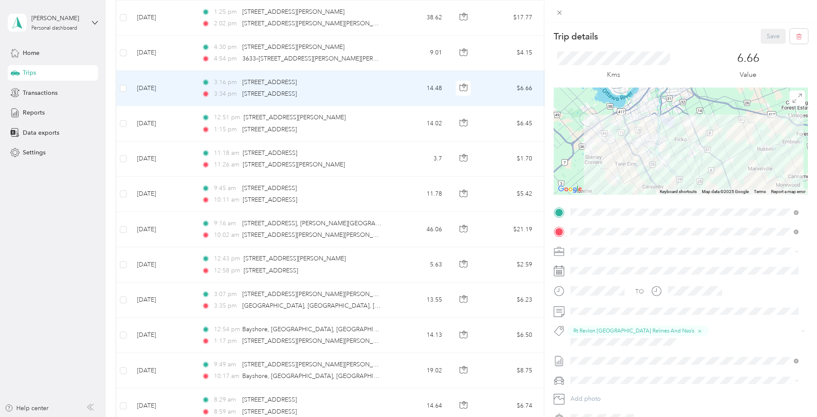
click at [384, 58] on div "Trip details Save This trip cannot be edited because it is either under review,…" at bounding box center [408, 208] width 817 height 417
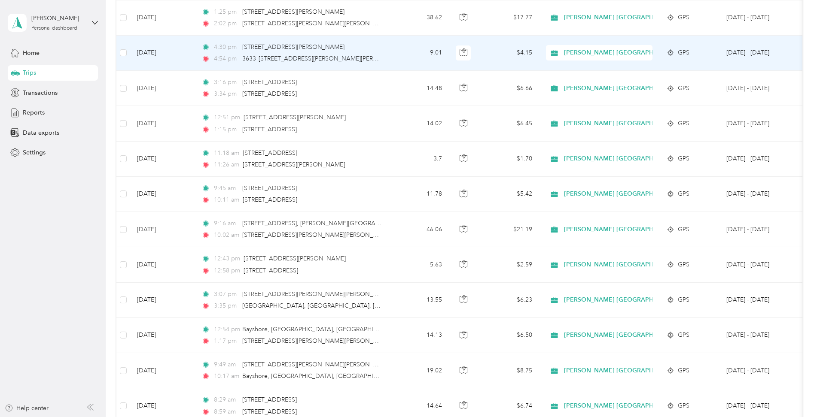
click at [394, 53] on td "9.01" at bounding box center [420, 53] width 57 height 35
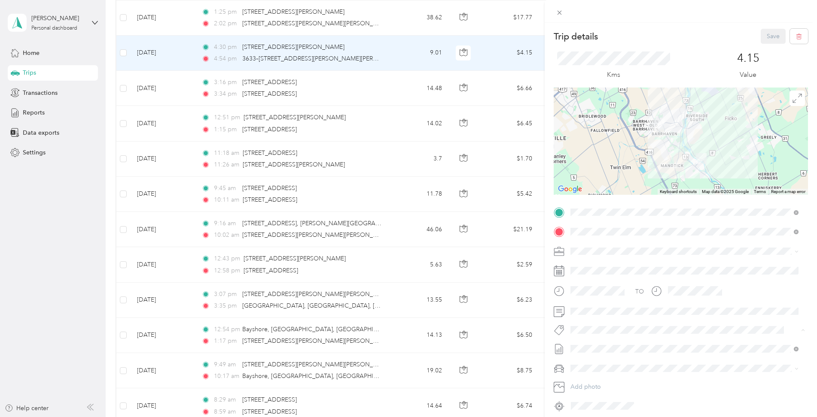
click at [602, 375] on span "Fab Team - R" at bounding box center [594, 379] width 31 height 8
click at [614, 364] on button "Fab Team - C" at bounding box center [595, 363] width 44 height 11
click at [612, 344] on span "Fab Beiersdorf" at bounding box center [596, 347] width 35 height 8
click at [761, 38] on button "Save" at bounding box center [773, 36] width 25 height 15
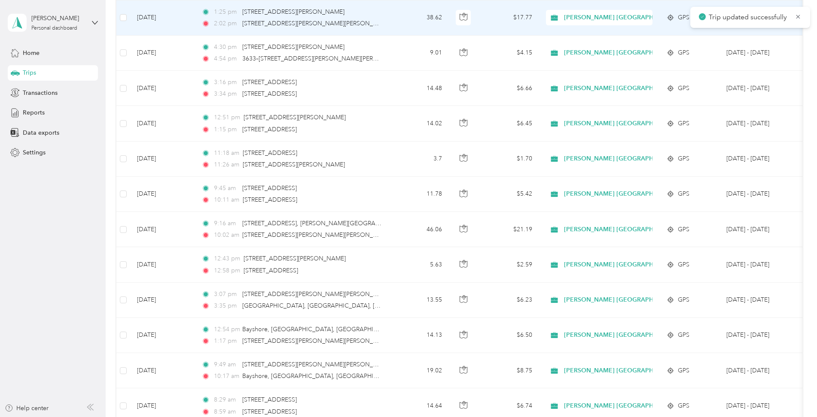
click at [389, 22] on td "1:25 pm 299 Greenbank Rd, Craig Henry, Ottawa, ON 2:02 pm 315 McNeely Ave, Carl…" at bounding box center [294, 17] width 198 height 35
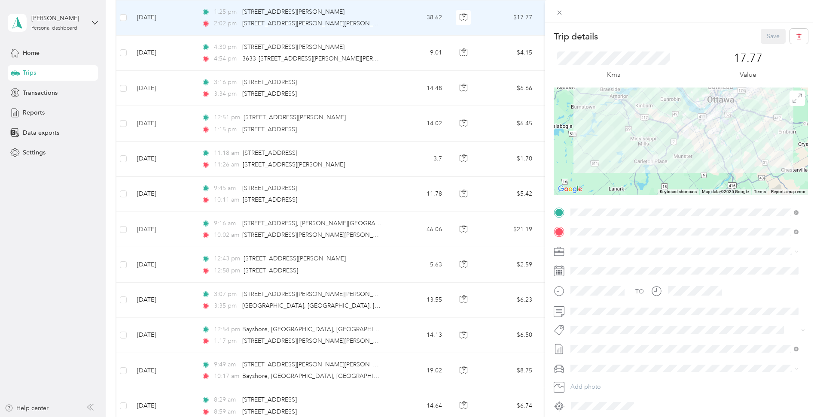
click at [601, 379] on span "Fab Team - R" at bounding box center [594, 378] width 31 height 8
click at [764, 37] on button "Save" at bounding box center [773, 36] width 25 height 15
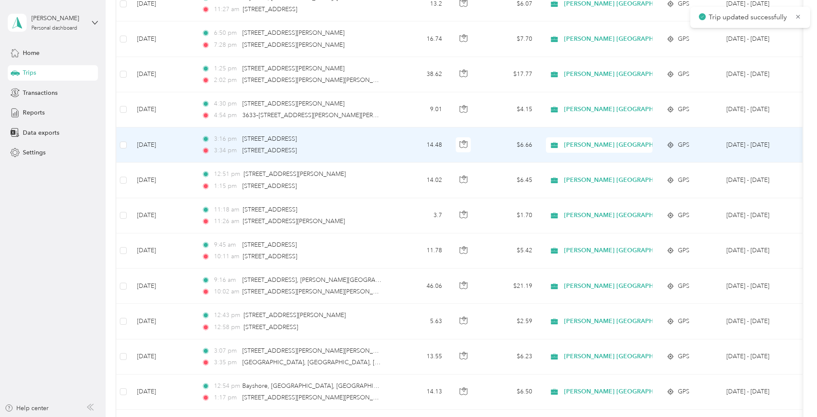
scroll to position [144, 0]
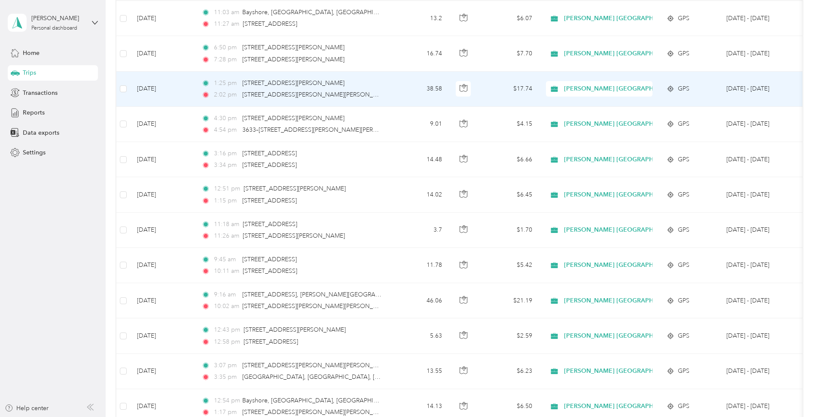
click at [386, 93] on td "1:25 pm 299 Greenbank Rd, Craig Henry, Ottawa, ON 2:02 pm 315 McNeely Ave, Carl…" at bounding box center [294, 89] width 198 height 35
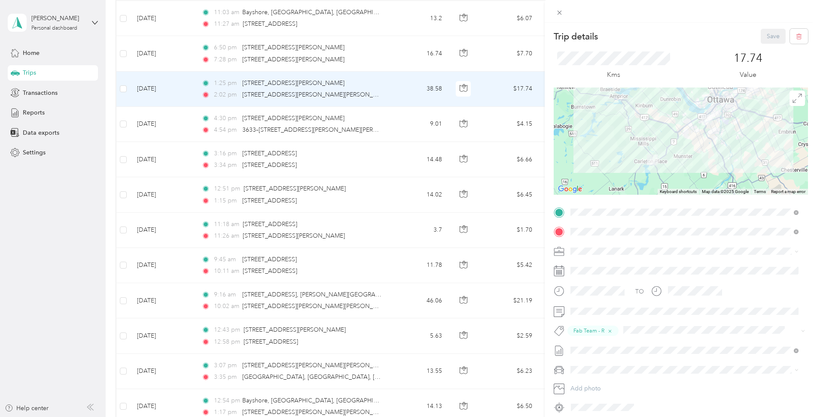
click at [676, 26] on div "Trip details Save This trip cannot be edited because it is either under review,…" at bounding box center [681, 231] width 272 height 417
click at [561, 12] on icon at bounding box center [559, 12] width 7 height 7
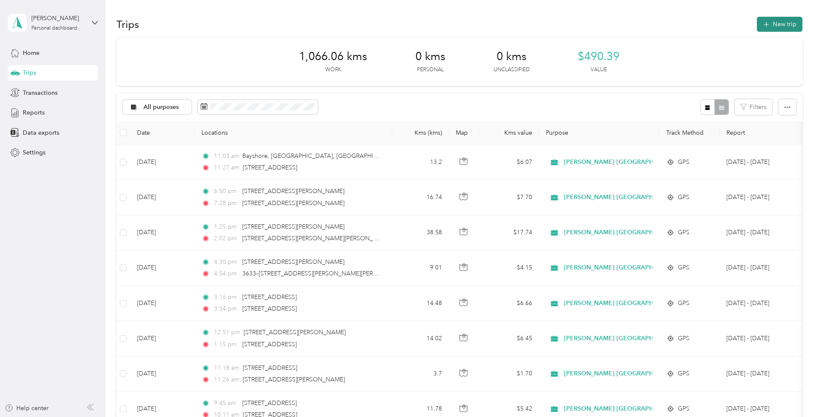
click at [781, 26] on button "New trip" at bounding box center [780, 24] width 46 height 15
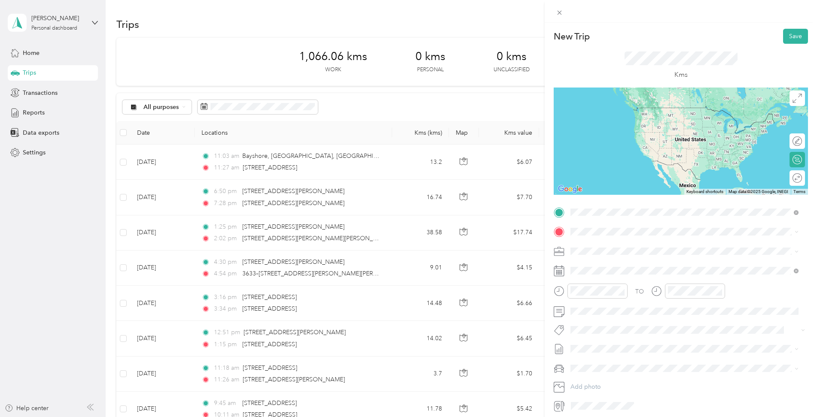
click at [625, 243] on span "315 Mcneely Avenue Carleton Place, Ontario K7C 4S6, Canada" at bounding box center [638, 244] width 102 height 8
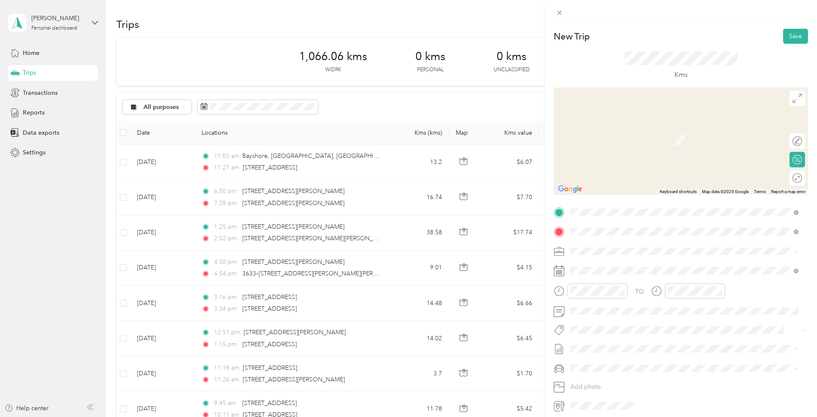
click at [588, 262] on span "450 Mcneely Avenue Carleton Place, Ontario K7C 0A6, Canada" at bounding box center [638, 263] width 102 height 8
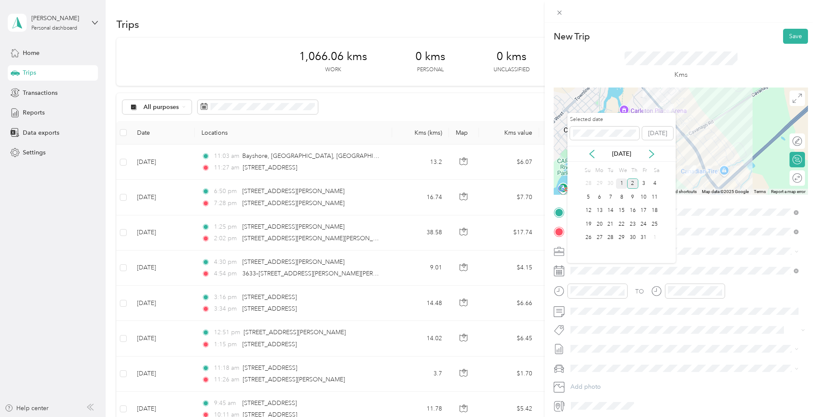
click at [622, 183] on div "1" at bounding box center [621, 184] width 11 height 11
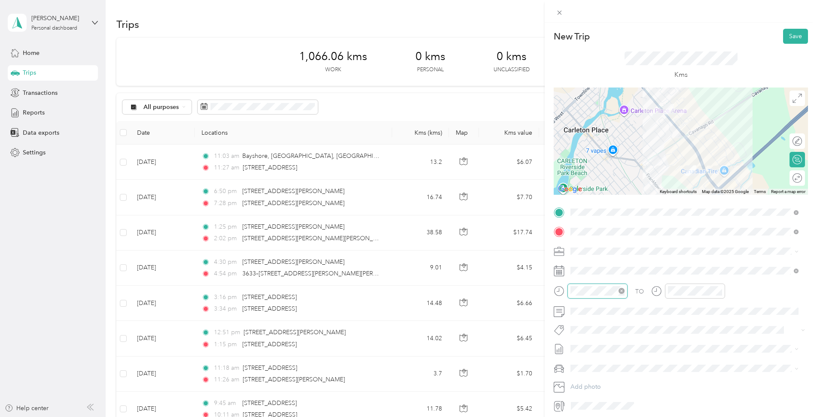
scroll to position [12, 0]
click at [603, 332] on div "03" at bounding box center [603, 334] width 21 height 12
click at [602, 336] on div "05" at bounding box center [603, 334] width 21 height 12
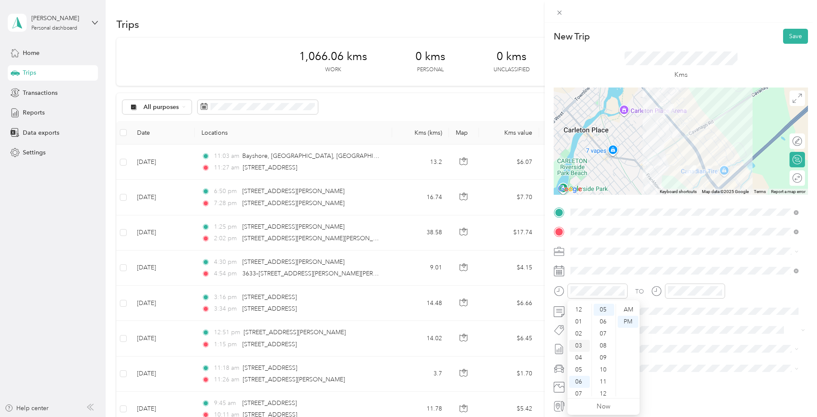
click at [578, 346] on div "03" at bounding box center [579, 346] width 21 height 12
click at [674, 346] on div "03" at bounding box center [676, 346] width 21 height 12
click at [698, 344] on div "10" at bounding box center [701, 347] width 21 height 12
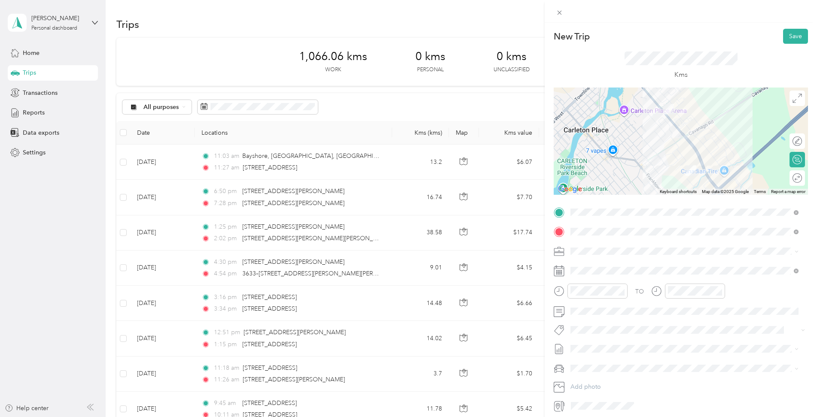
click at [602, 362] on span "Fab Team - C" at bounding box center [595, 361] width 32 height 8
click at [792, 34] on button "Save" at bounding box center [795, 36] width 25 height 15
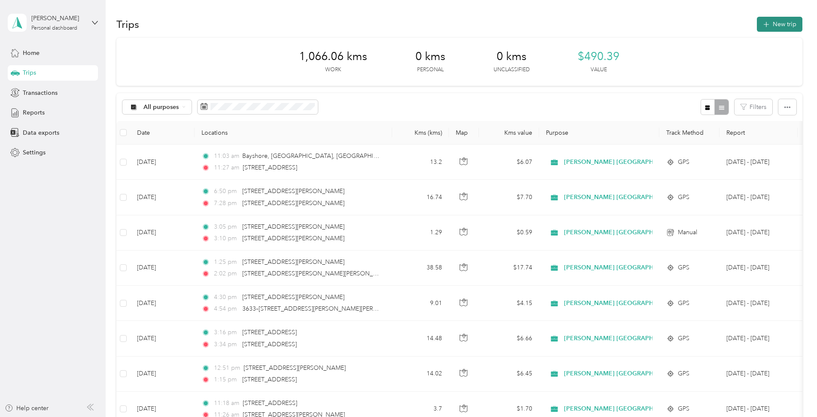
click at [776, 31] on button "New trip" at bounding box center [780, 24] width 46 height 15
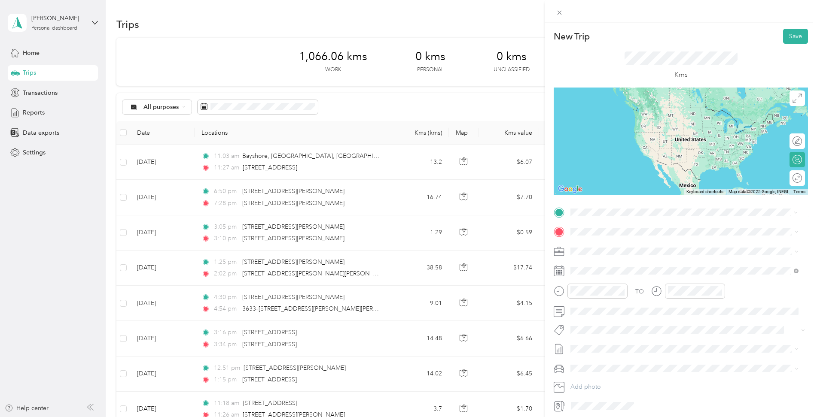
click at [605, 244] on span "450 Mcneely Avenue Carleton Place, Ontario K7C 0A6, Canada" at bounding box center [638, 243] width 102 height 8
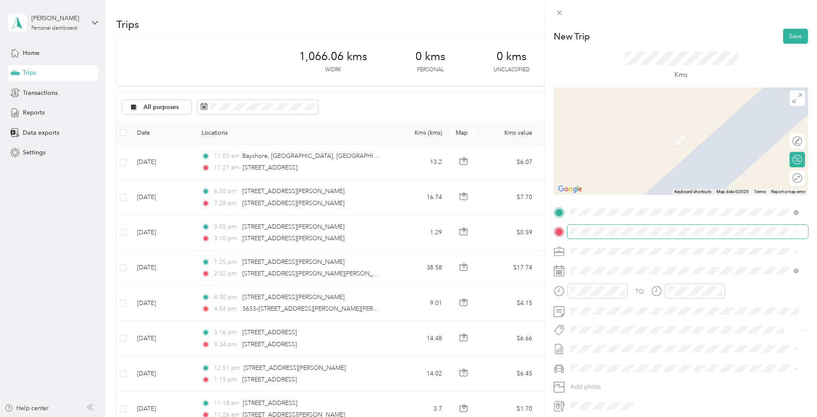
click at [590, 228] on span at bounding box center [687, 232] width 240 height 14
click at [607, 262] on span "500 Earl Grey Drive Kanata, Ontario K2T 1B6, Canada" at bounding box center [638, 263] width 102 height 8
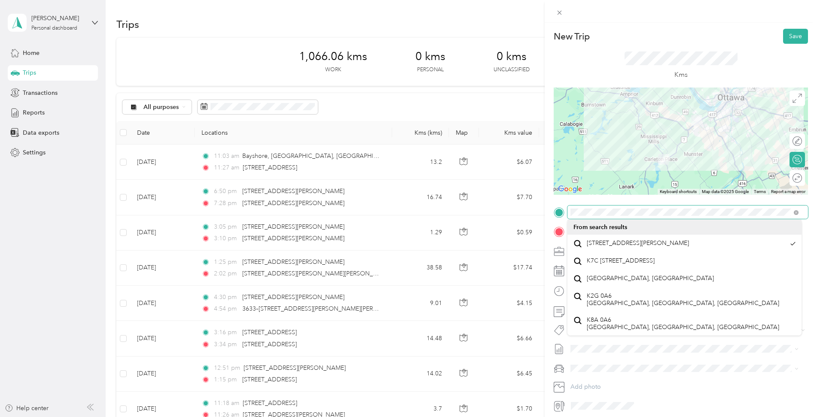
click at [749, 203] on div "New Trip Save This trip cannot be edited because it is either under review, app…" at bounding box center [681, 221] width 254 height 384
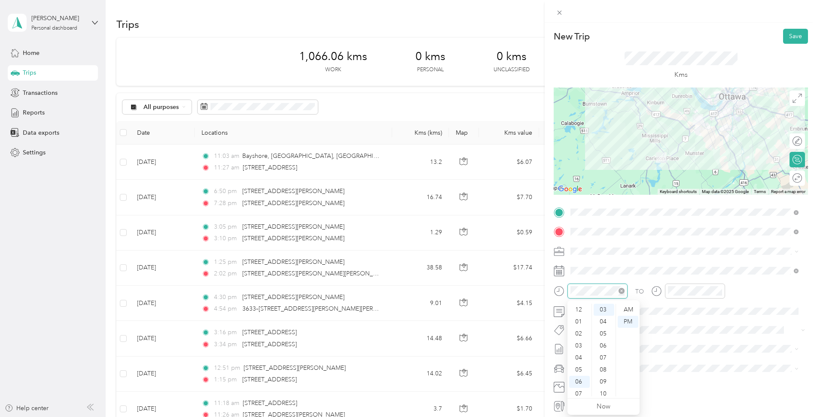
scroll to position [52, 0]
click at [577, 307] on div "04" at bounding box center [579, 307] width 21 height 12
click at [602, 396] on div "10" at bounding box center [603, 394] width 21 height 12
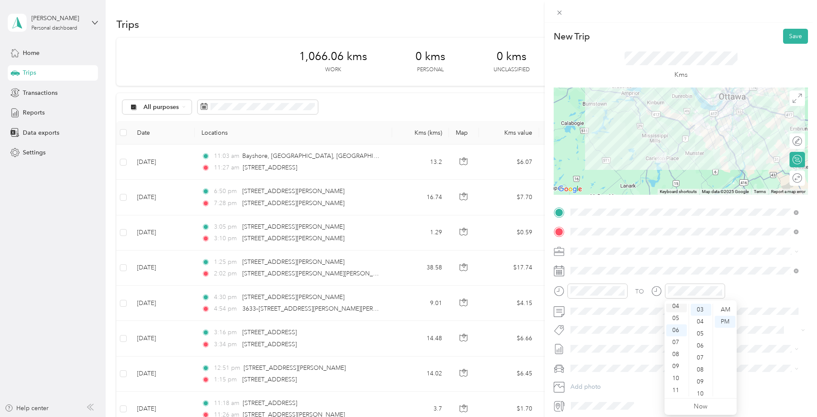
click at [673, 305] on div "04" at bounding box center [676, 307] width 21 height 12
click at [700, 329] on div "40" at bounding box center [701, 326] width 21 height 12
click at [790, 35] on button "Save" at bounding box center [795, 36] width 25 height 15
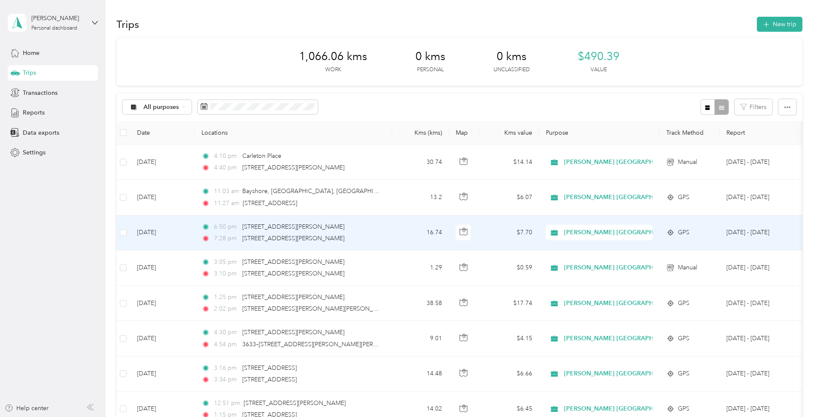
click at [379, 228] on div "6:50 pm 510 Earl Grey Dr, Kanata Lakes, Ottawa, ON" at bounding box center [291, 226] width 180 height 9
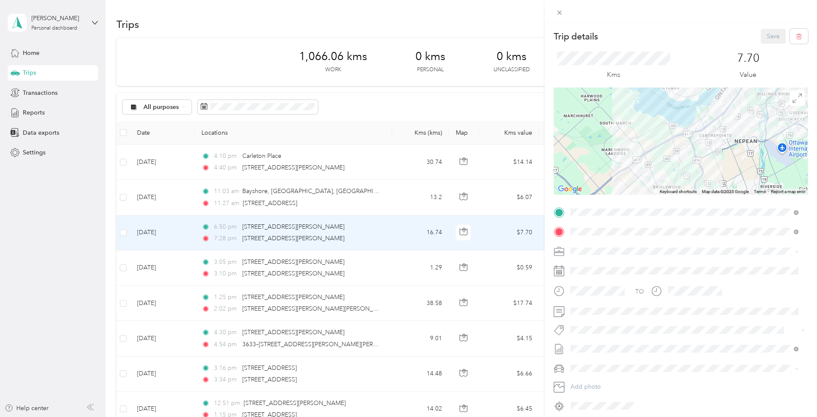
click at [365, 268] on div "Trip details Save This trip cannot be edited because it is either under review,…" at bounding box center [408, 208] width 817 height 417
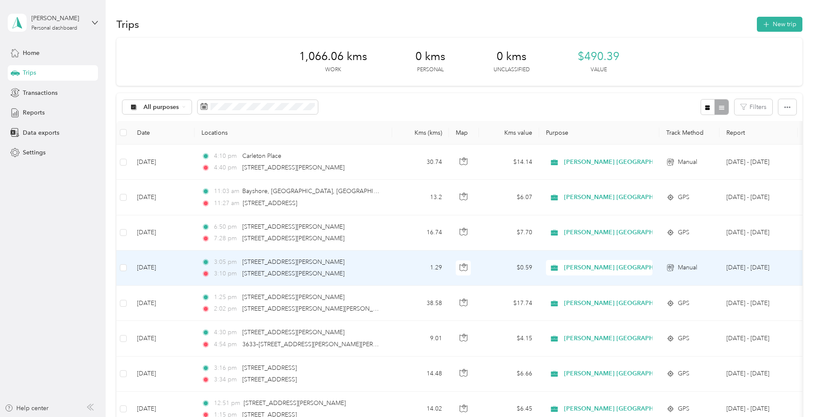
click at [371, 271] on div "3:10 pm 450 Mcneely Avenue, Carleton Place" at bounding box center [291, 273] width 180 height 9
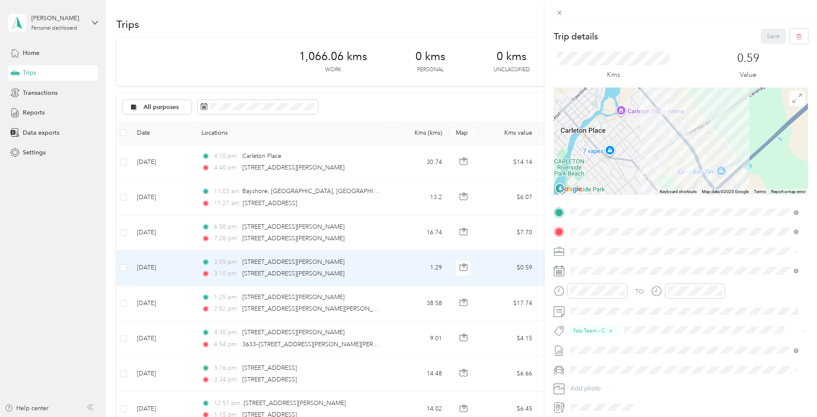
click at [305, 108] on div "Trip details Save This trip cannot be edited because it is either under review,…" at bounding box center [408, 208] width 817 height 417
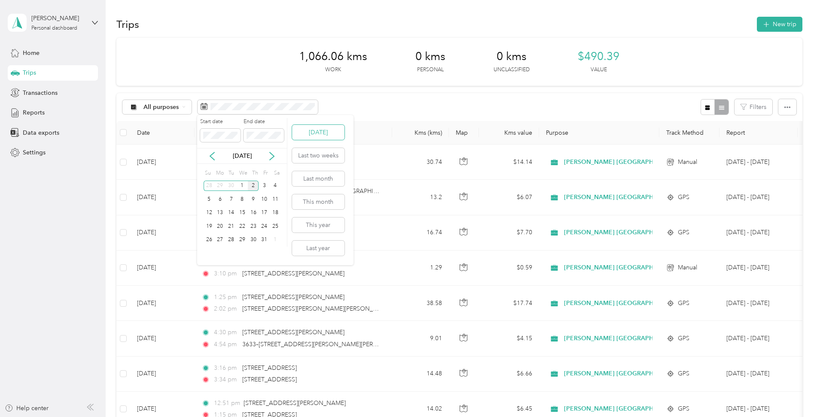
click at [319, 132] on button "[DATE]" at bounding box center [318, 132] width 52 height 15
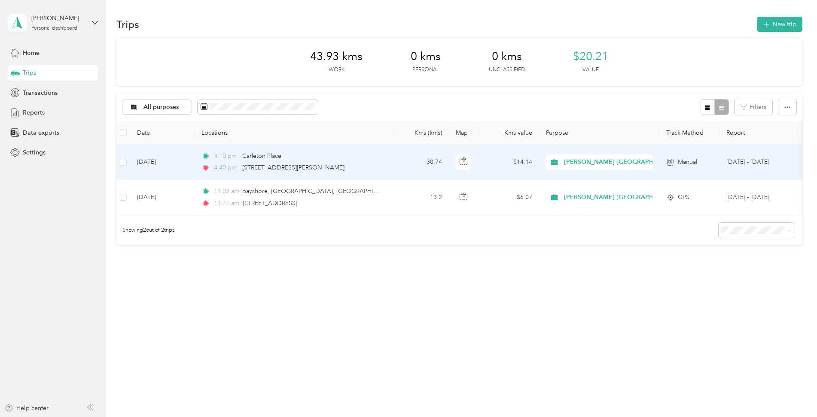
click at [359, 161] on div "4:10 pm Carleton Place 4:40 pm 500 Earl Grey Drive, Kanata" at bounding box center [291, 162] width 180 height 21
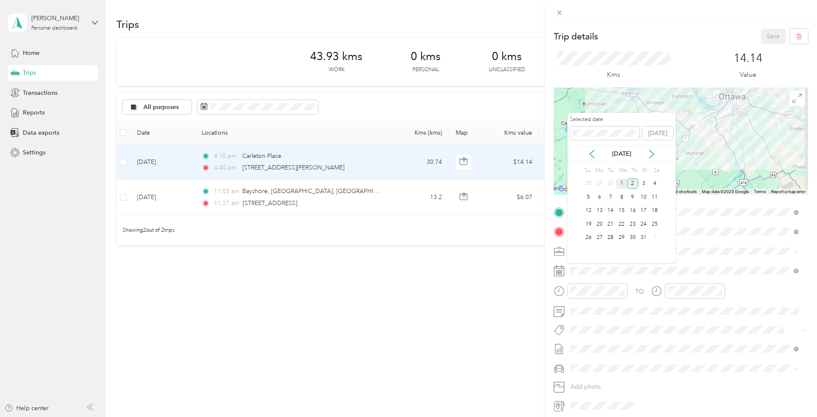
click at [621, 183] on div "1" at bounding box center [621, 184] width 11 height 11
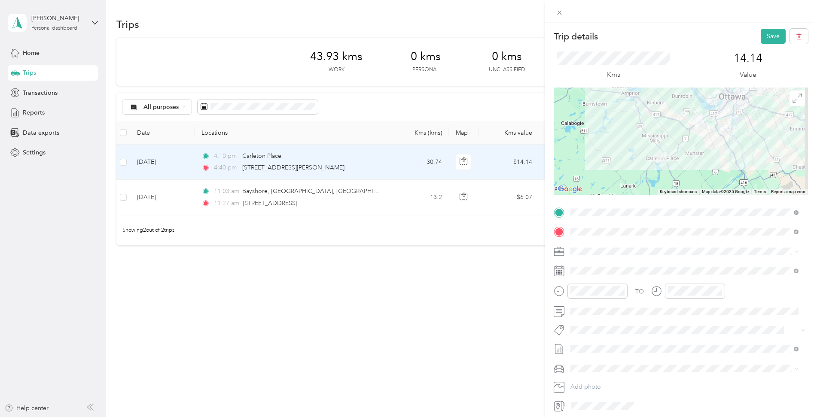
click at [609, 359] on span "Fab Team - C" at bounding box center [595, 362] width 32 height 8
click at [617, 377] on div "Fab Team - R" at bounding box center [684, 380] width 222 height 11
click at [761, 37] on button "Save" at bounding box center [773, 36] width 25 height 15
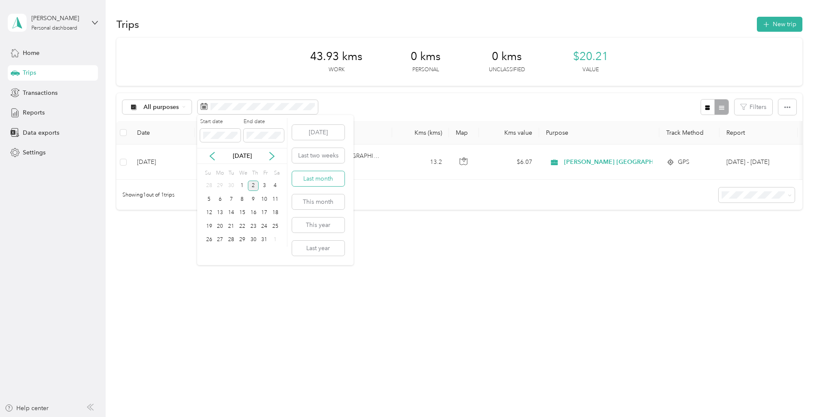
click at [329, 183] on button "Last month" at bounding box center [318, 178] width 52 height 15
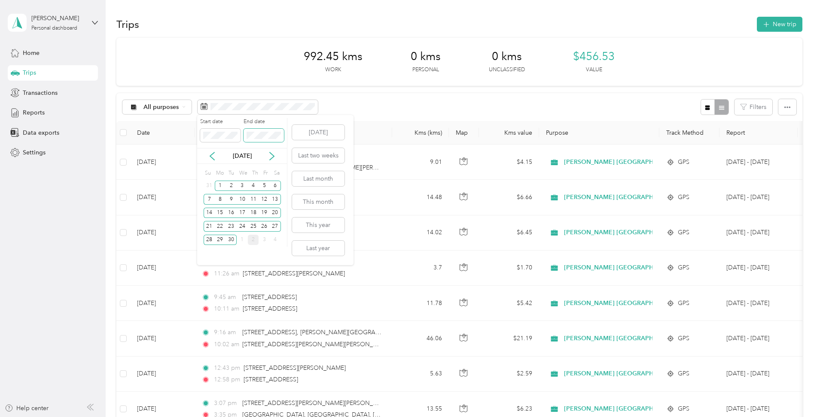
click at [246, 134] on span at bounding box center [263, 136] width 40 height 14
click at [240, 137] on div "Start date End date" at bounding box center [242, 133] width 90 height 30
click at [244, 136] on span at bounding box center [263, 136] width 40 height 14
click at [244, 134] on span at bounding box center [263, 136] width 40 height 14
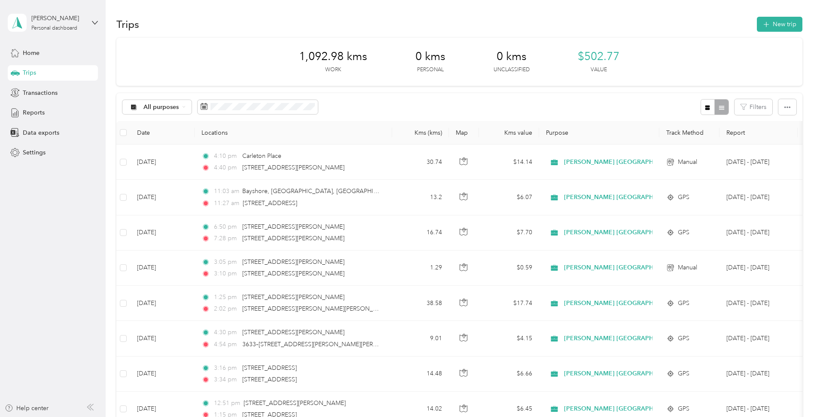
click at [16, 283] on aside "Rose Farsi Personal dashboard Home Trips Transactions Reports Data exports Sett…" at bounding box center [53, 208] width 106 height 417
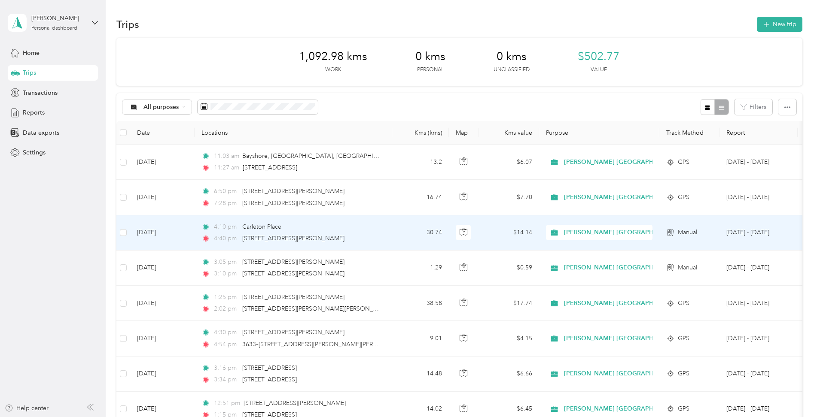
click at [374, 241] on div "4:40 pm 500 Earl Grey Drive, Kanata" at bounding box center [291, 238] width 180 height 9
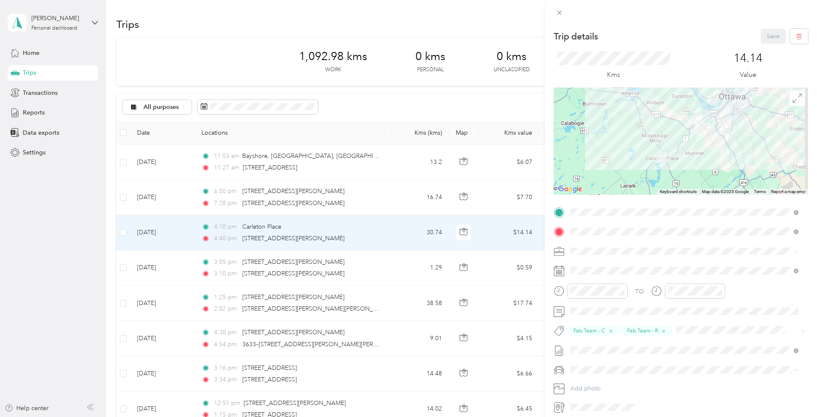
click at [390, 195] on div "Trip details Save This trip cannot be edited because it is either under review,…" at bounding box center [408, 208] width 817 height 417
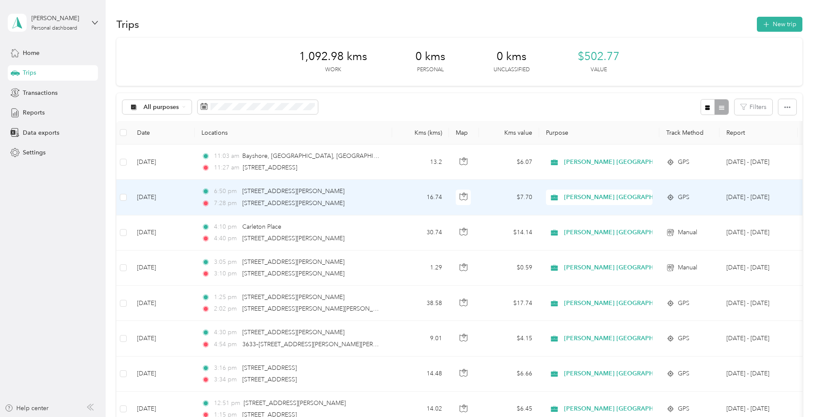
click at [385, 198] on td "6:50 pm 510 Earl Grey Dr, Kanata Lakes, Ottawa, ON 7:28 pm 1505 Baseline Rd, Co…" at bounding box center [294, 197] width 198 height 35
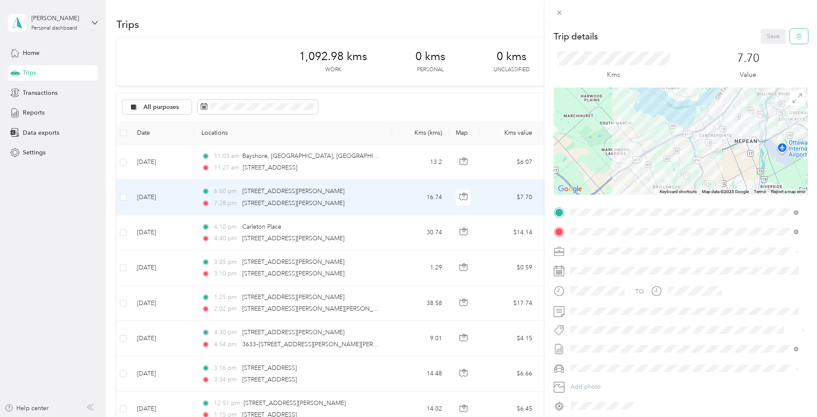
click at [792, 40] on button "button" at bounding box center [799, 36] width 18 height 15
click at [767, 46] on button "Yes" at bounding box center [767, 47] width 17 height 14
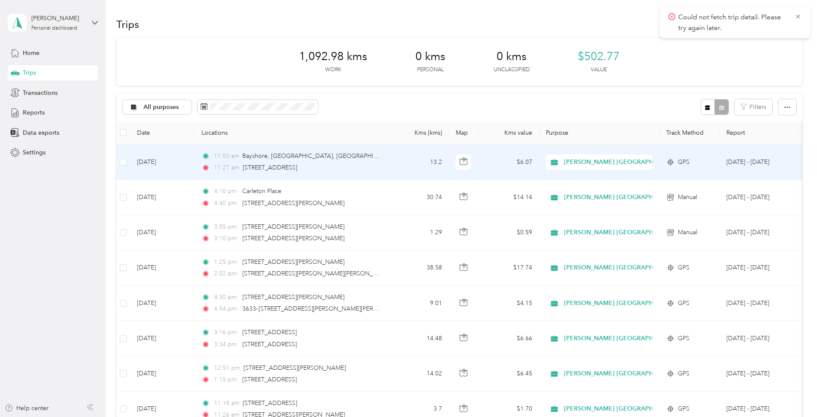
click at [376, 167] on div "11:27 am 5375 Fernbank Rd, Ottawa, ON" at bounding box center [291, 167] width 180 height 9
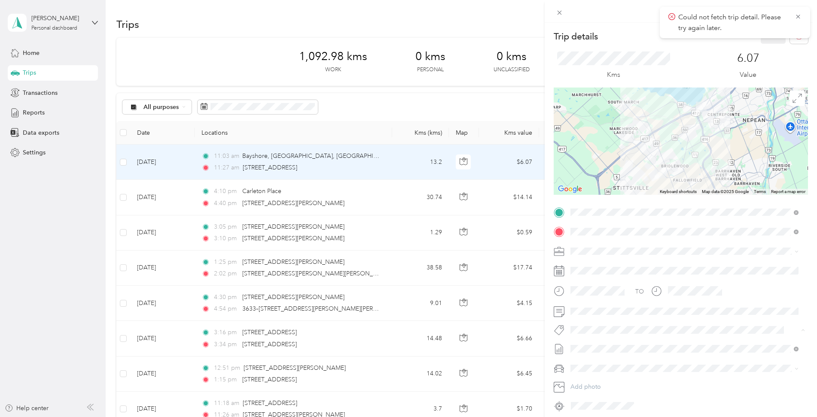
click at [608, 350] on li "Fab Beiersdorf" at bounding box center [684, 345] width 234 height 17
click at [597, 365] on li "Fab Team - C" at bounding box center [684, 363] width 234 height 17
click at [601, 378] on span "Fab Team - R" at bounding box center [594, 380] width 31 height 8
click at [764, 43] on button "Save" at bounding box center [773, 36] width 25 height 15
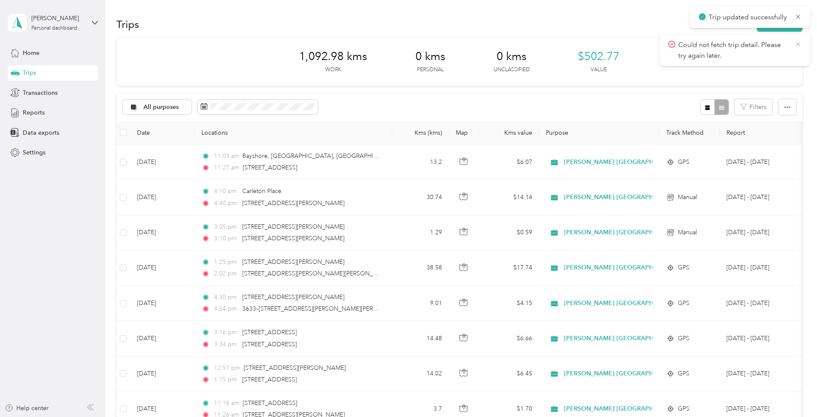
click at [799, 46] on icon at bounding box center [798, 45] width 4 height 4
click at [33, 110] on span "Reports" at bounding box center [34, 112] width 22 height 9
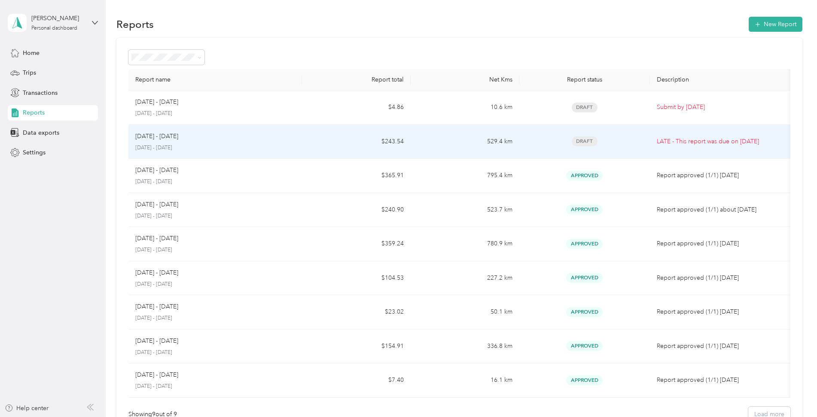
click at [259, 146] on p "September 1 - 30, 2025" at bounding box center [215, 148] width 160 height 8
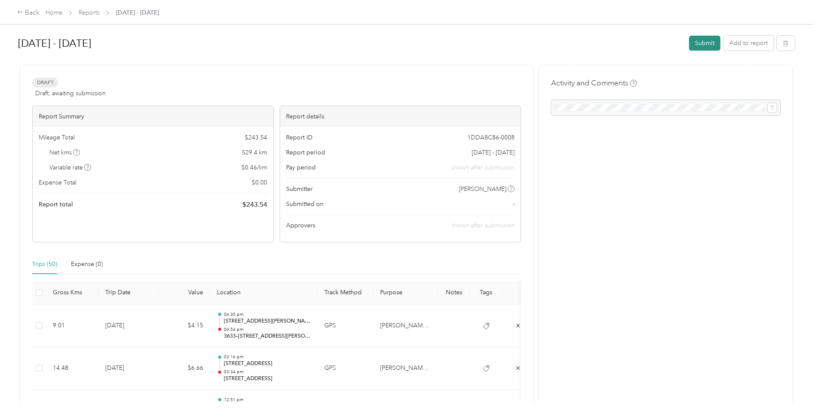
click at [699, 42] on button "Submit" at bounding box center [704, 43] width 31 height 15
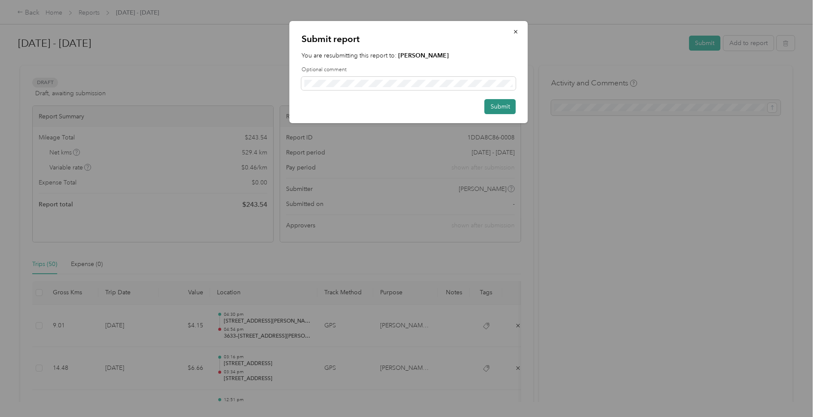
click at [493, 106] on button "Submit" at bounding box center [499, 106] width 31 height 15
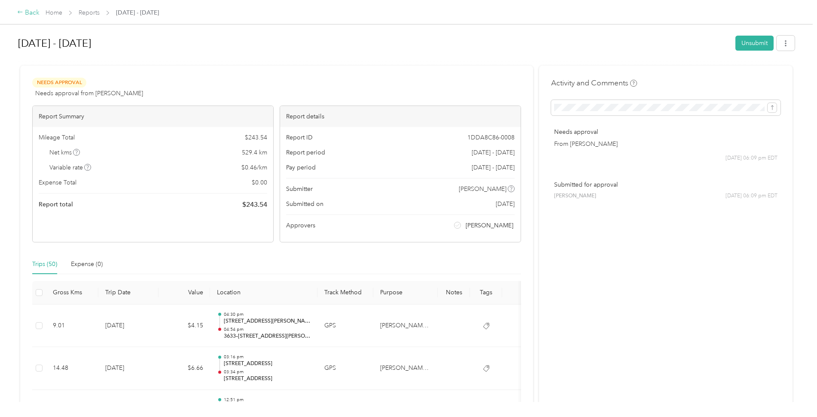
click at [32, 14] on div "Back" at bounding box center [28, 13] width 22 height 10
